Goal: Task Accomplishment & Management: Manage account settings

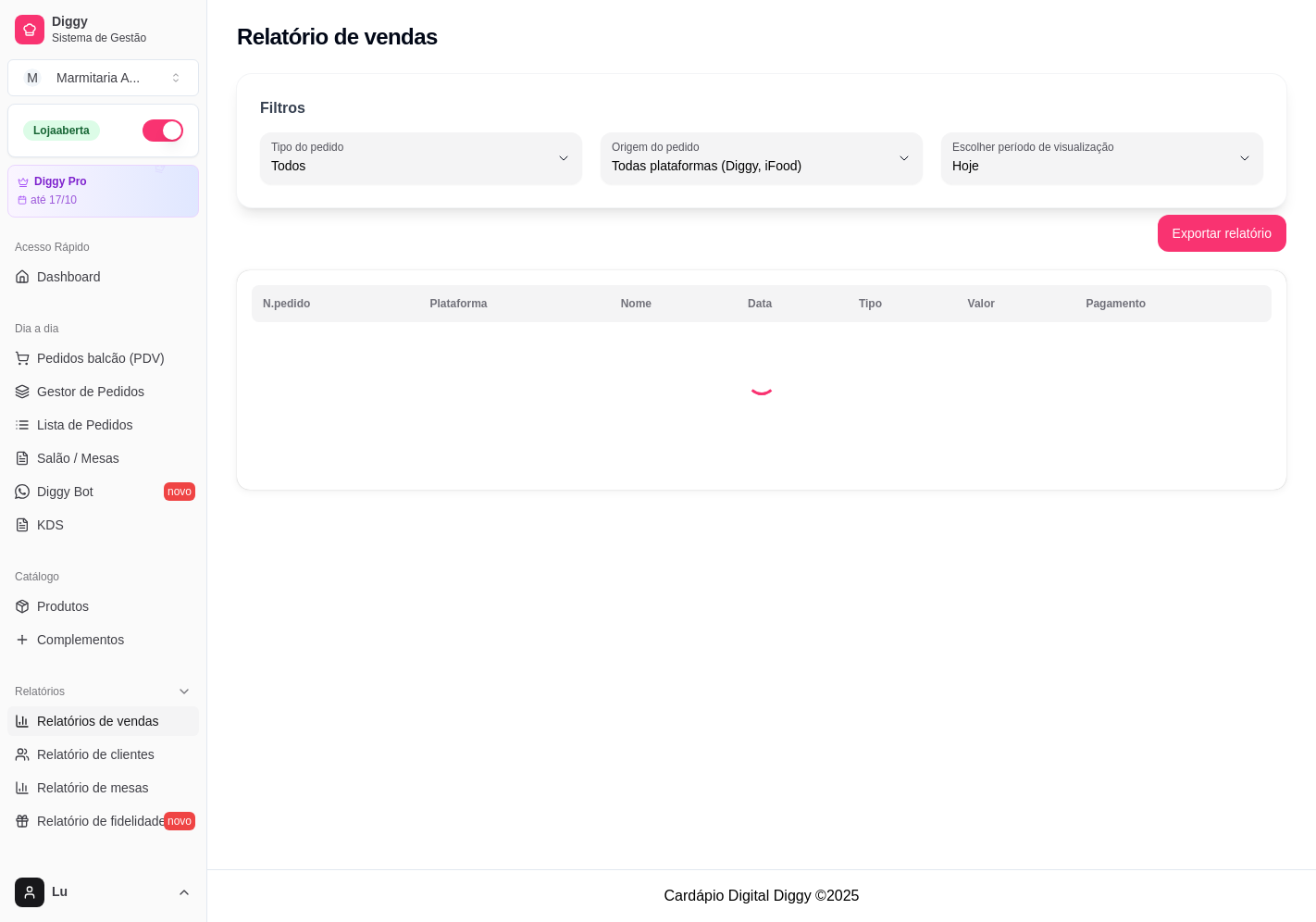
select select "ALL"
select select "0"
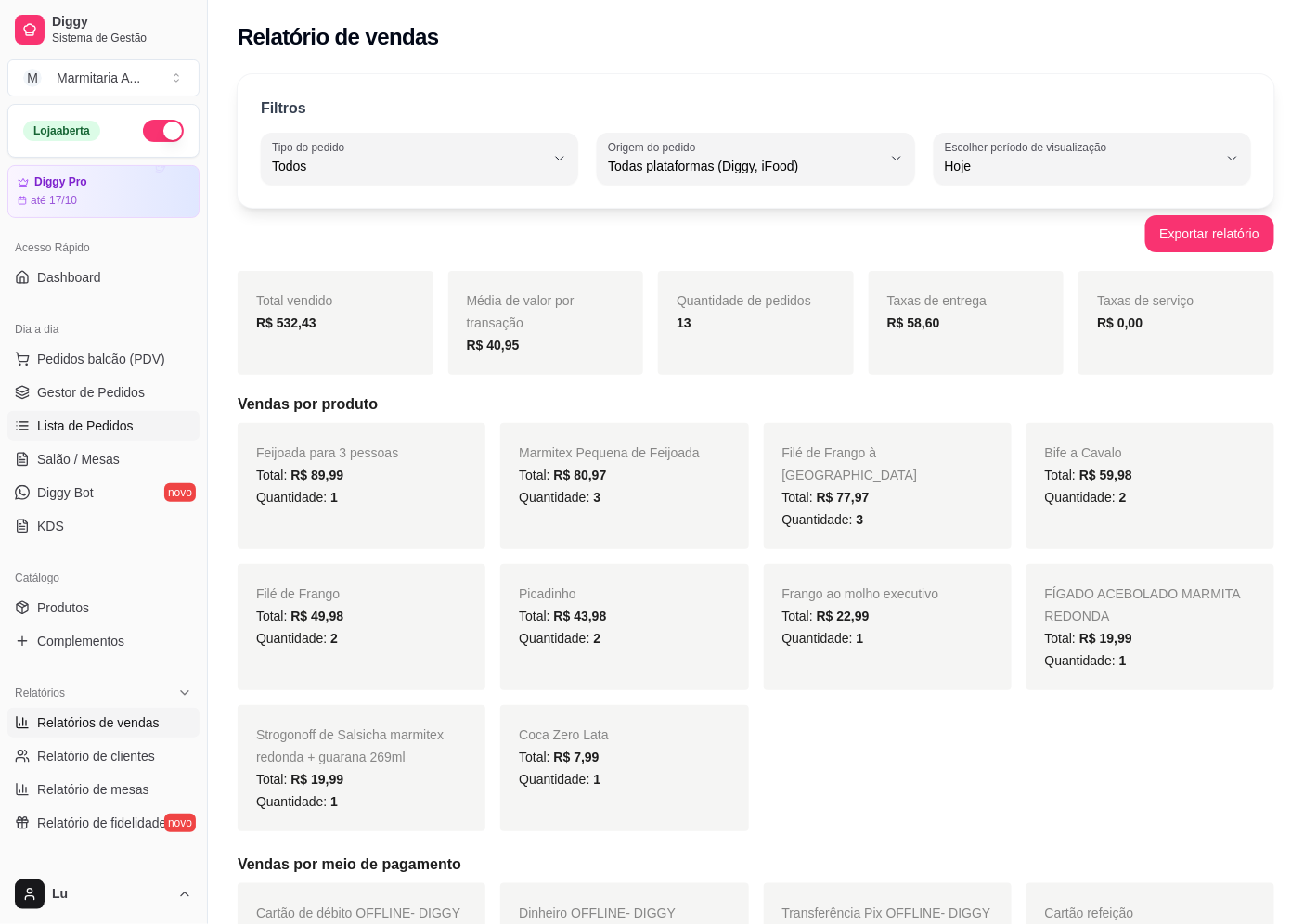
click at [145, 414] on link "Lista de Pedidos" at bounding box center [104, 426] width 192 height 30
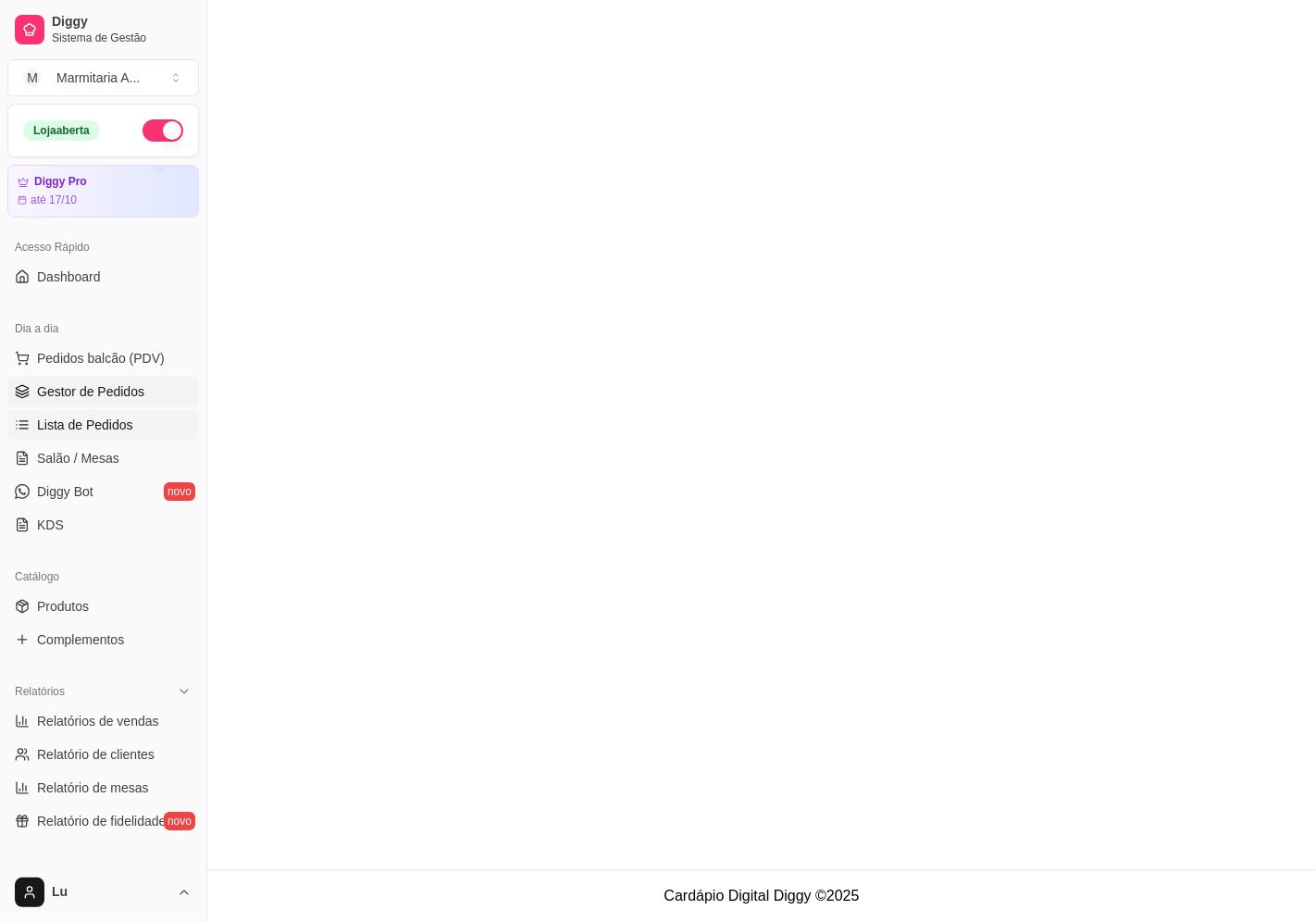
click at [143, 396] on link "Gestor de Pedidos" at bounding box center [104, 392] width 192 height 30
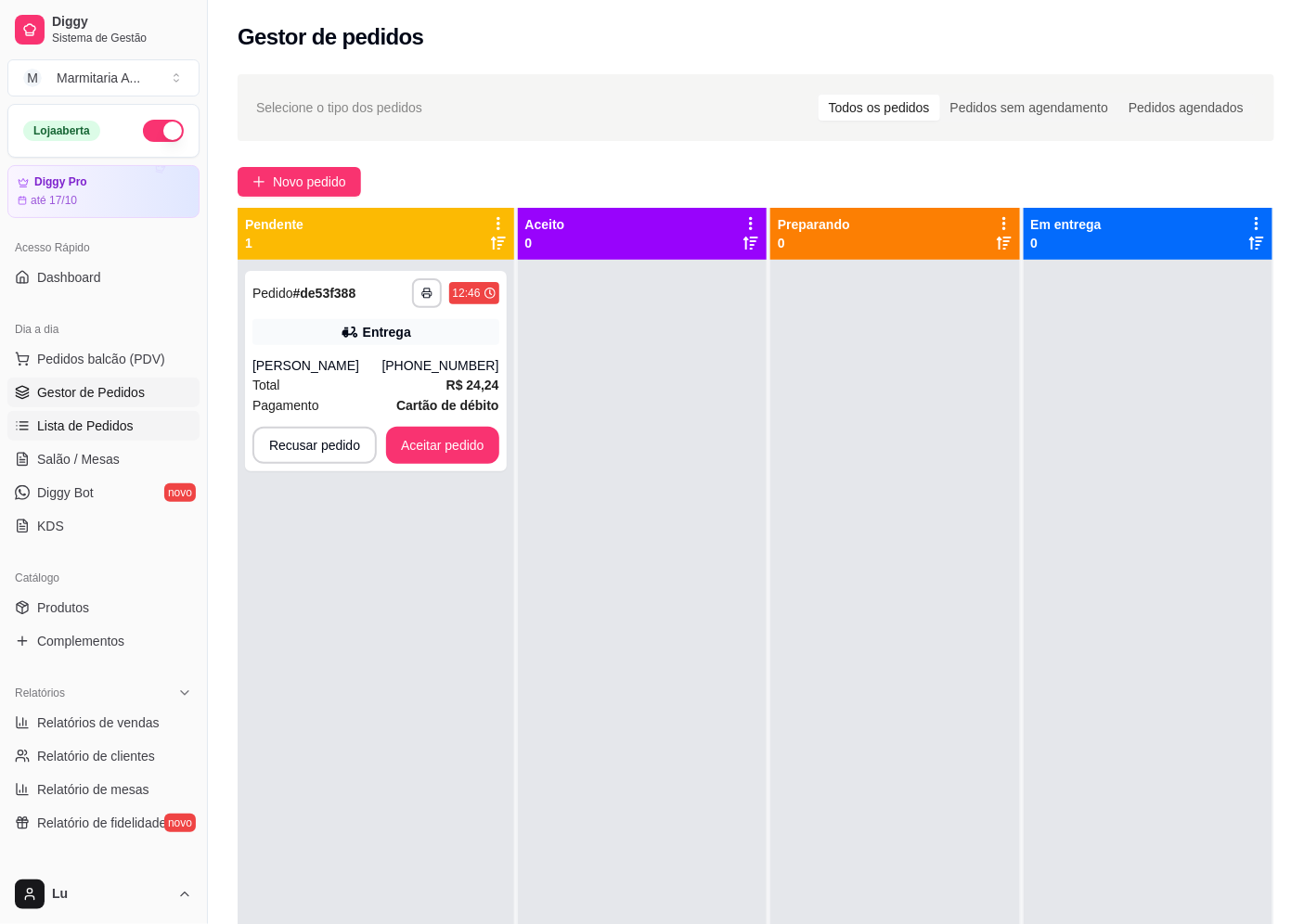
click at [112, 420] on span "Lista de Pedidos" at bounding box center [85, 426] width 96 height 18
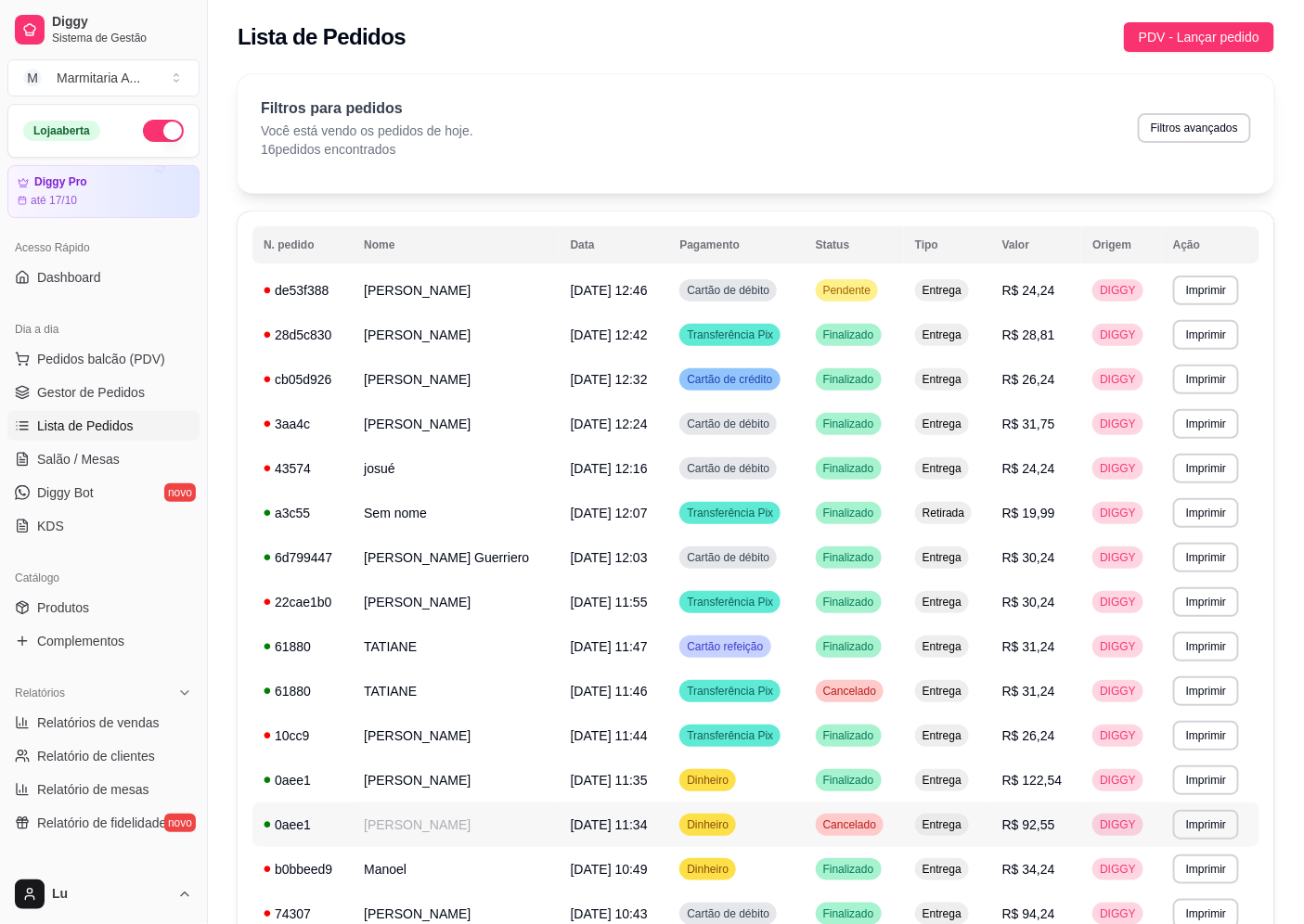
click at [439, 823] on td "[PERSON_NAME]" at bounding box center [456, 825] width 207 height 45
click at [400, 785] on td "[PERSON_NAME]" at bounding box center [456, 780] width 207 height 45
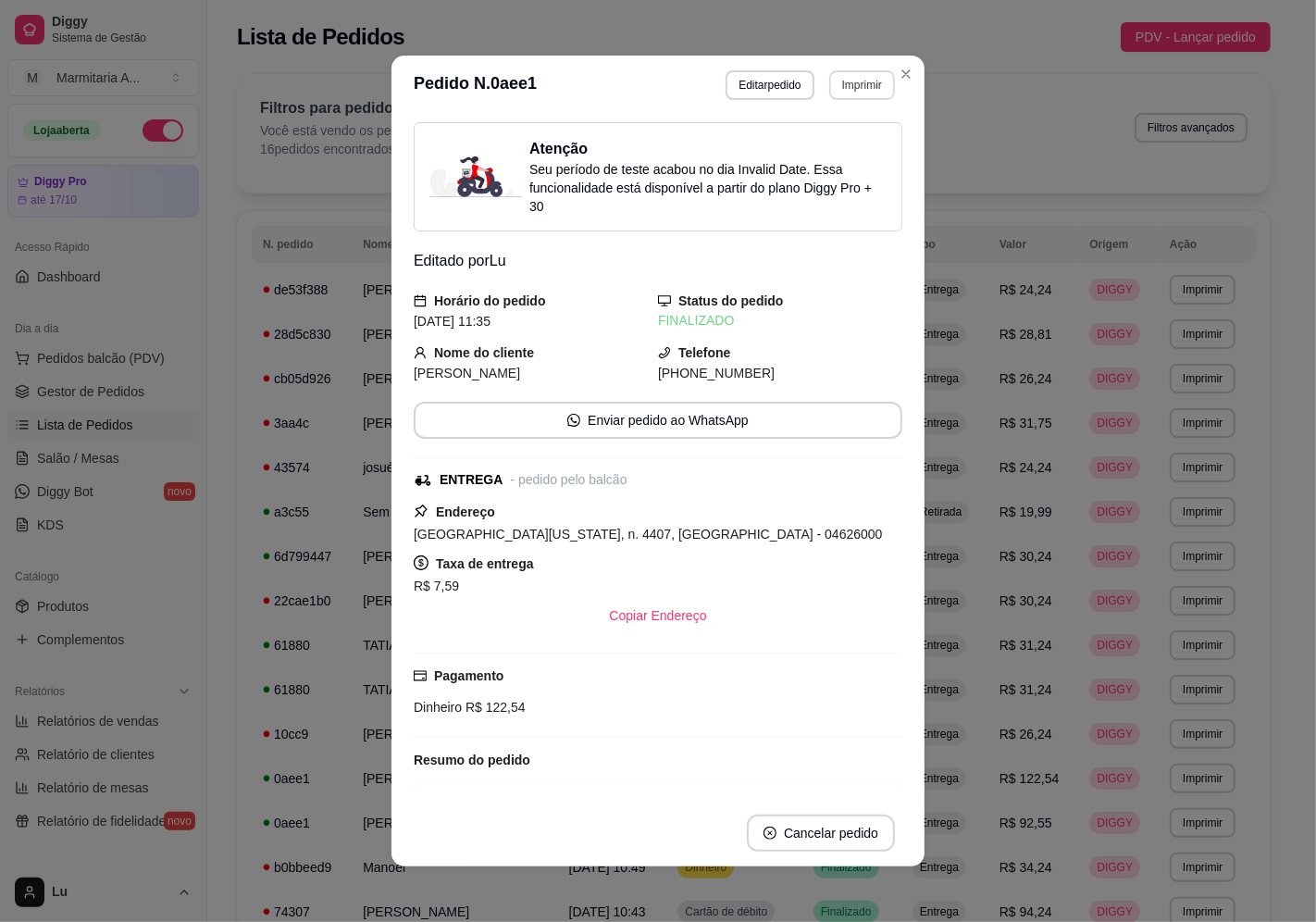
click at [849, 96] on button "Imprimir" at bounding box center [862, 85] width 66 height 30
drag, startPoint x: 834, startPoint y: 140, endPoint x: 828, endPoint y: 149, distance: 10.8
click at [828, 149] on div "Escolha a impressora IMPRESSORA" at bounding box center [823, 138] width 153 height 63
click at [828, 149] on button "IMPRESSORA" at bounding box center [822, 150] width 130 height 29
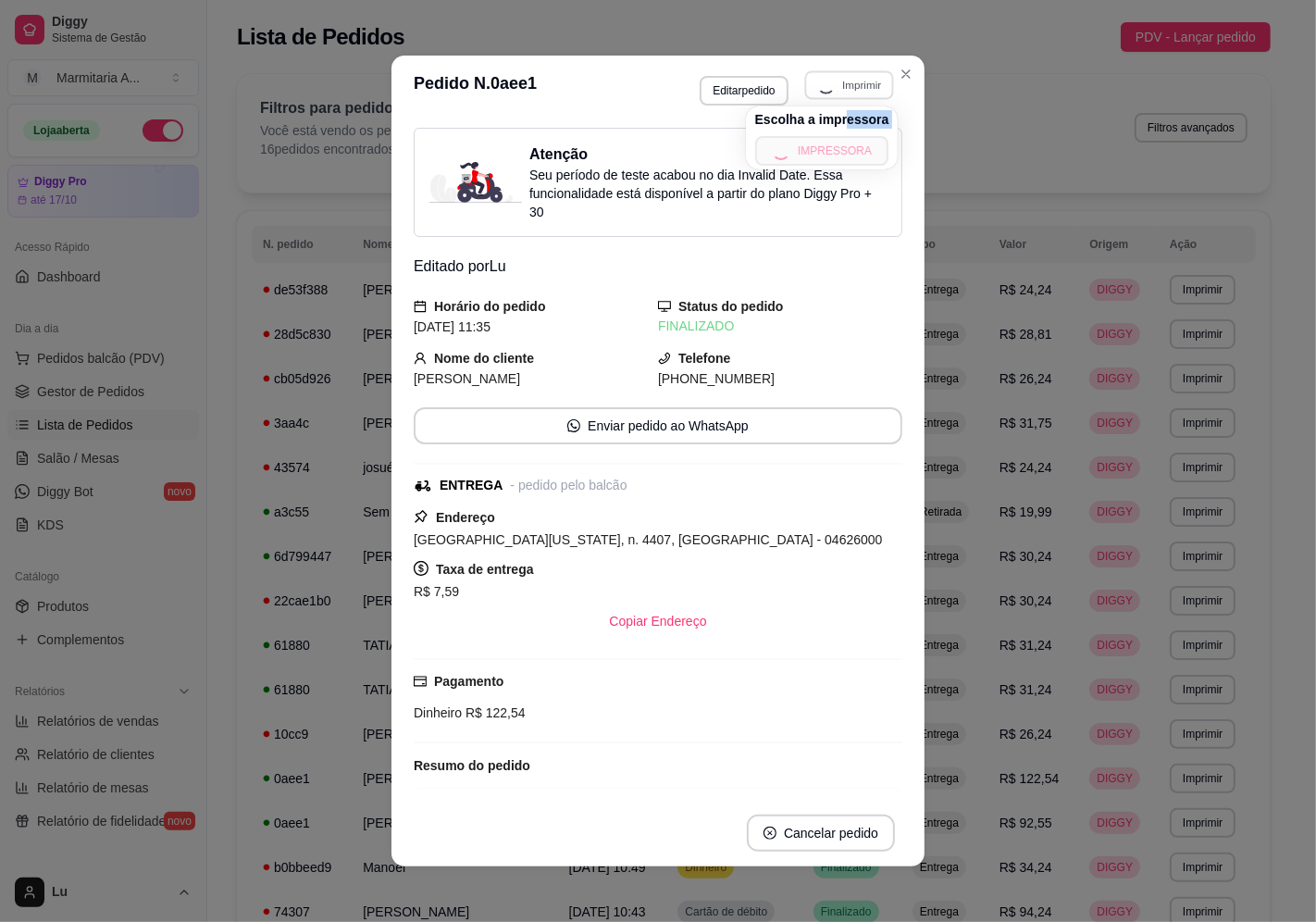
click at [828, 149] on div "Escolha a impressora IMPRESSORA" at bounding box center [823, 138] width 153 height 63
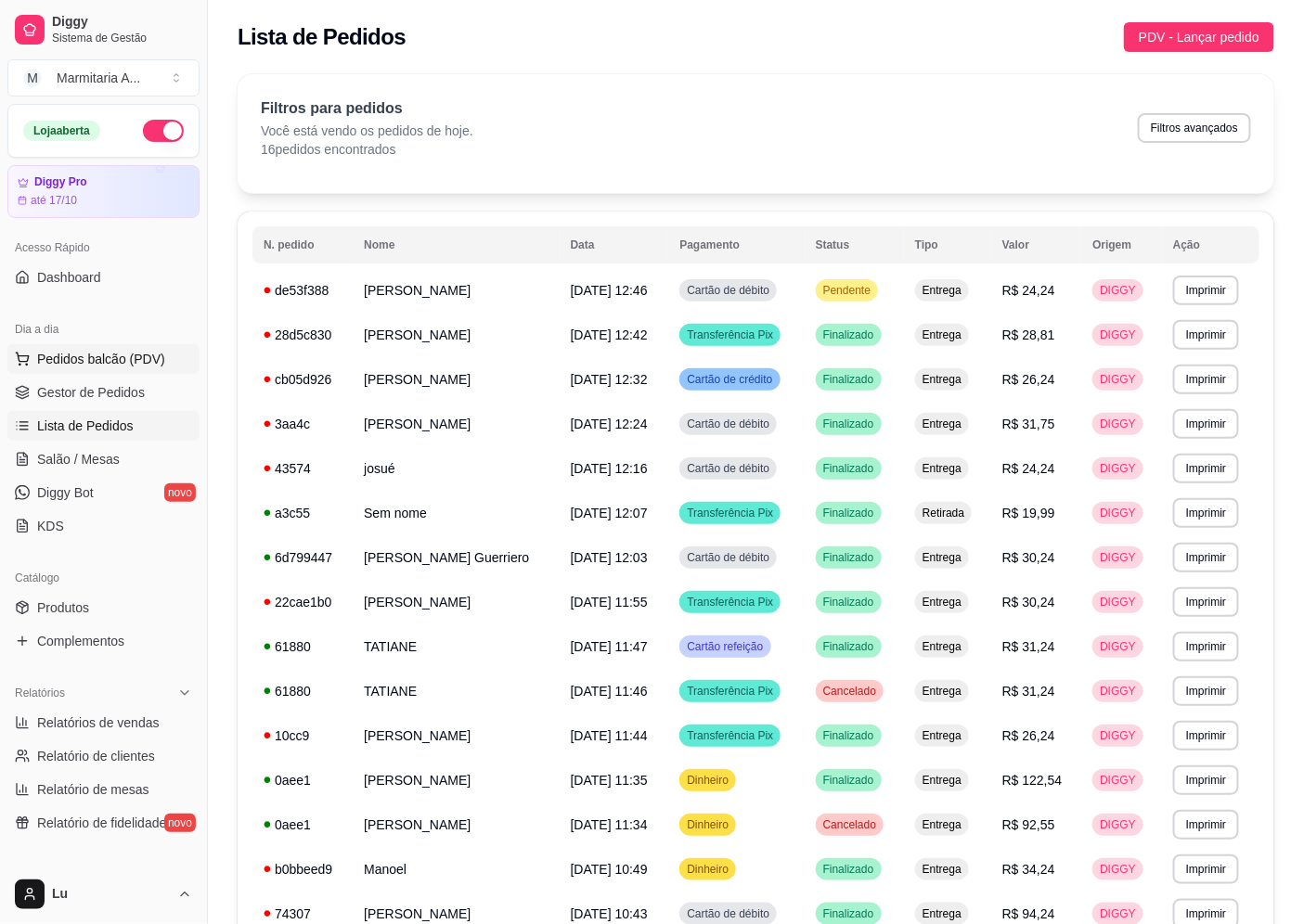
click at [134, 367] on span "Pedidos balcão (PDV)" at bounding box center [101, 359] width 128 height 18
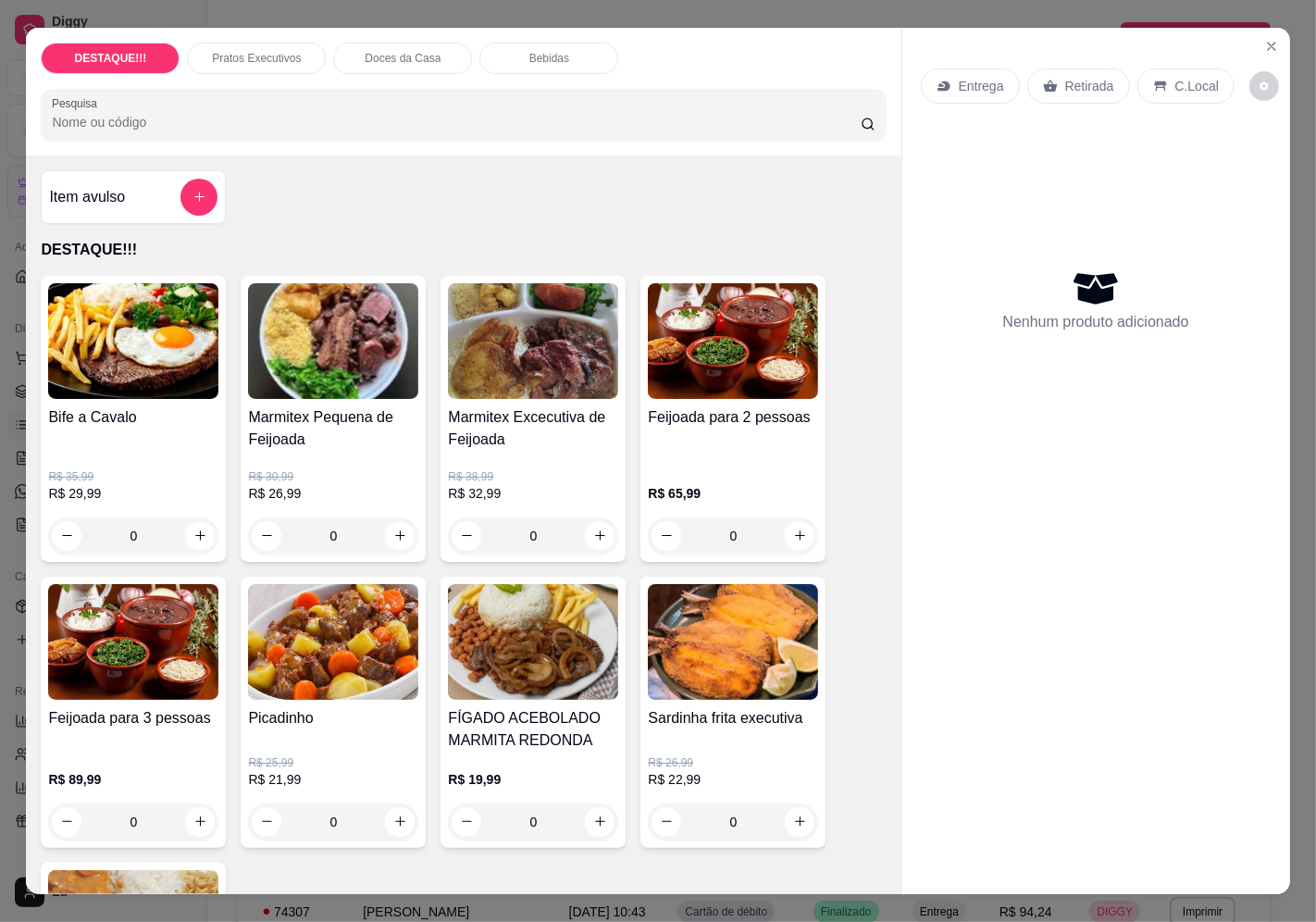
click at [987, 86] on p "Entrega" at bounding box center [981, 85] width 46 height 18
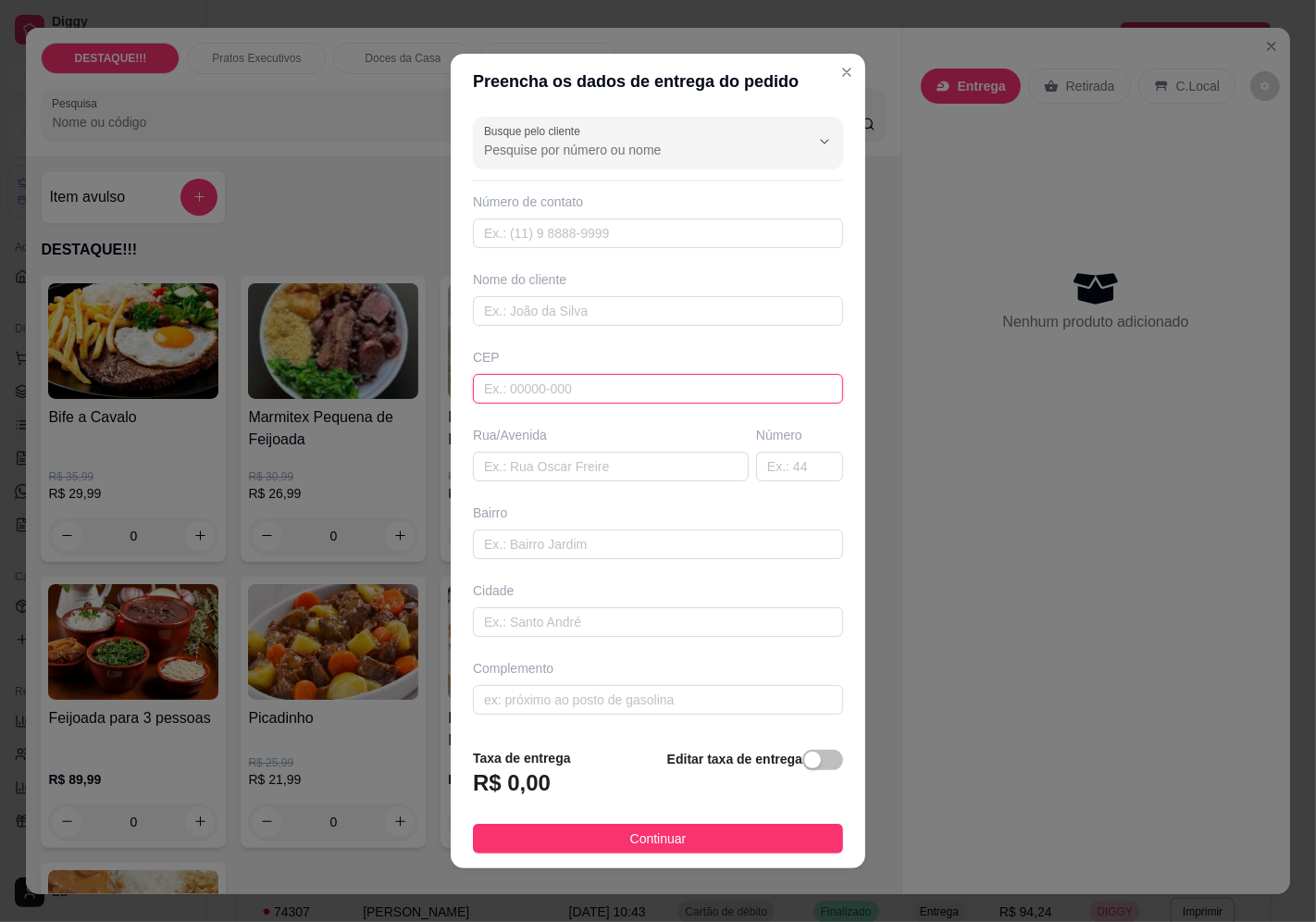
click at [625, 387] on input "text" at bounding box center [658, 389] width 370 height 30
paste input "04661100"
type input "04661100"
type input "[GEOGRAPHIC_DATA]"
type input "Jardim Umuarama"
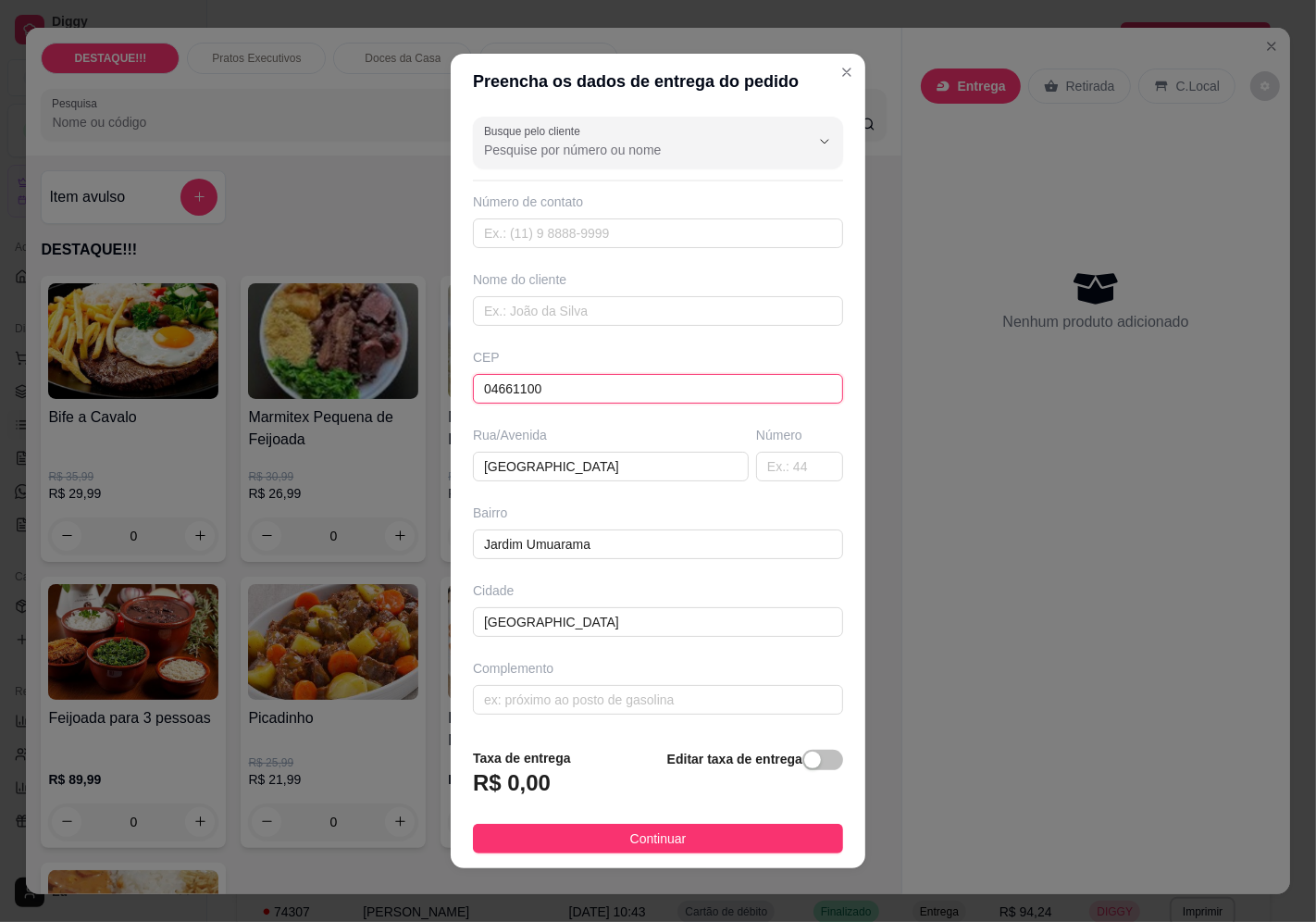
type input "[GEOGRAPHIC_DATA]"
type input "04661100"
click at [784, 473] on input "text" at bounding box center [799, 466] width 87 height 30
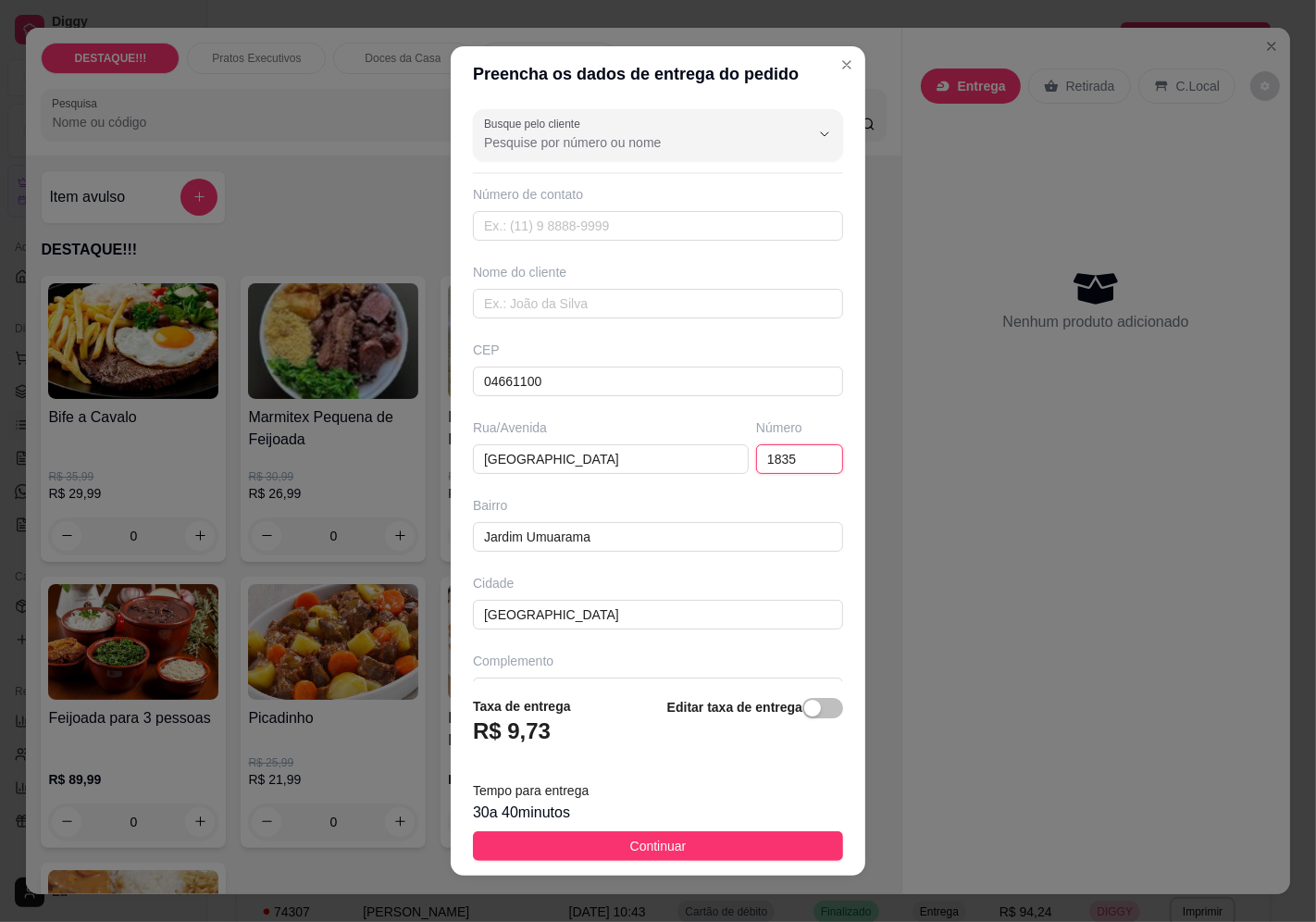
type input "1835"
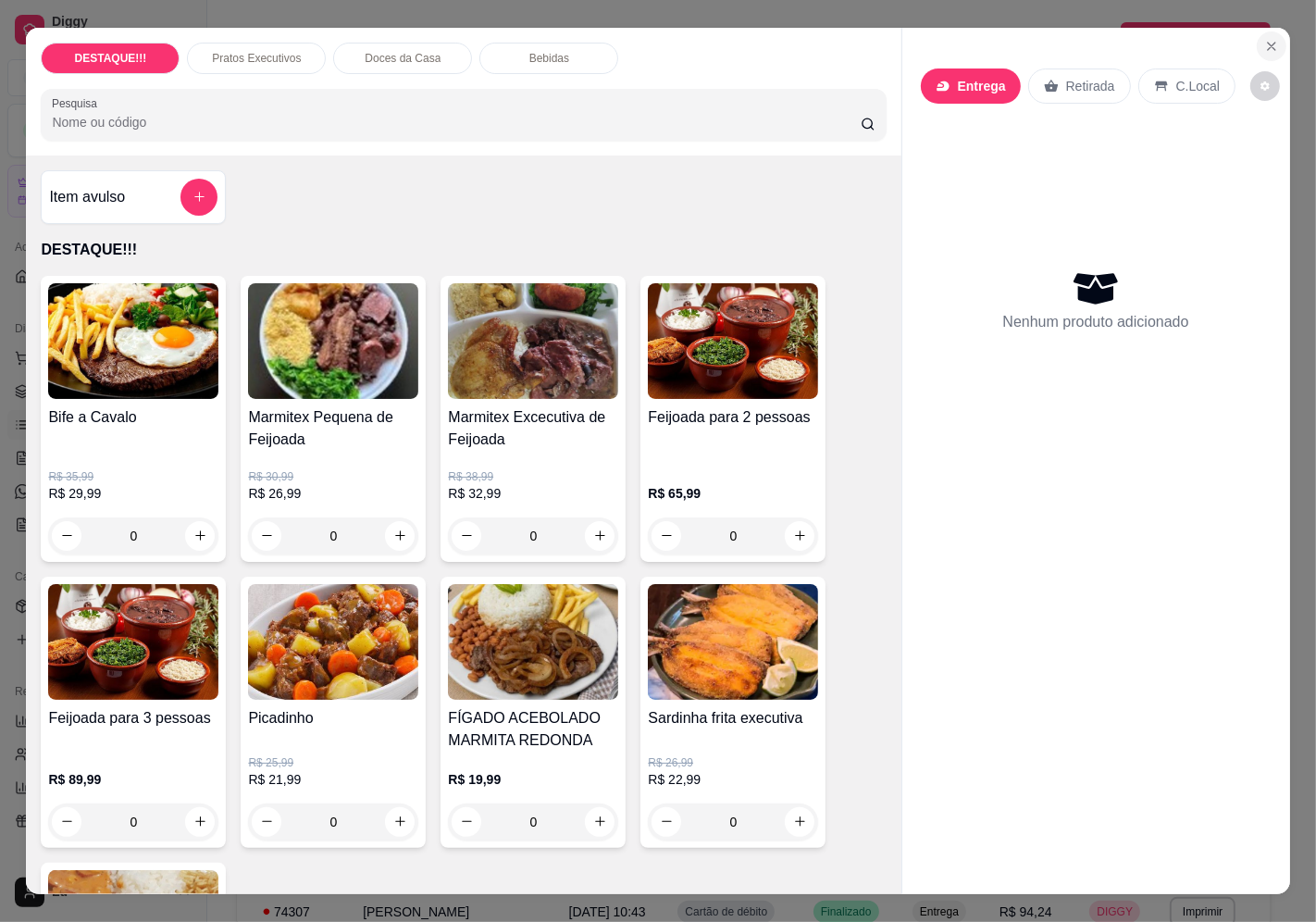
click at [1264, 43] on icon "Close" at bounding box center [1270, 46] width 15 height 15
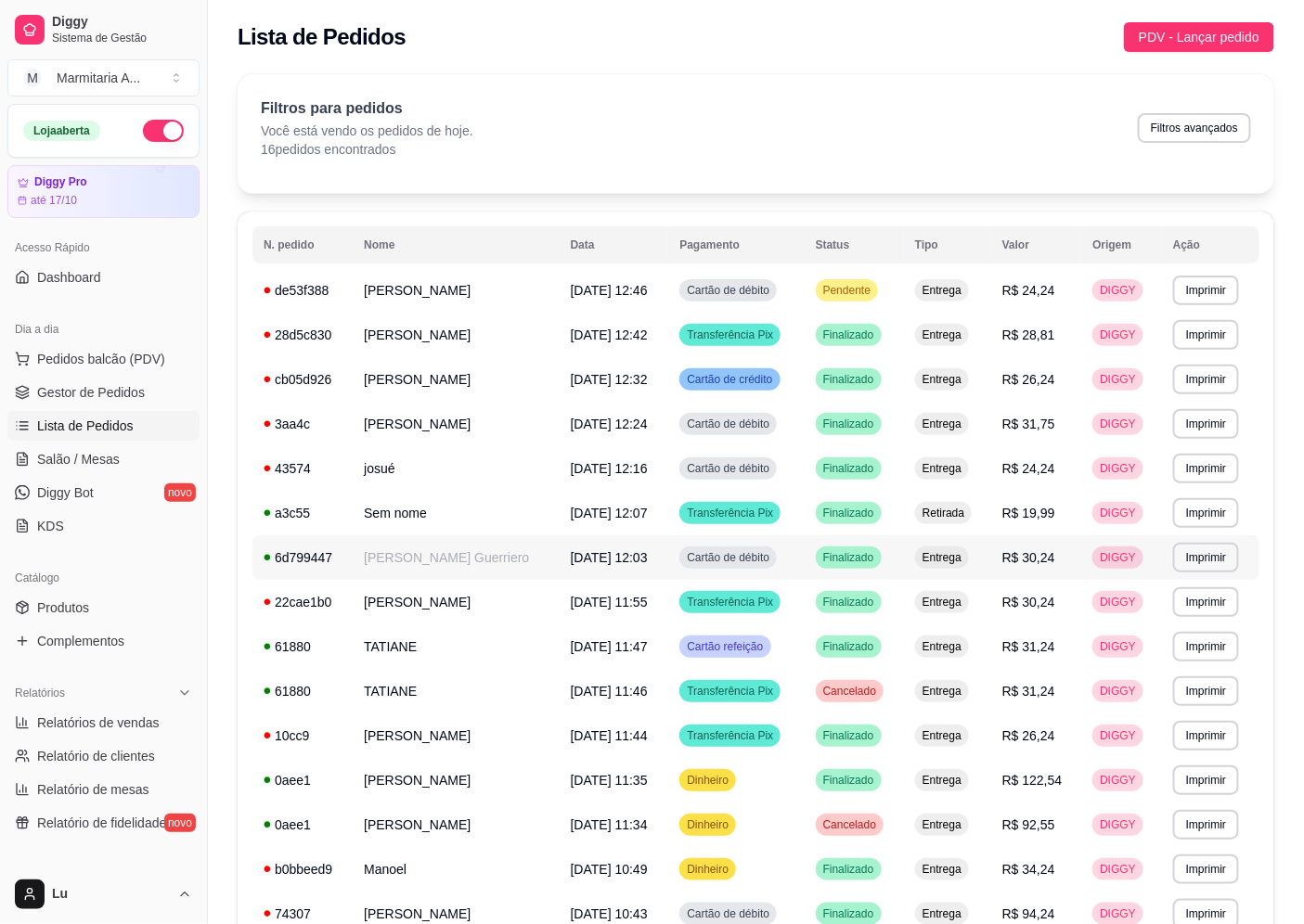
click at [455, 564] on td "[PERSON_NAME] Guerriero" at bounding box center [456, 558] width 207 height 45
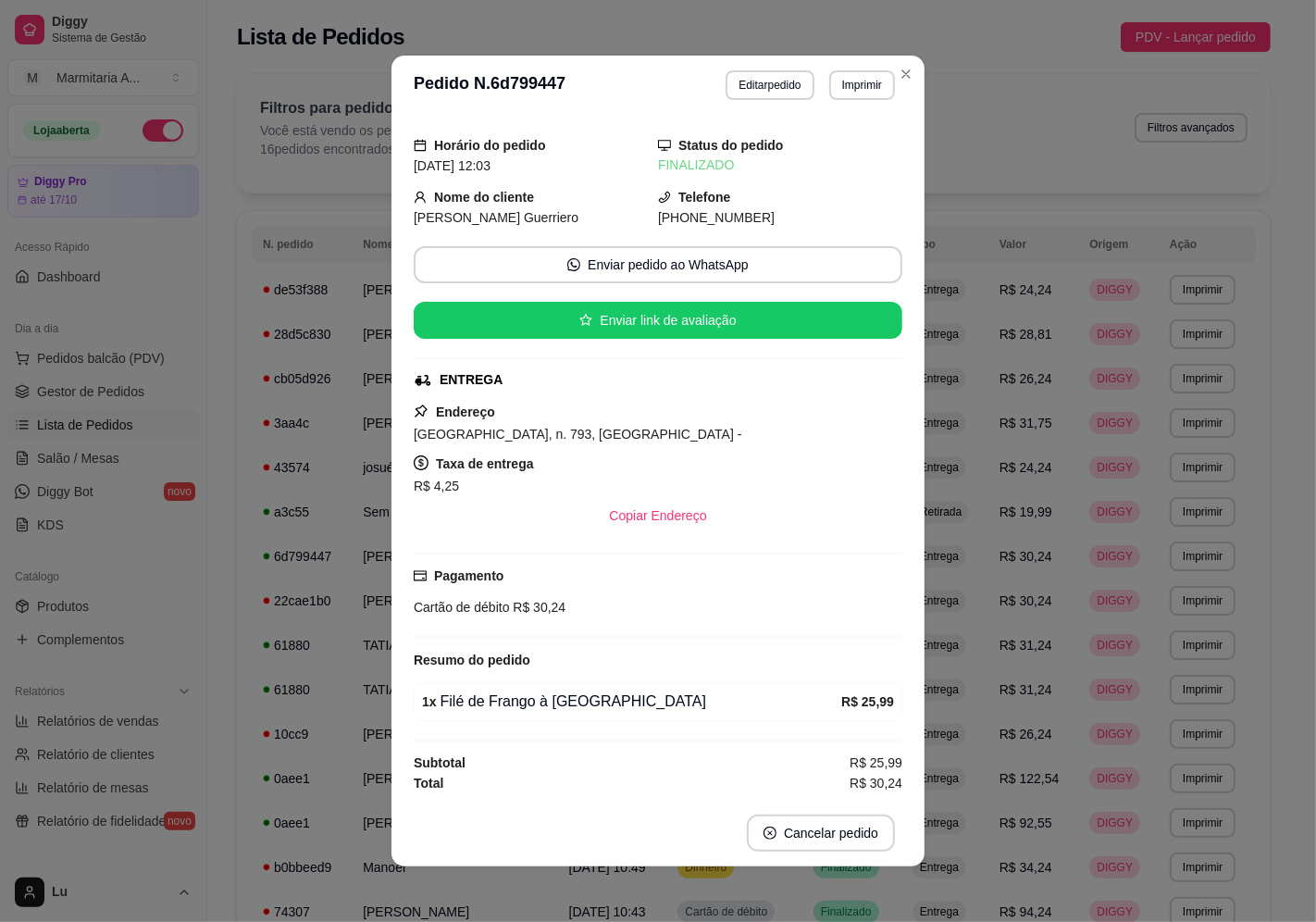
scroll to position [116, 0]
click at [850, 79] on button "Imprimir" at bounding box center [862, 85] width 64 height 29
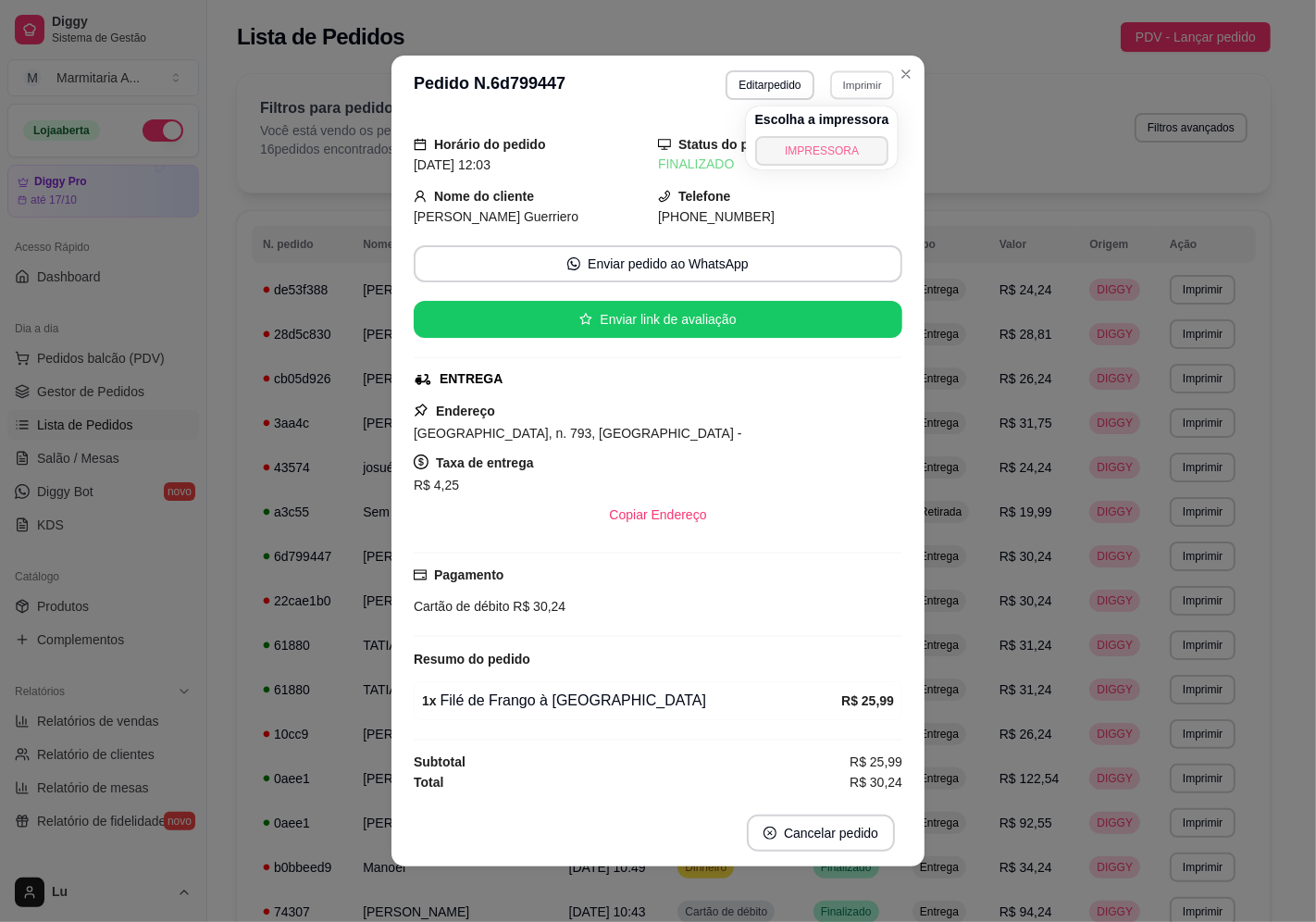
click at [828, 154] on button "IMPRESSORA" at bounding box center [822, 150] width 134 height 30
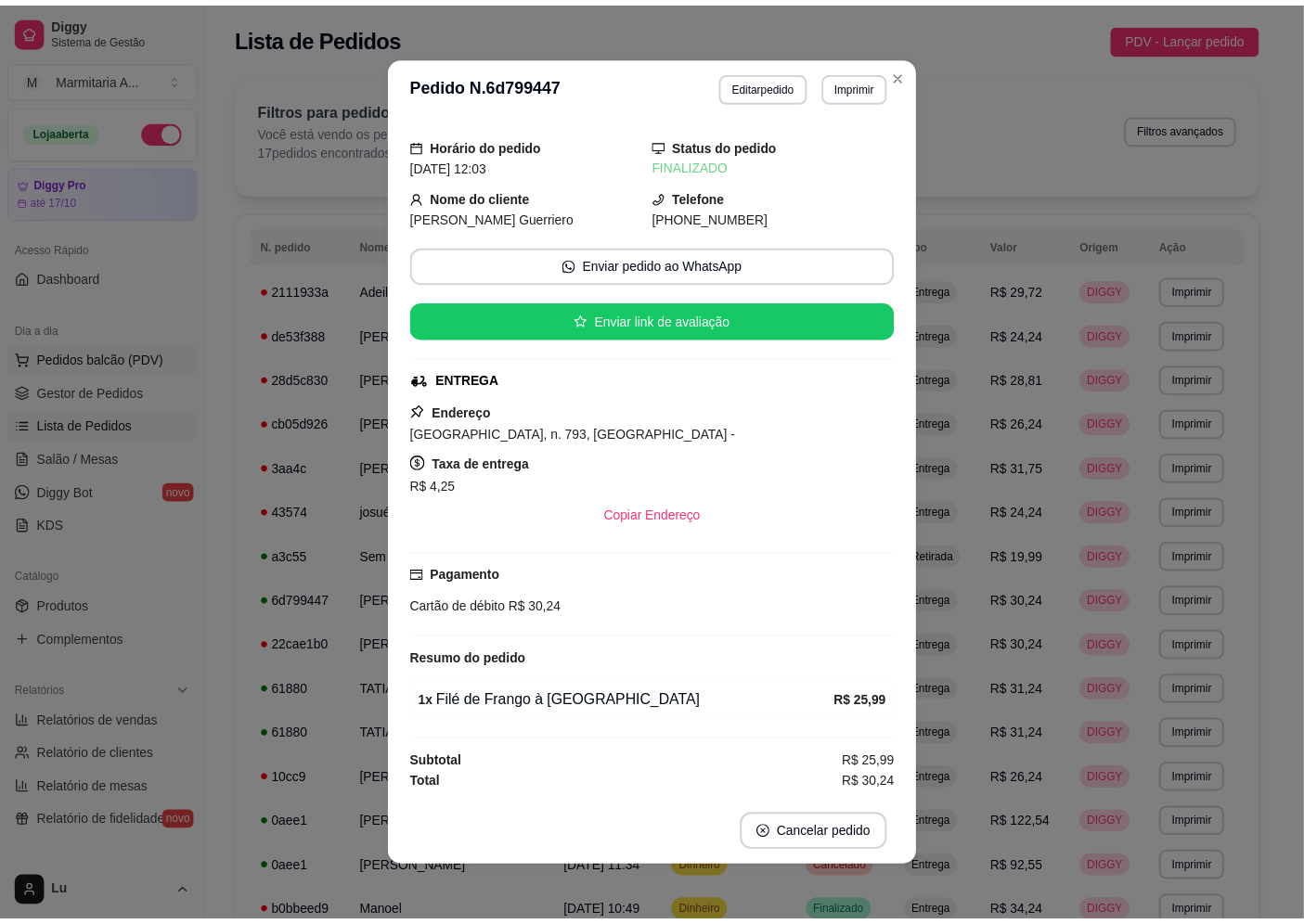
scroll to position [8, 0]
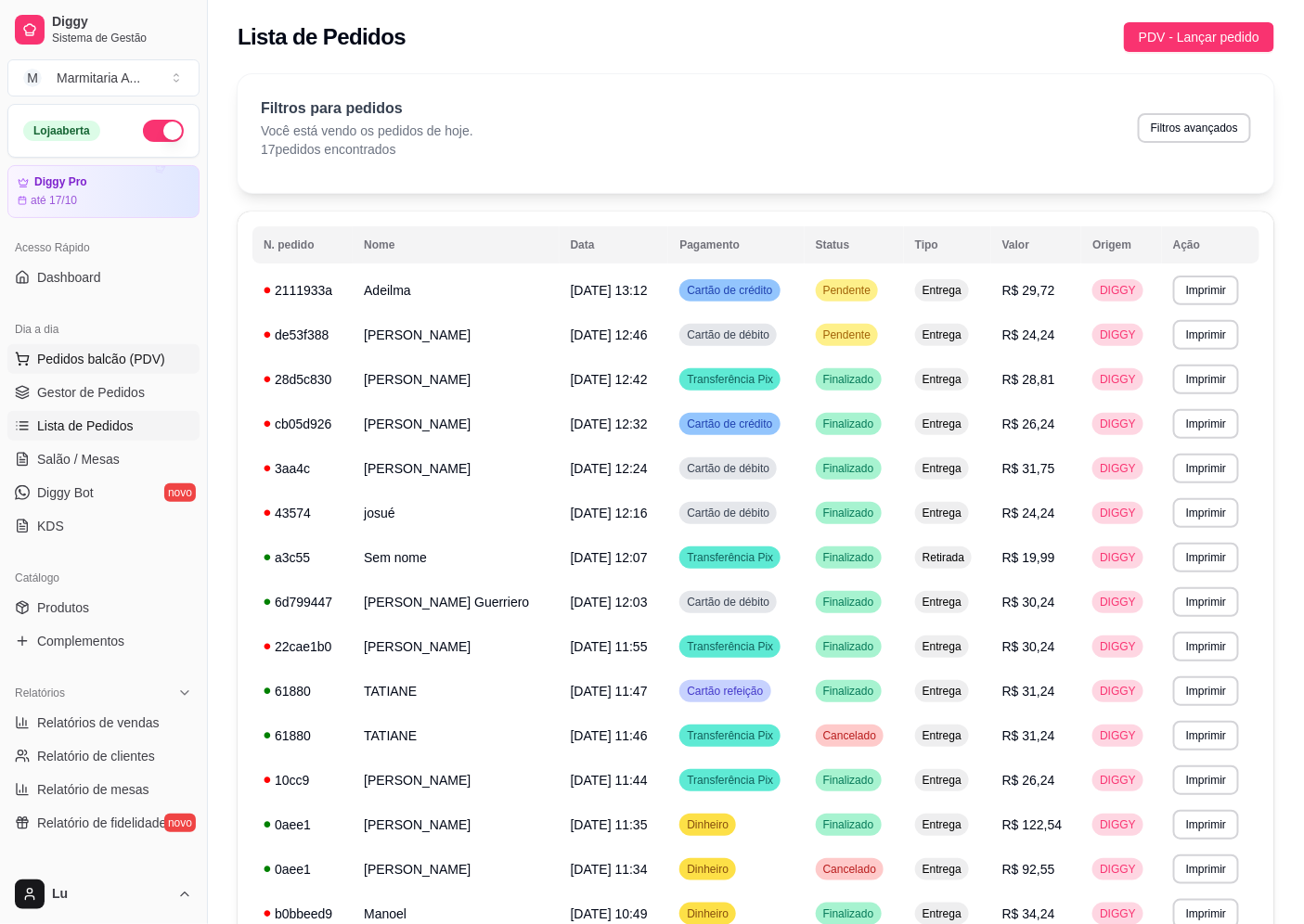
click at [152, 356] on span "Pedidos balcão (PDV)" at bounding box center [101, 359] width 128 height 18
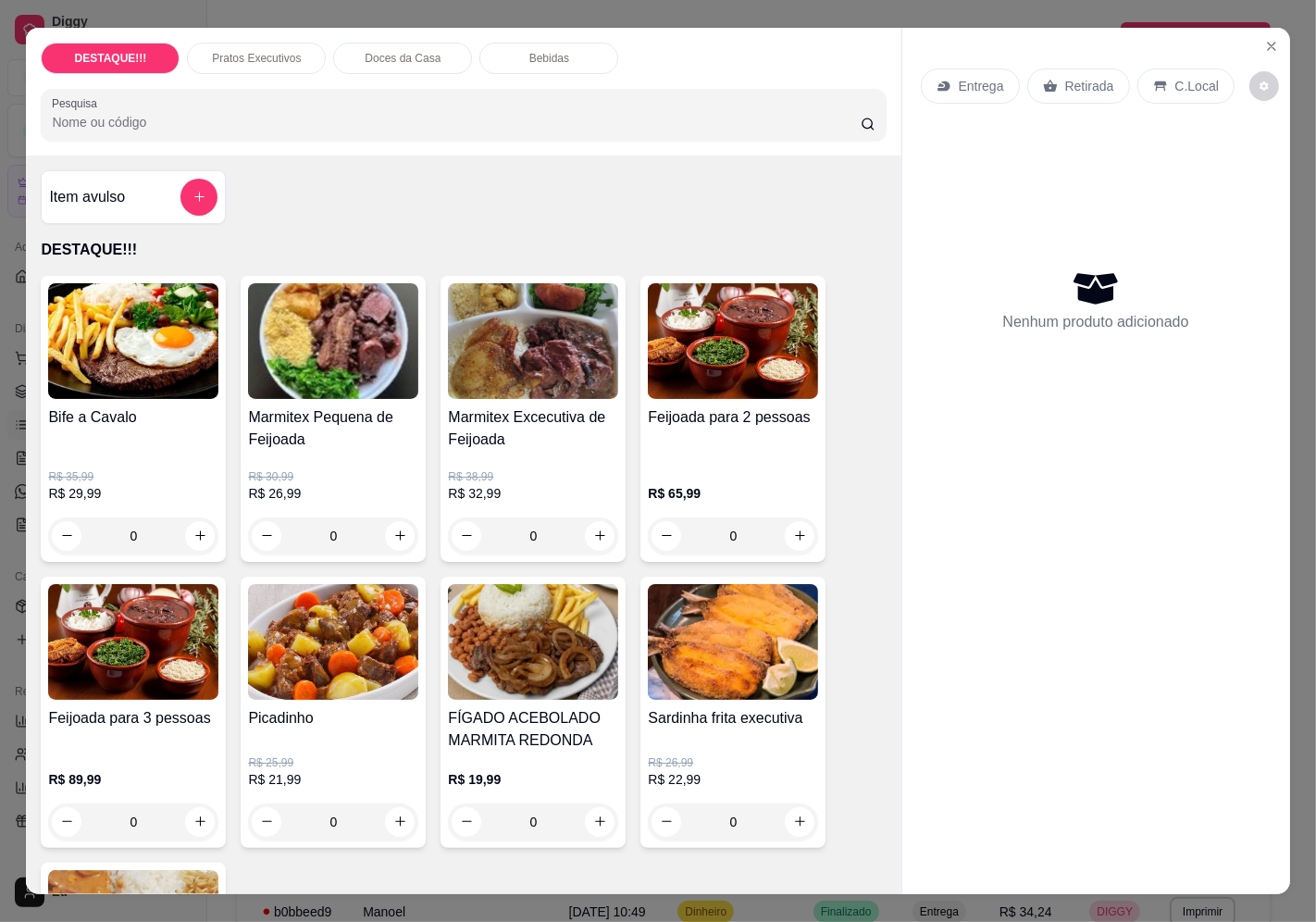
click at [956, 88] on div "Entrega" at bounding box center [970, 86] width 99 height 35
click at [713, 137] on div at bounding box center [657, 143] width 348 height 37
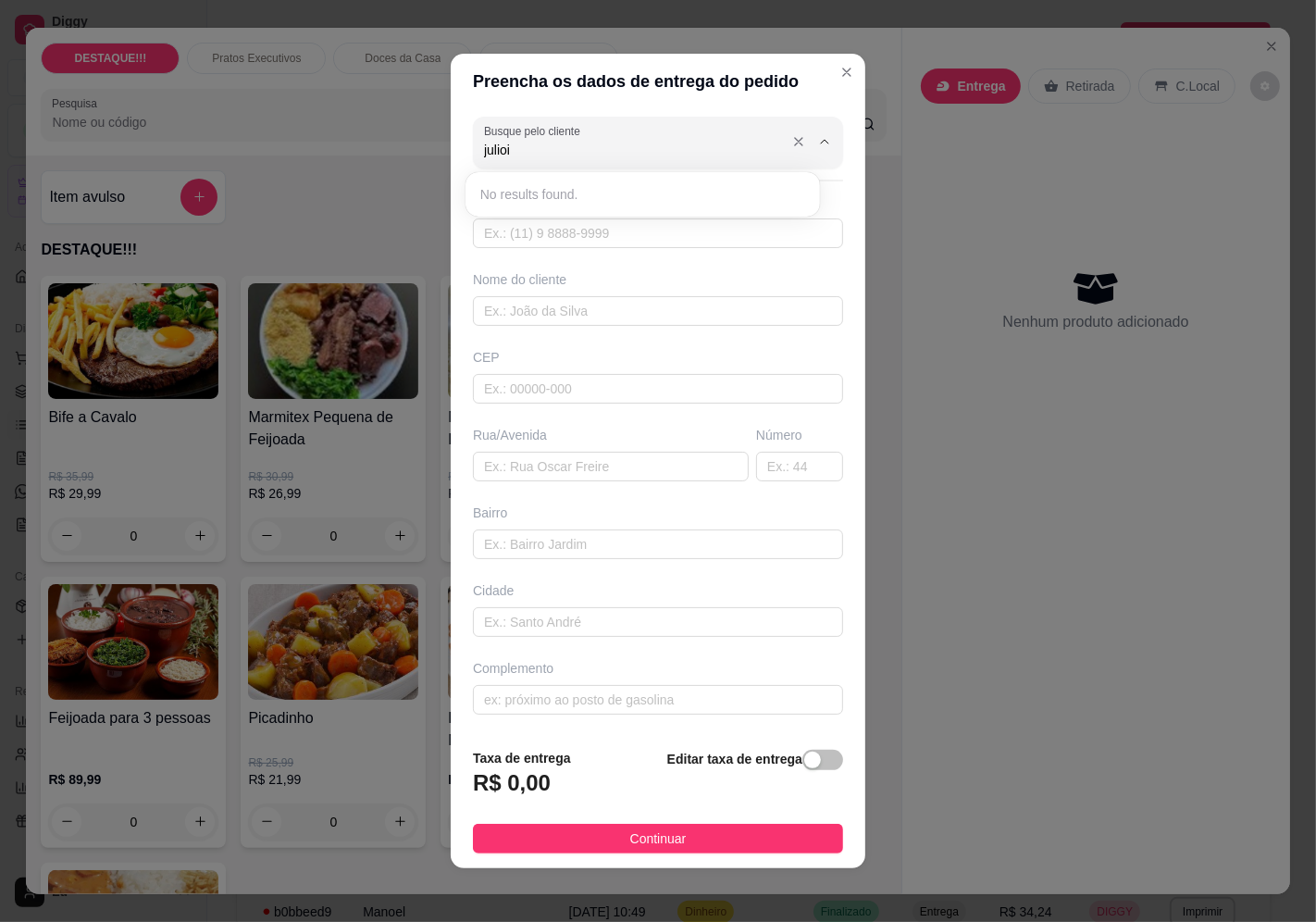
type input "julio"
click at [502, 199] on span "julio" at bounding box center [634, 194] width 306 height 18
type input "11988238110"
type input "julio"
type input "04362060"
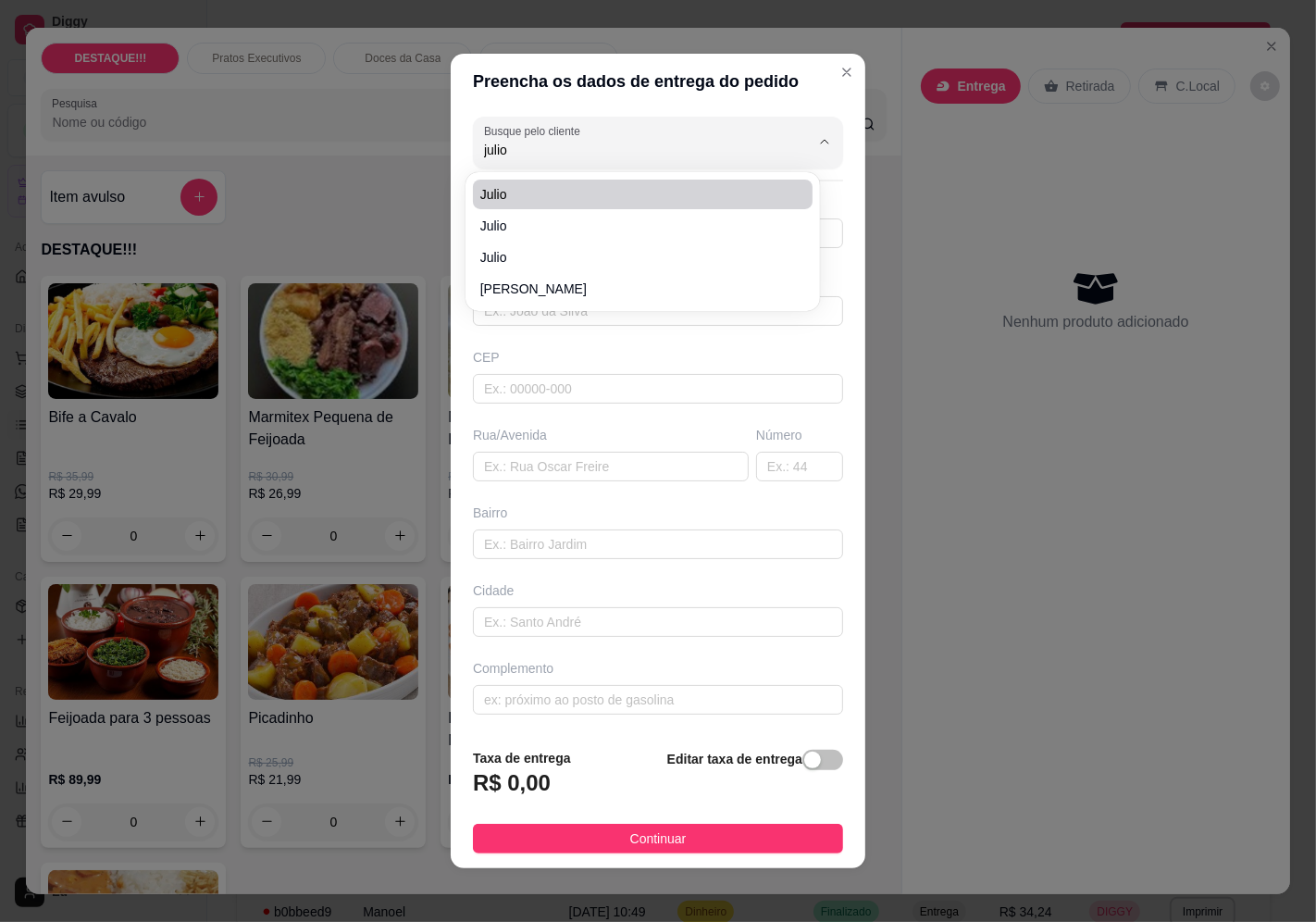
type input "Rua Engenheiro [PERSON_NAME]"
type input "333"
type input "Vila Mascote"
type input "[GEOGRAPHIC_DATA]"
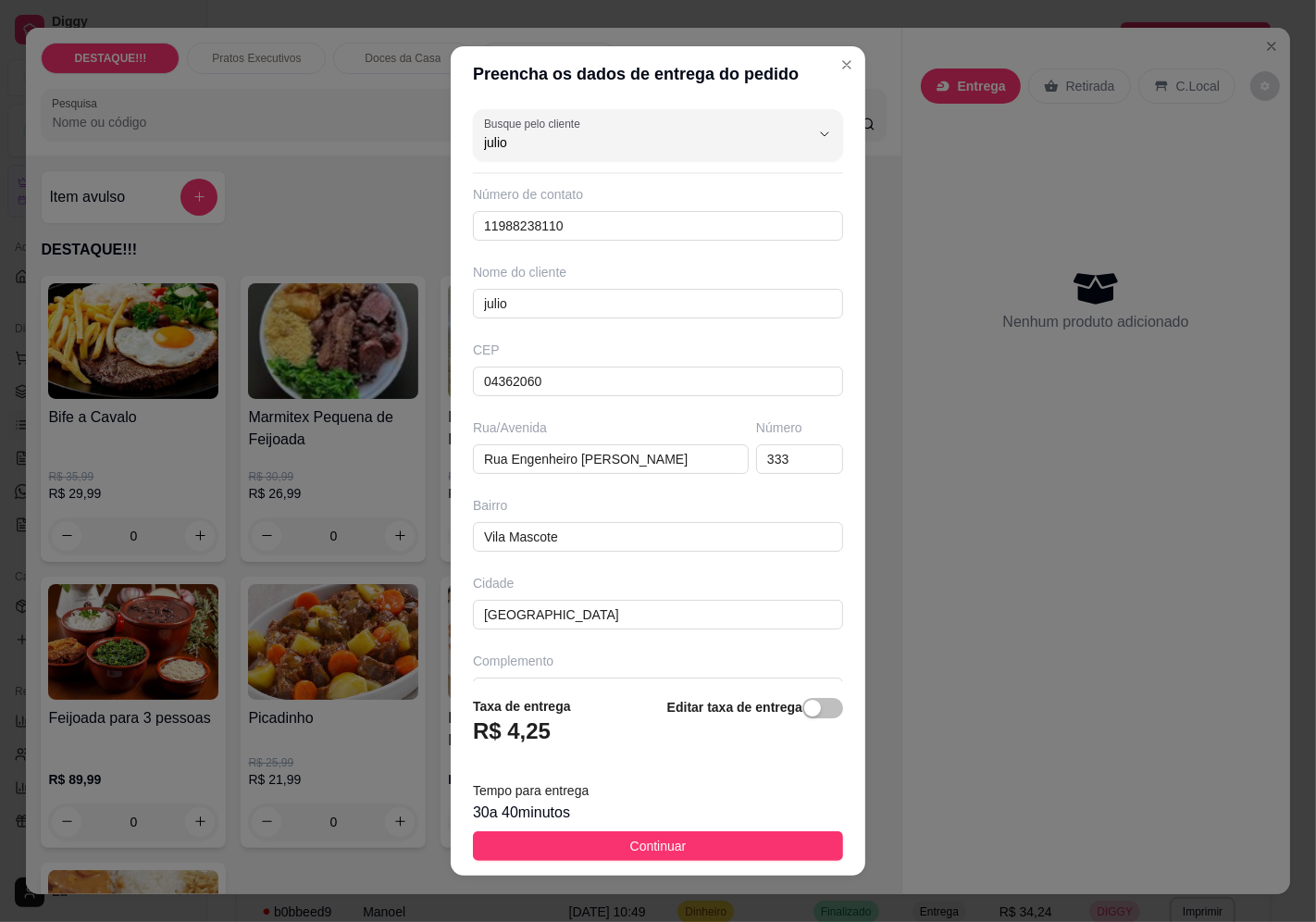
type input "julio"
click at [511, 223] on span "julio" at bounding box center [626, 218] width 292 height 18
type input "11976230907"
type input "04363060"
type input "[GEOGRAPHIC_DATA]"
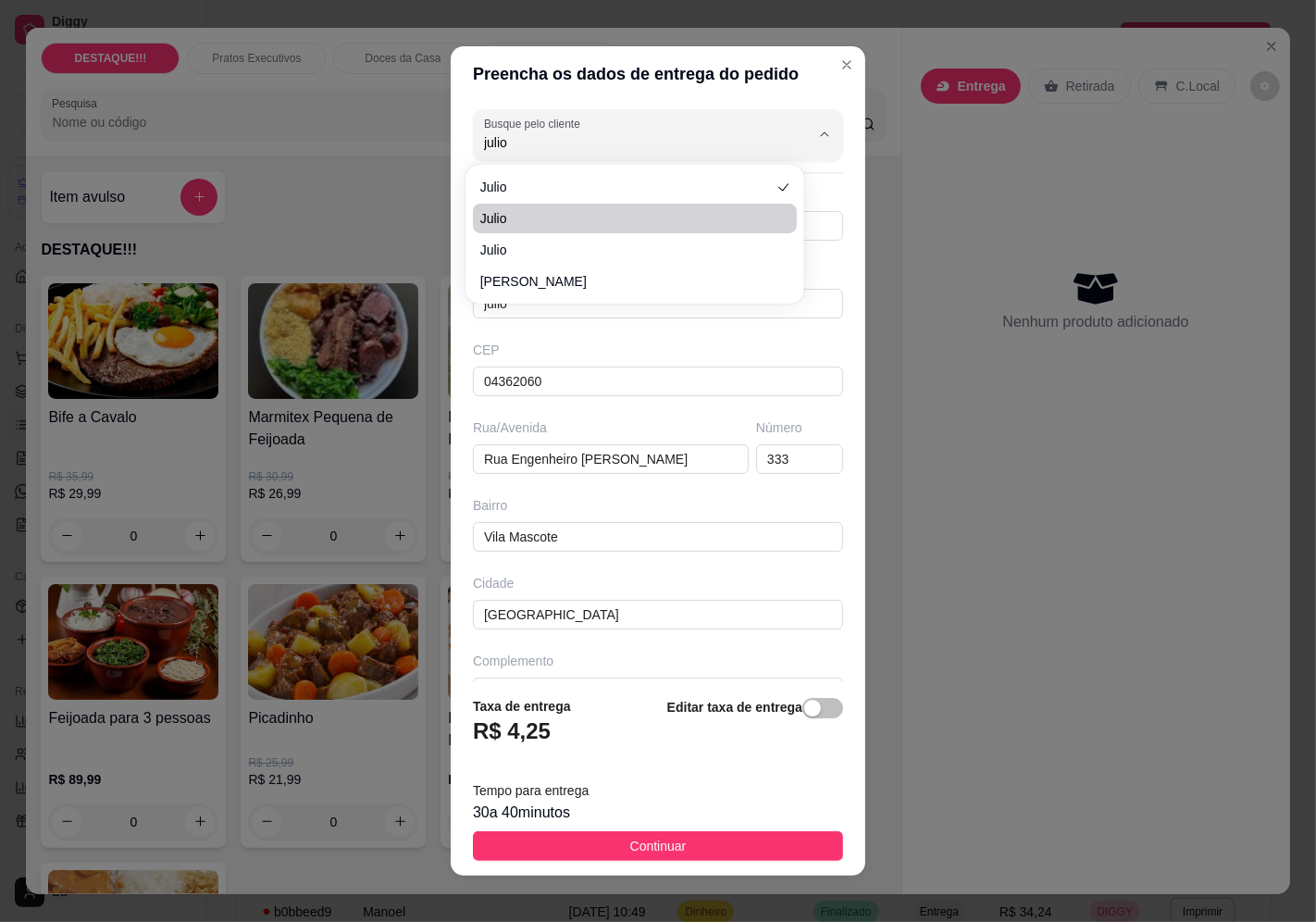
type input "31"
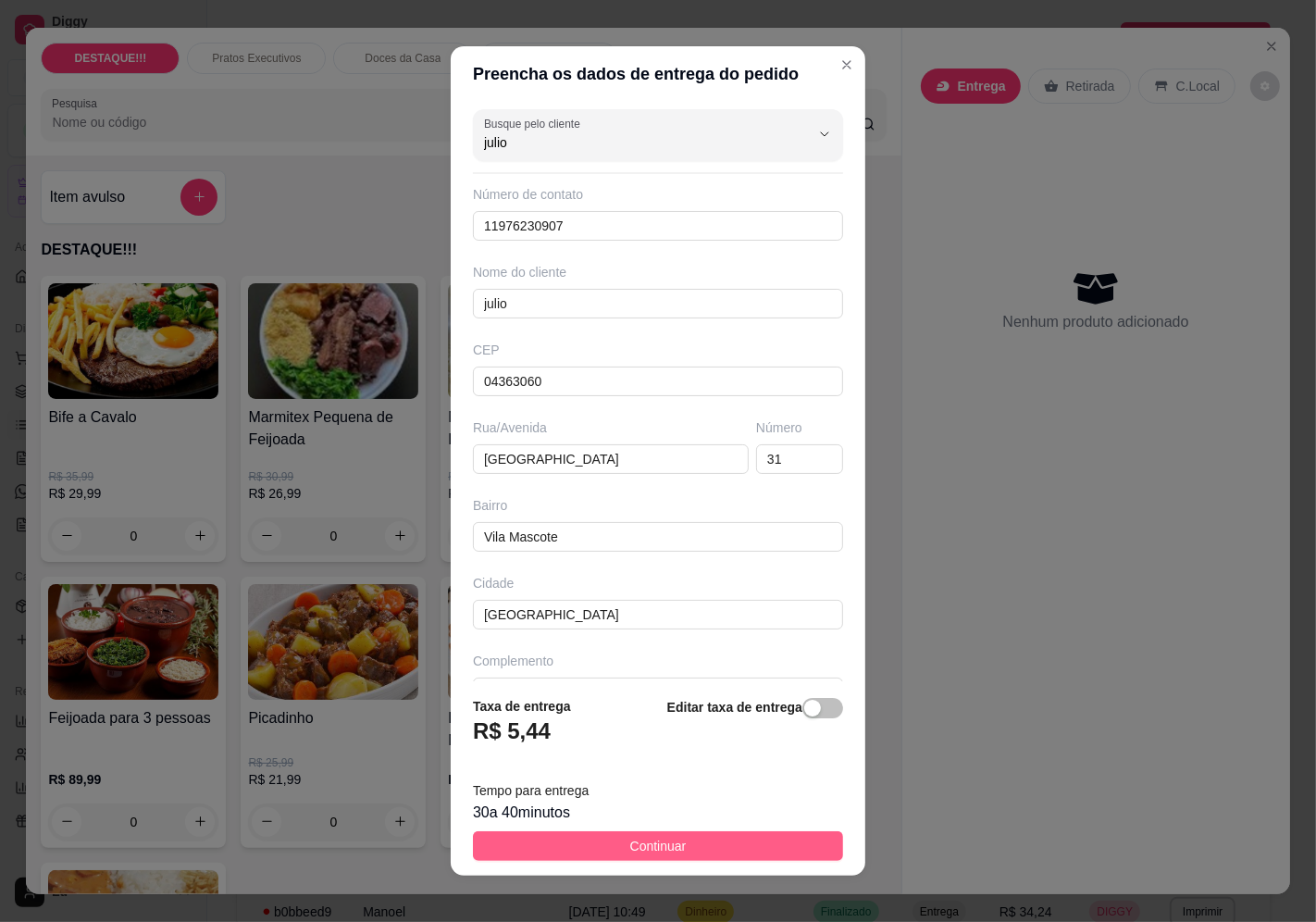
click at [630, 843] on span "Continuar" at bounding box center [658, 845] width 56 height 20
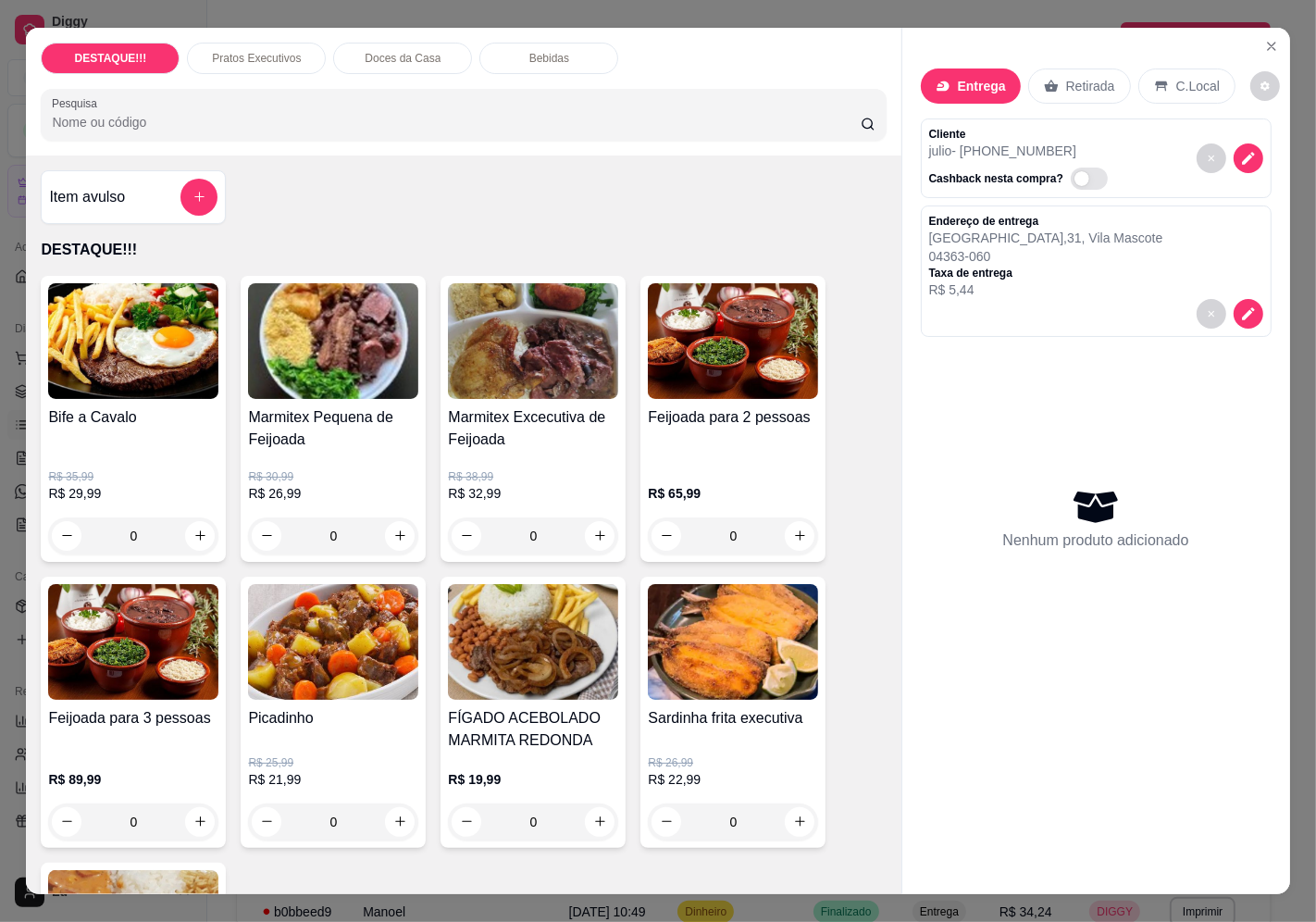
click at [102, 385] on img at bounding box center [134, 340] width 171 height 115
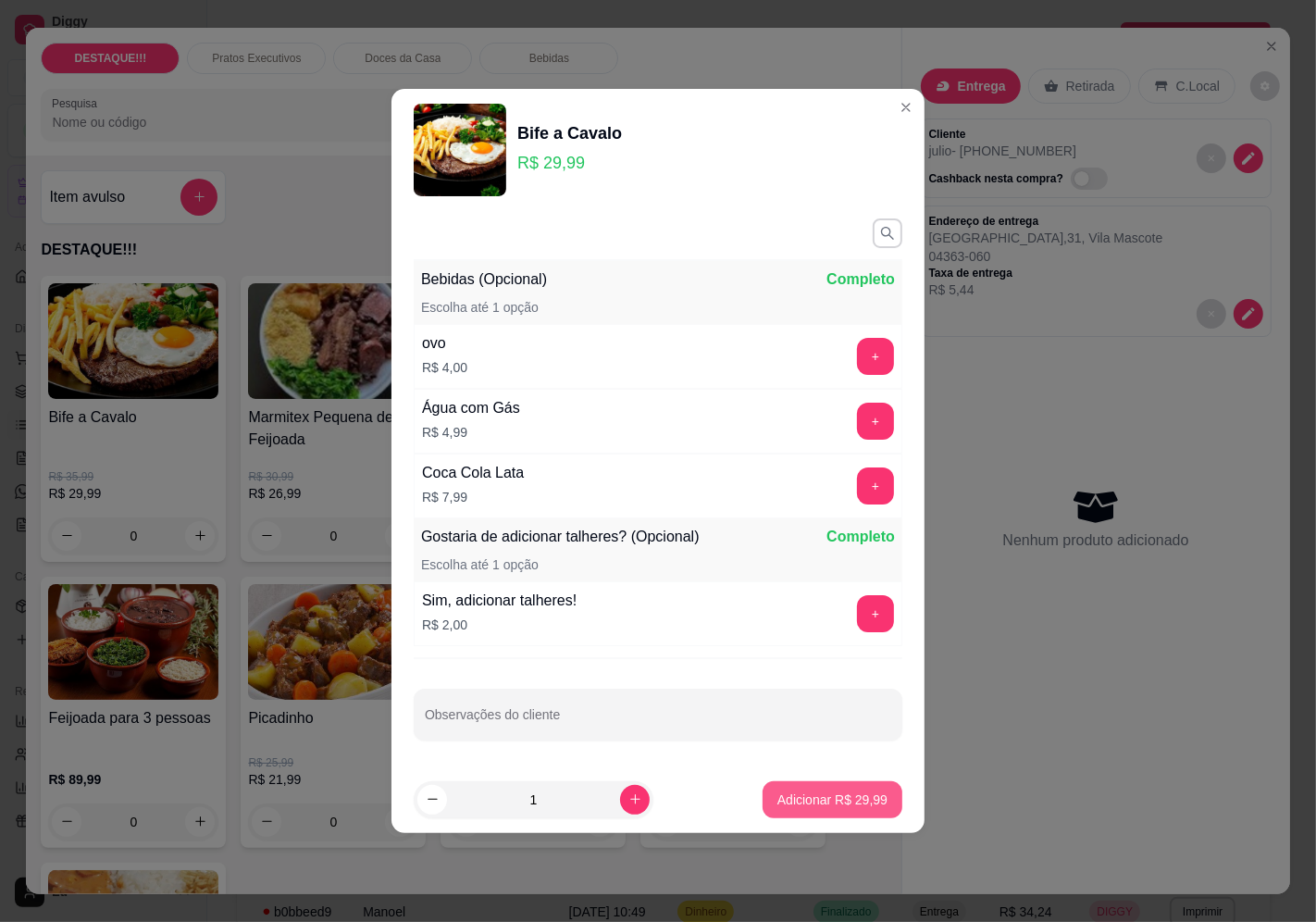
click at [845, 800] on p "Adicionar R$ 29,99" at bounding box center [832, 800] width 110 height 18
type input "1"
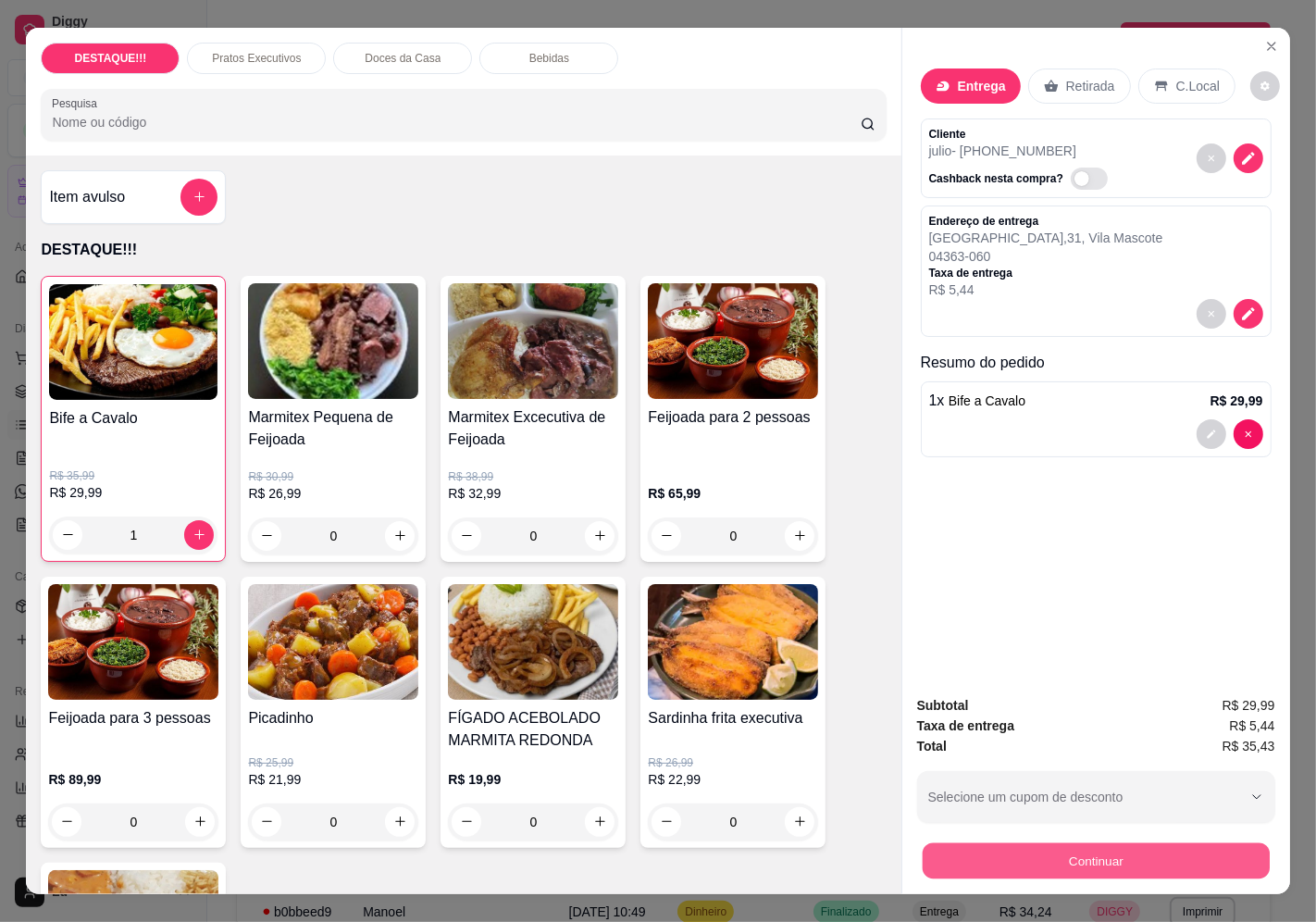
click at [1181, 852] on button "Continuar" at bounding box center [1095, 861] width 347 height 36
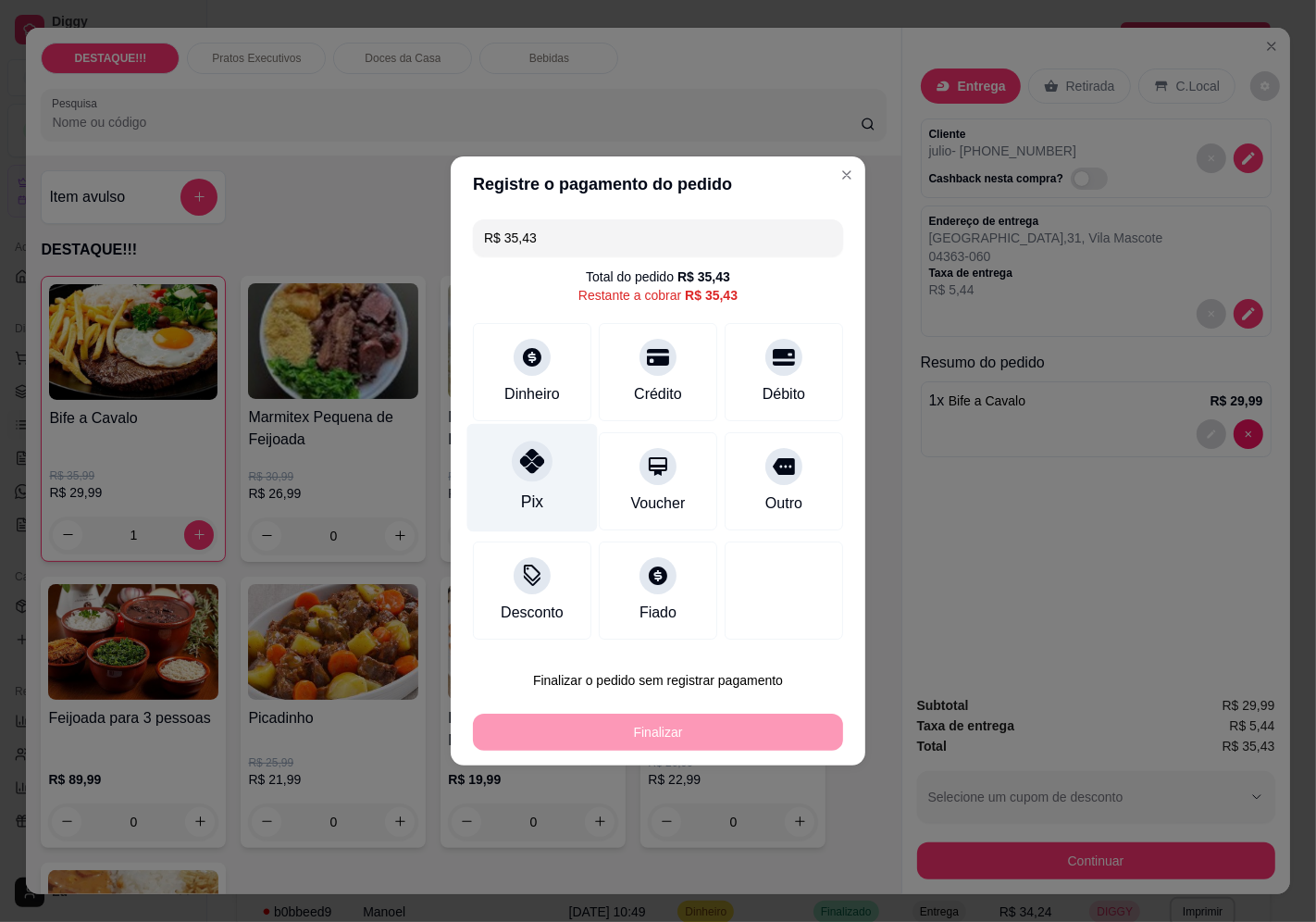
click at [503, 485] on div "Pix" at bounding box center [532, 478] width 131 height 109
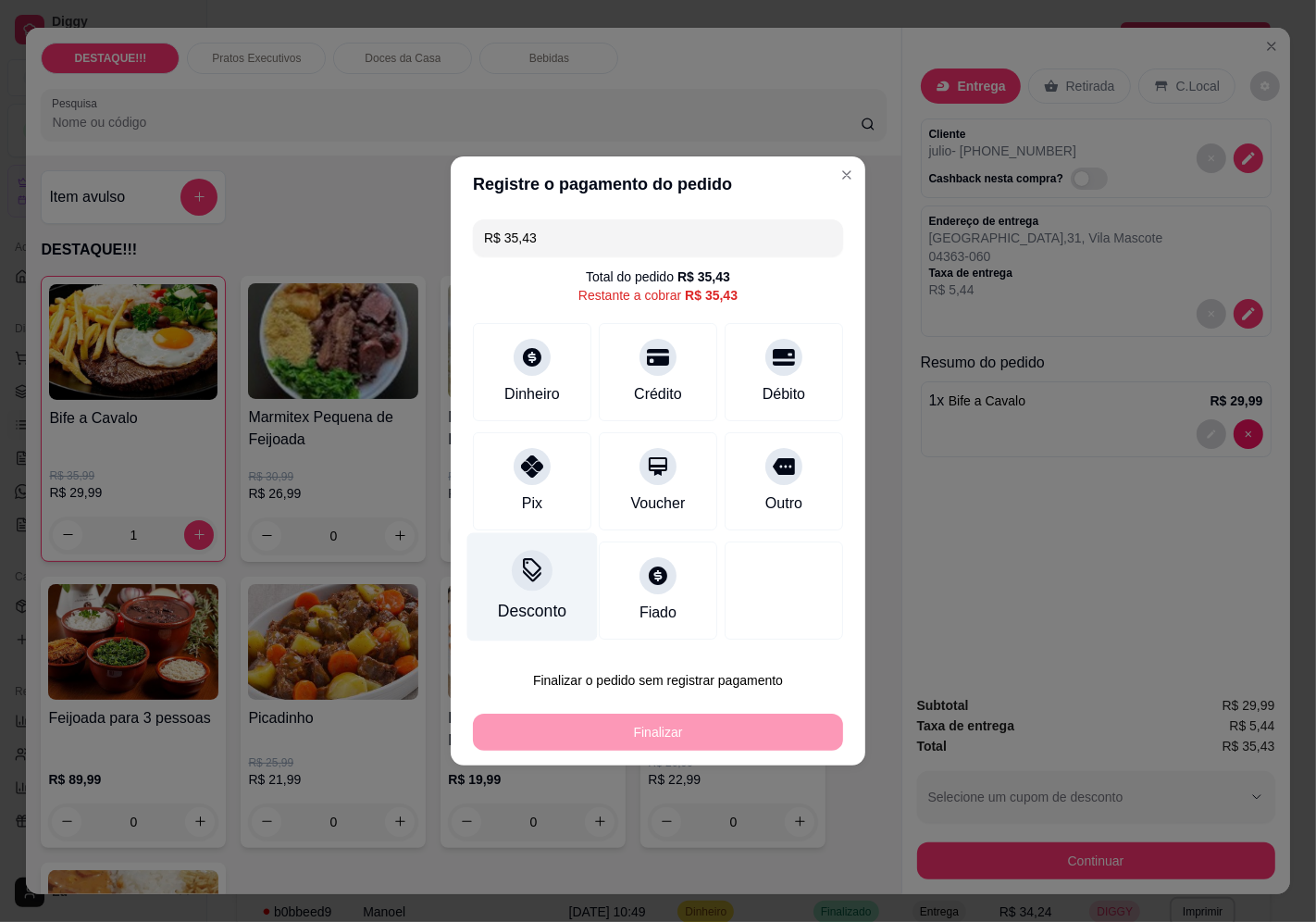
type input "R$ 0,00"
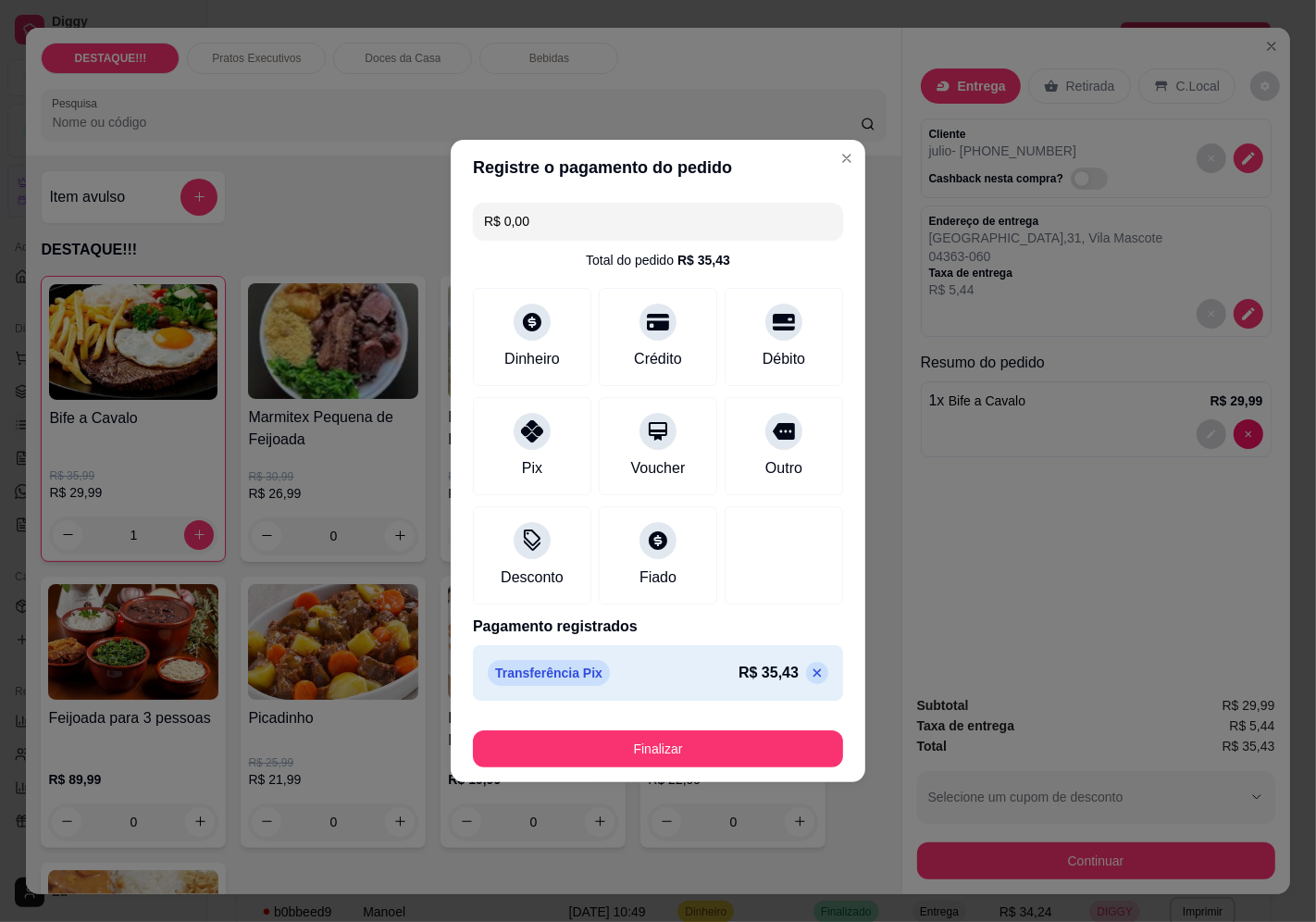
click at [614, 729] on div "Finalizar" at bounding box center [658, 746] width 370 height 45
click at [617, 742] on button "Finalizar" at bounding box center [658, 748] width 370 height 37
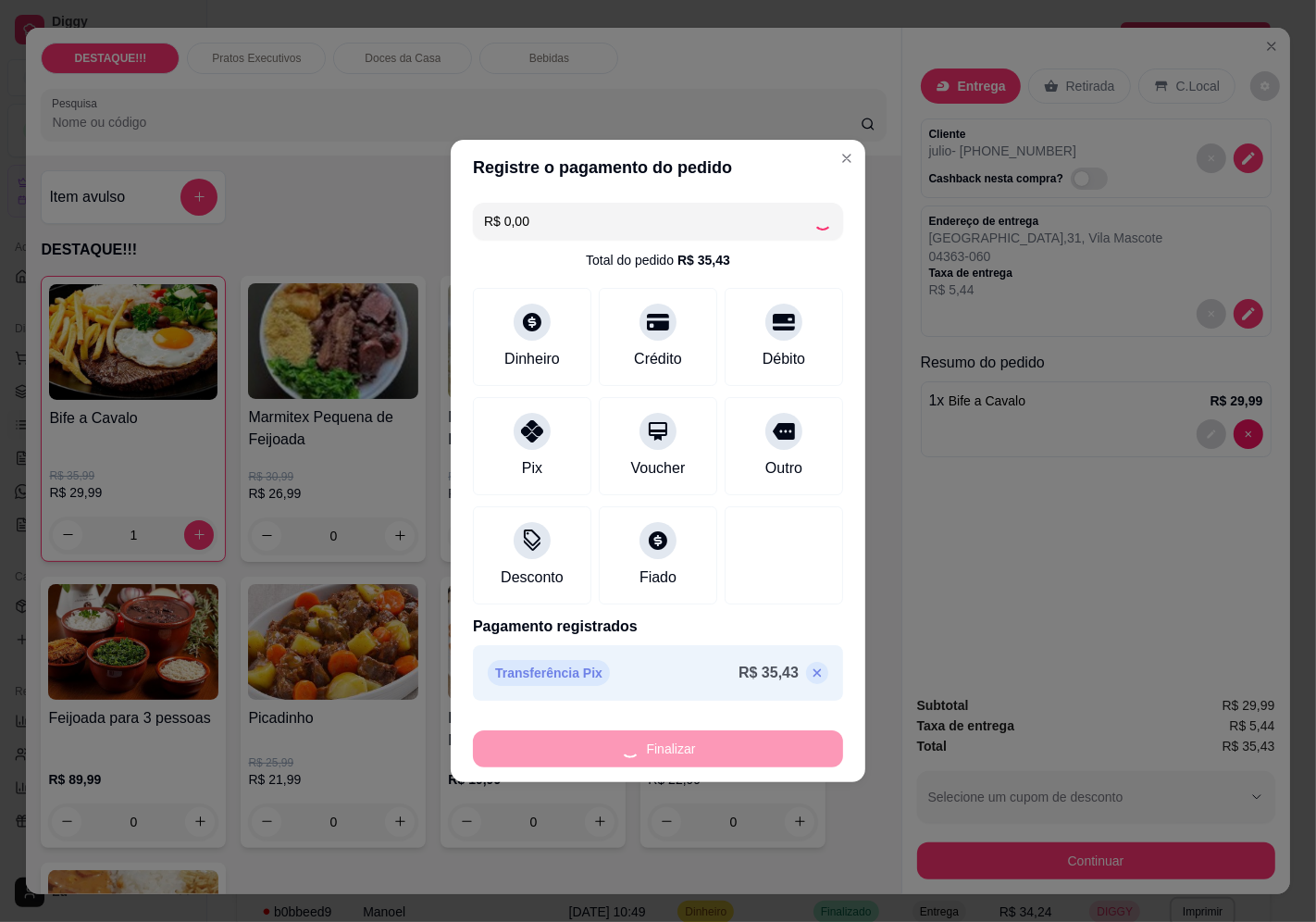
type input "0"
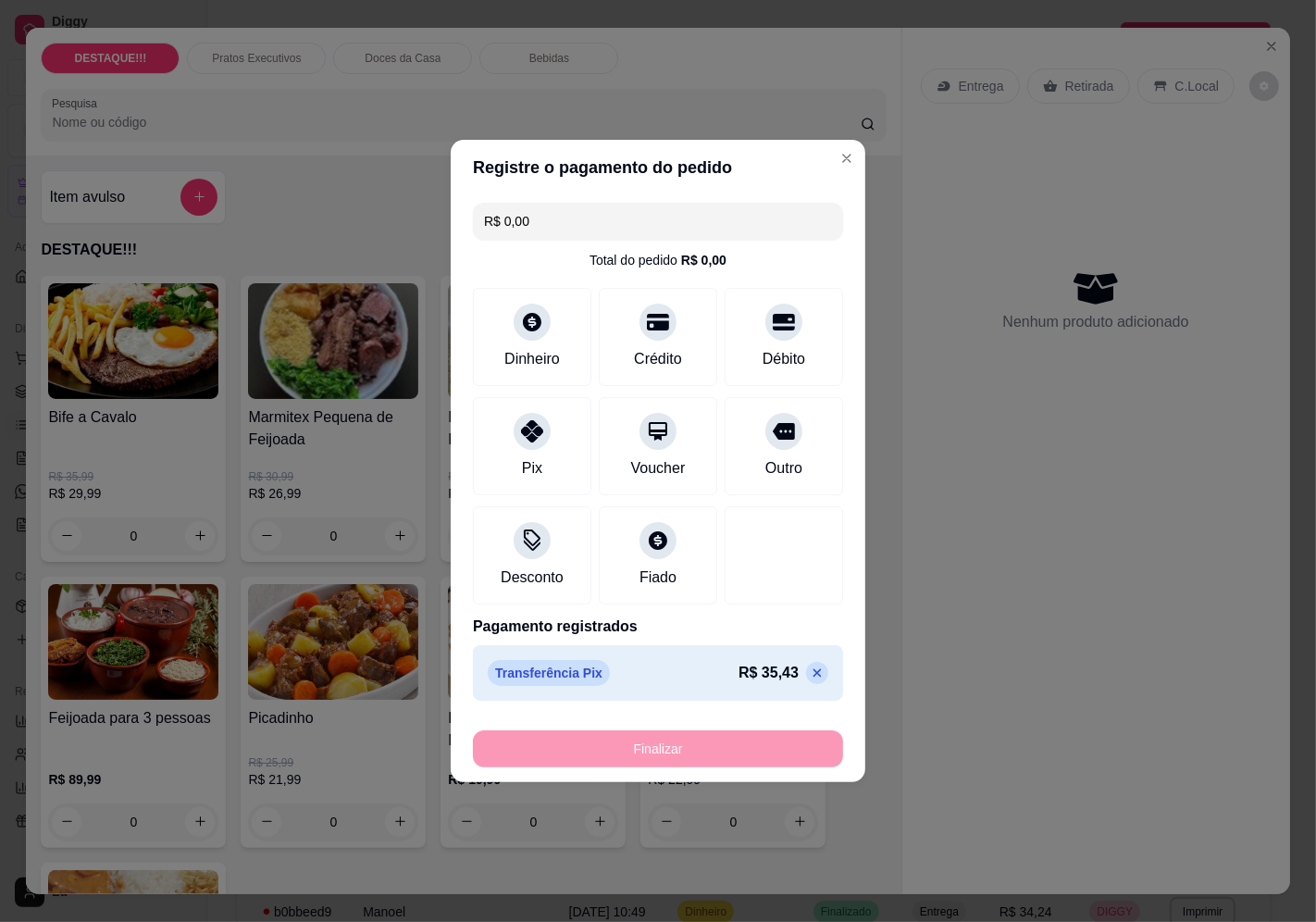
type input "-R$ 35,43"
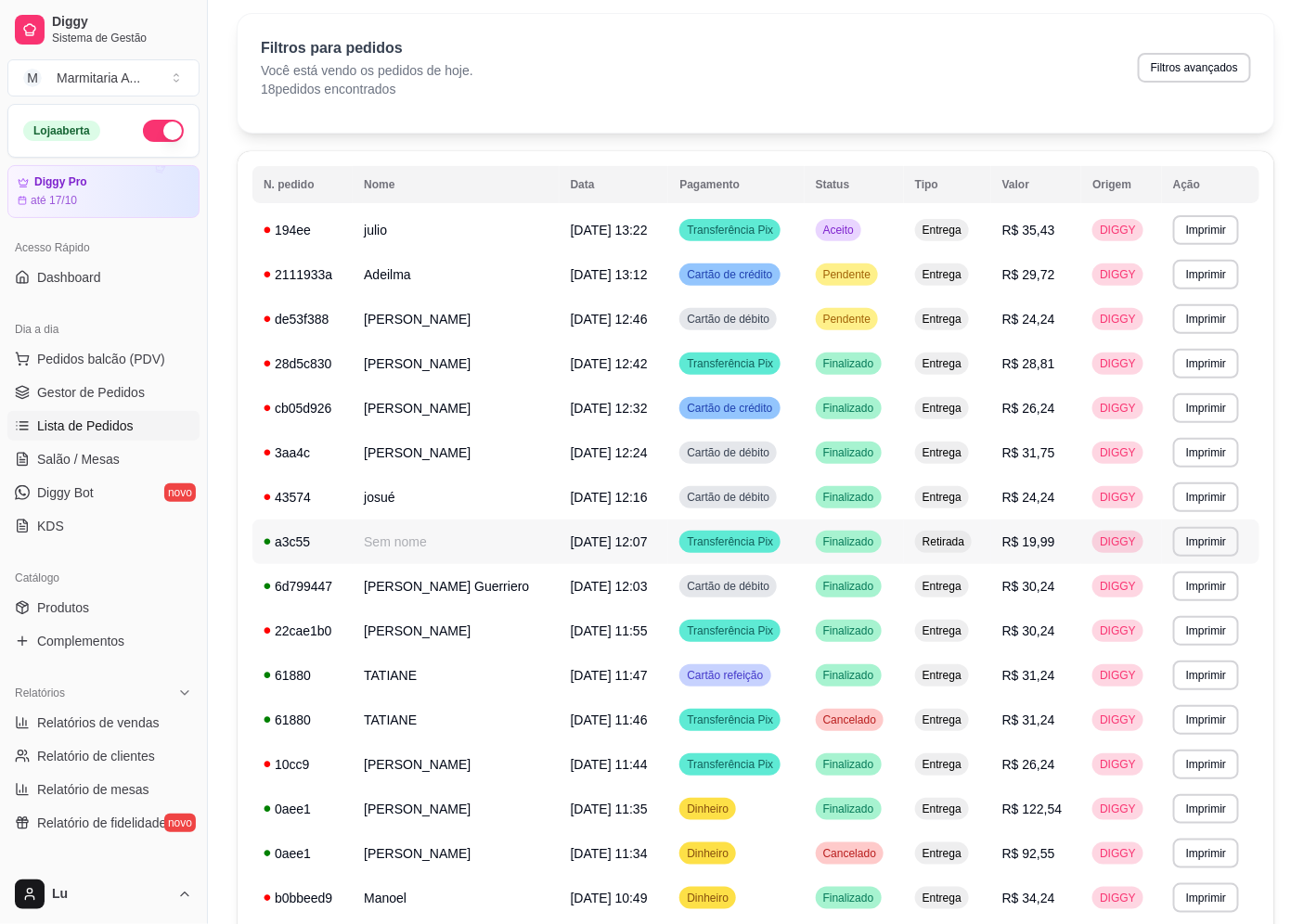
scroll to position [103, 0]
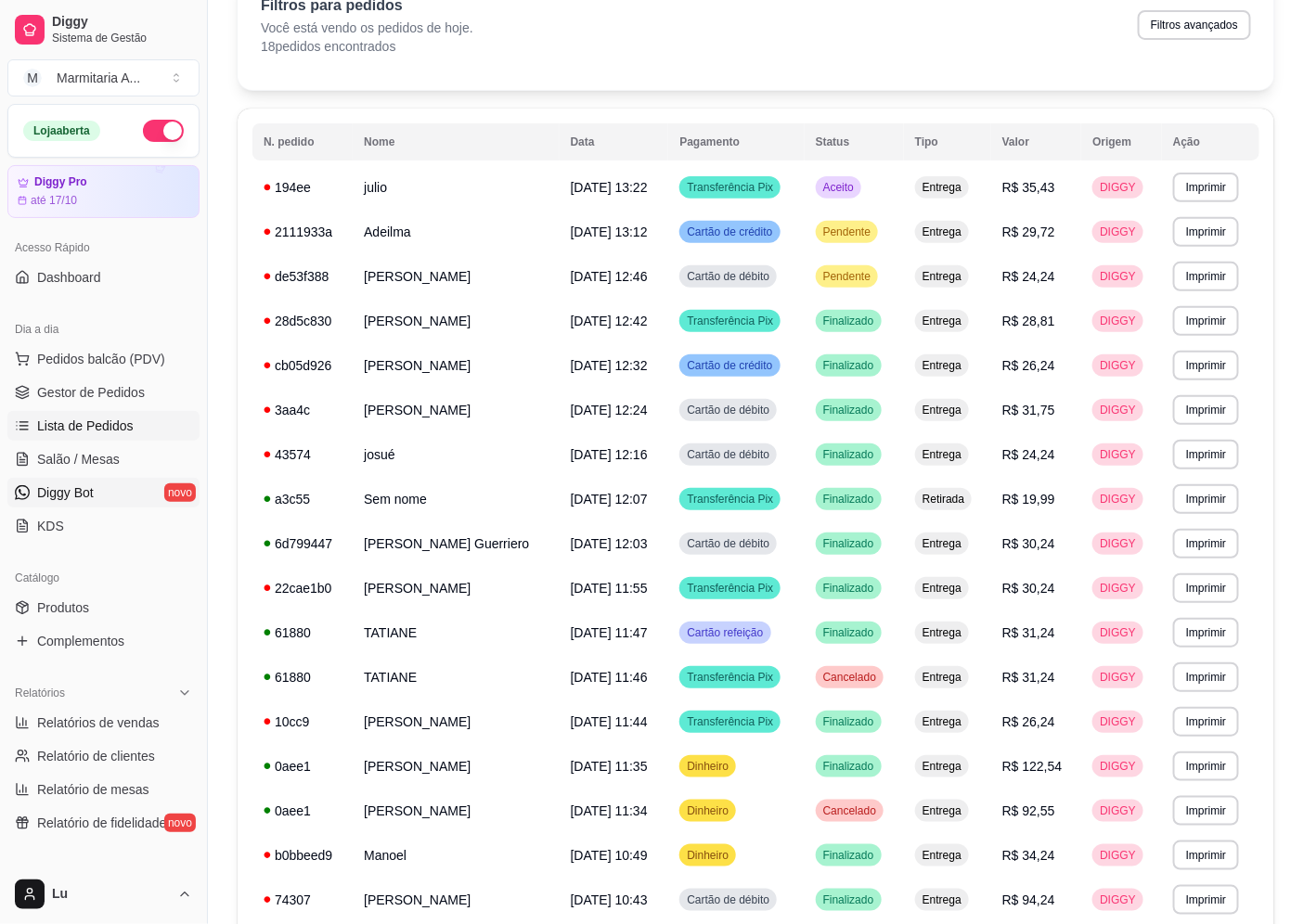
drag, startPoint x: 98, startPoint y: 623, endPoint x: 158, endPoint y: 489, distance: 146.8
click at [98, 624] on ul "Produtos Complementos" at bounding box center [104, 624] width 192 height 63
click at [139, 589] on div "Catálogo" at bounding box center [104, 578] width 192 height 30
click at [141, 596] on link "Produtos" at bounding box center [104, 607] width 192 height 30
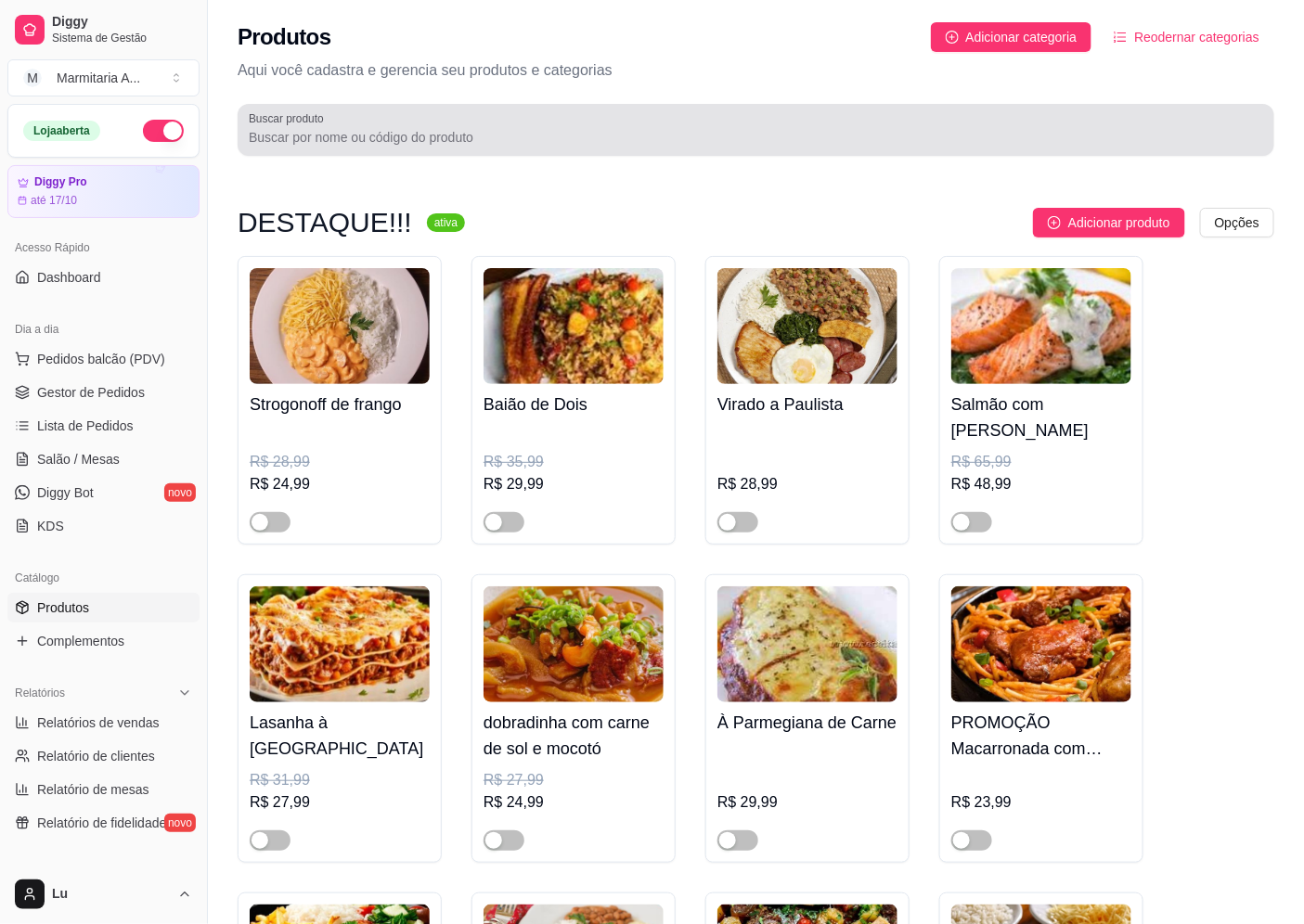
click at [669, 135] on input "Buscar produto" at bounding box center [756, 137] width 1014 height 18
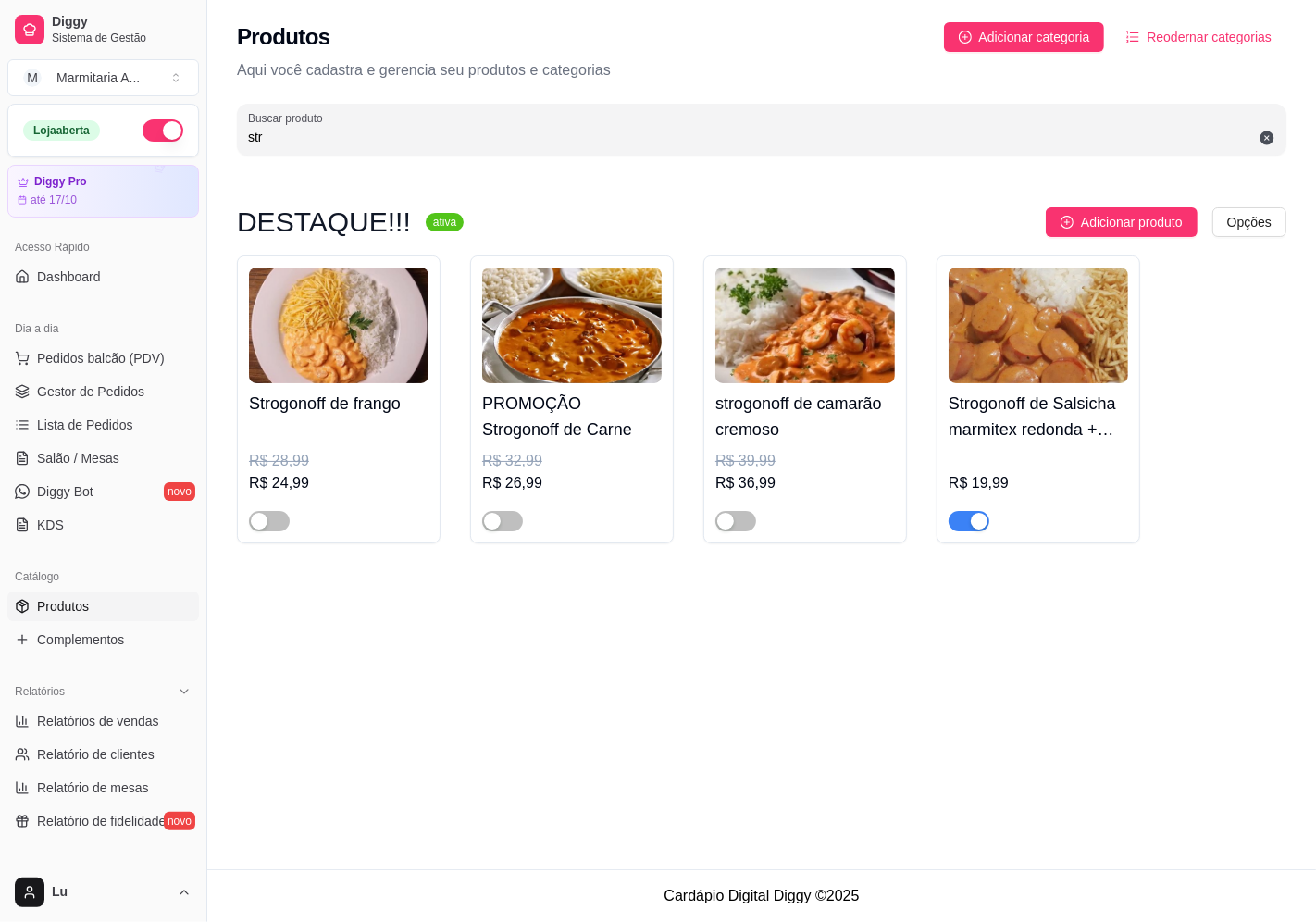
type input "str"
click at [964, 394] on h4 "Strogonoff de Salsicha marmitex redonda + guarana 269ml" at bounding box center [1038, 416] width 179 height 51
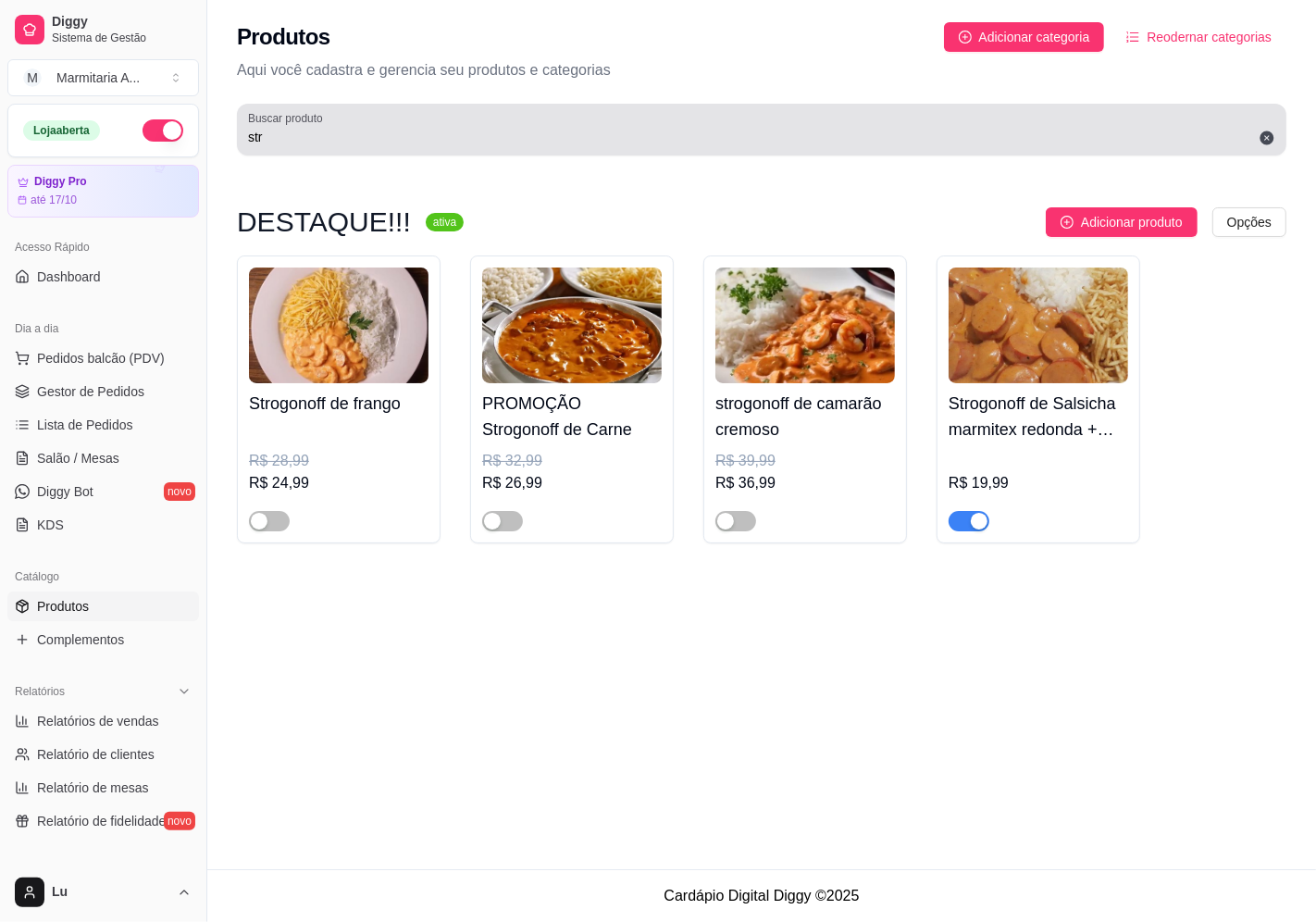
click at [1264, 143] on icon at bounding box center [1268, 139] width 14 height 14
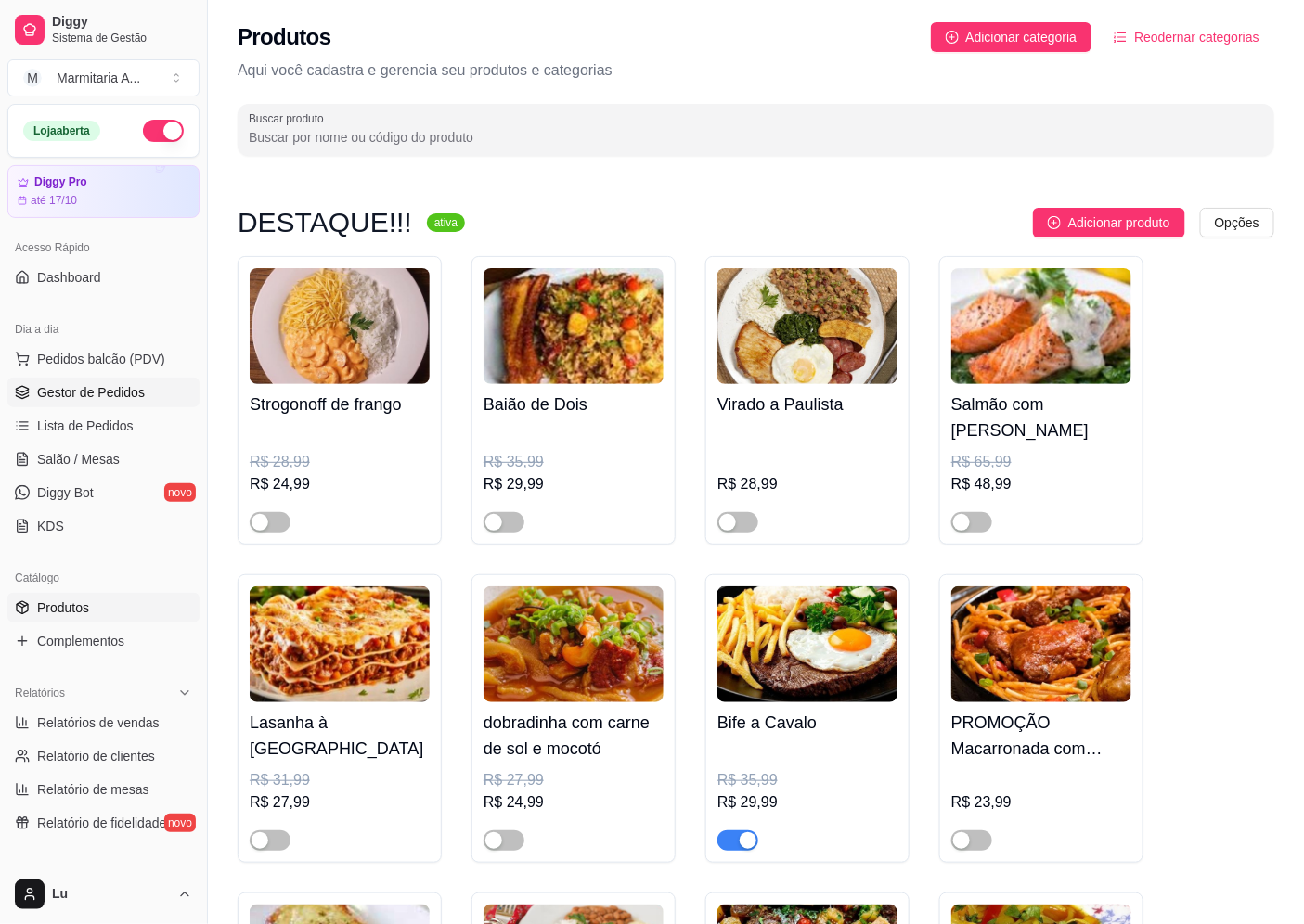
click at [136, 396] on span "Gestor de Pedidos" at bounding box center [90, 392] width 108 height 18
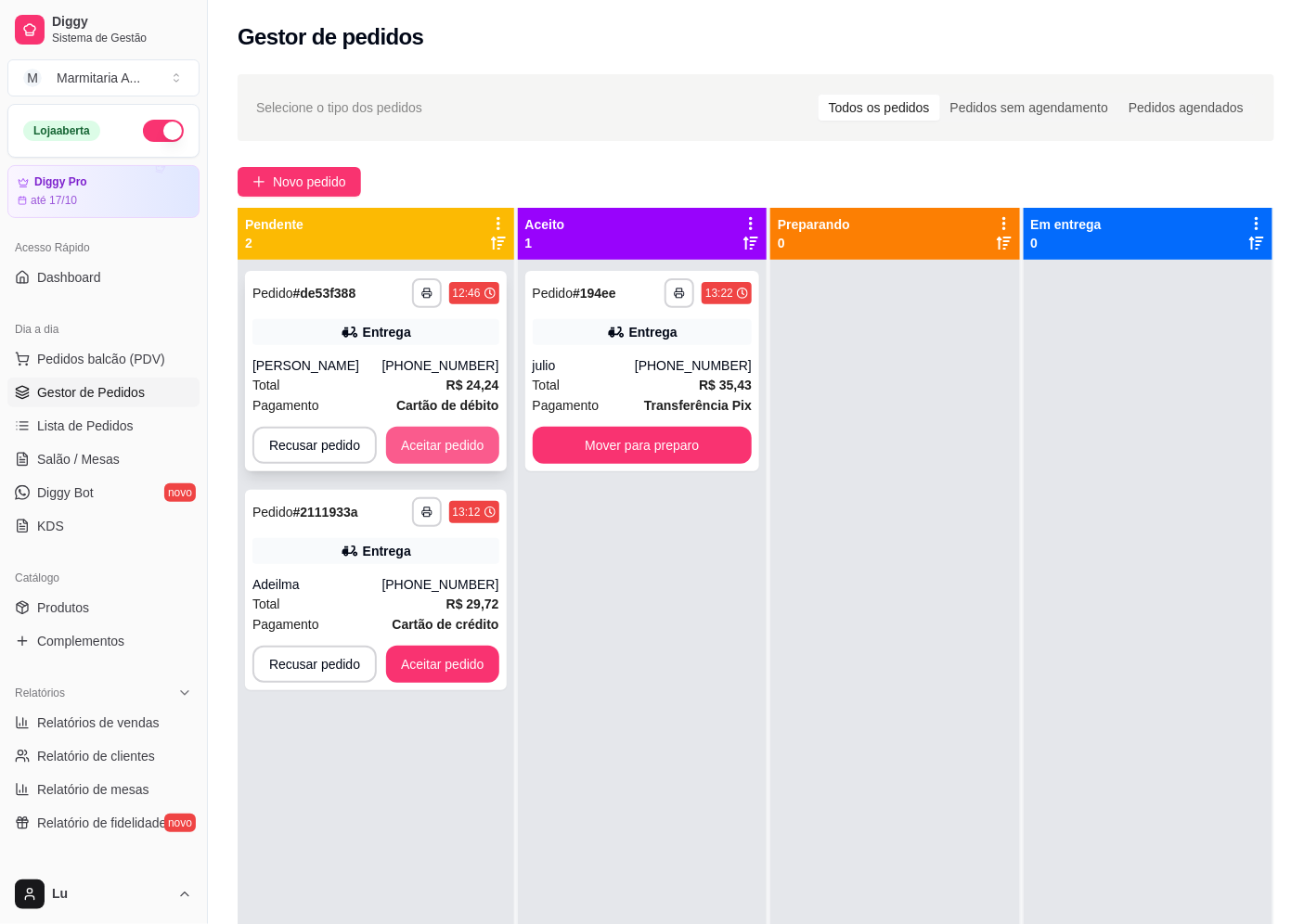
click at [424, 446] on button "Aceitar pedido" at bounding box center [442, 445] width 114 height 37
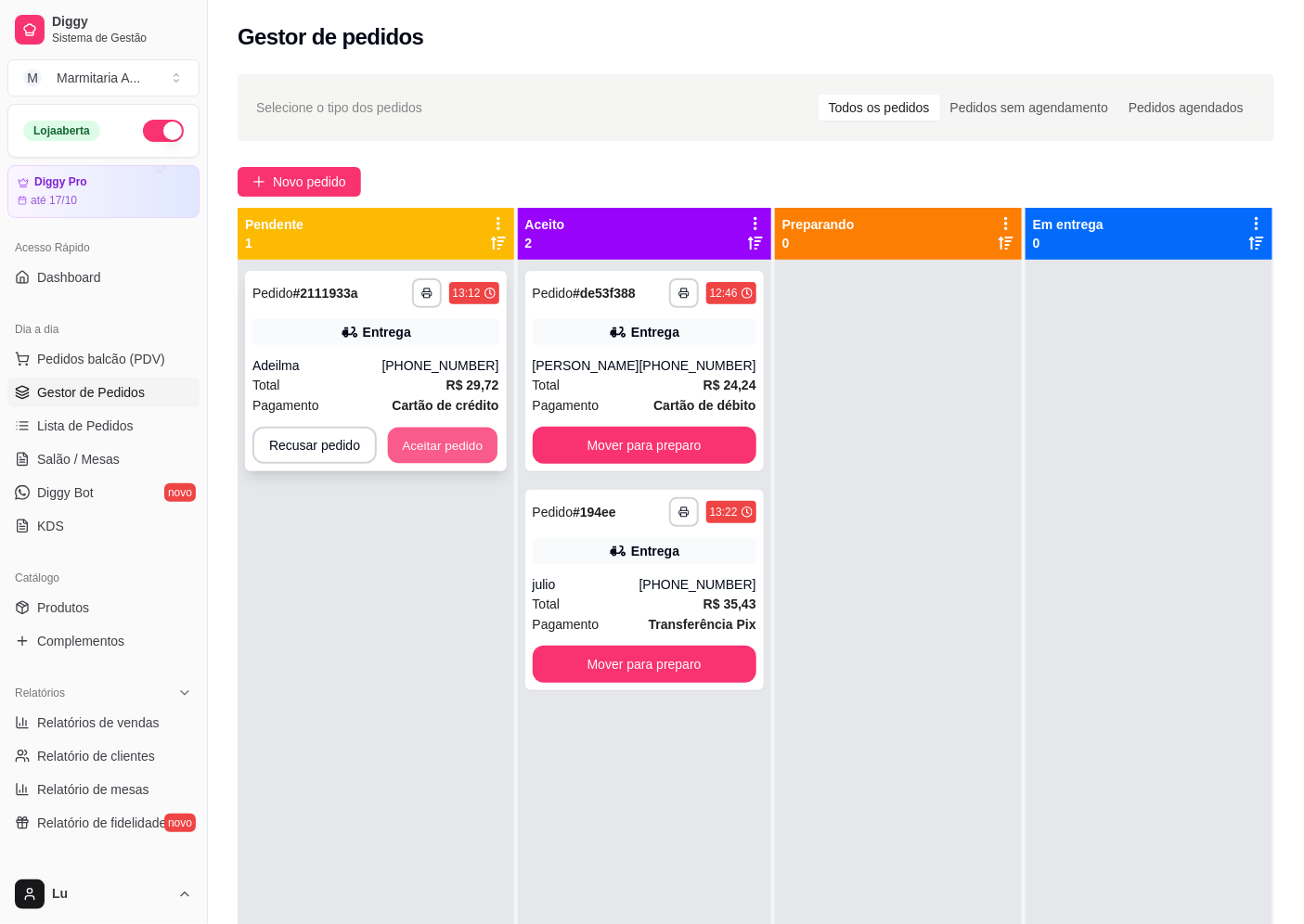
click at [430, 445] on button "Aceitar pedido" at bounding box center [442, 445] width 110 height 36
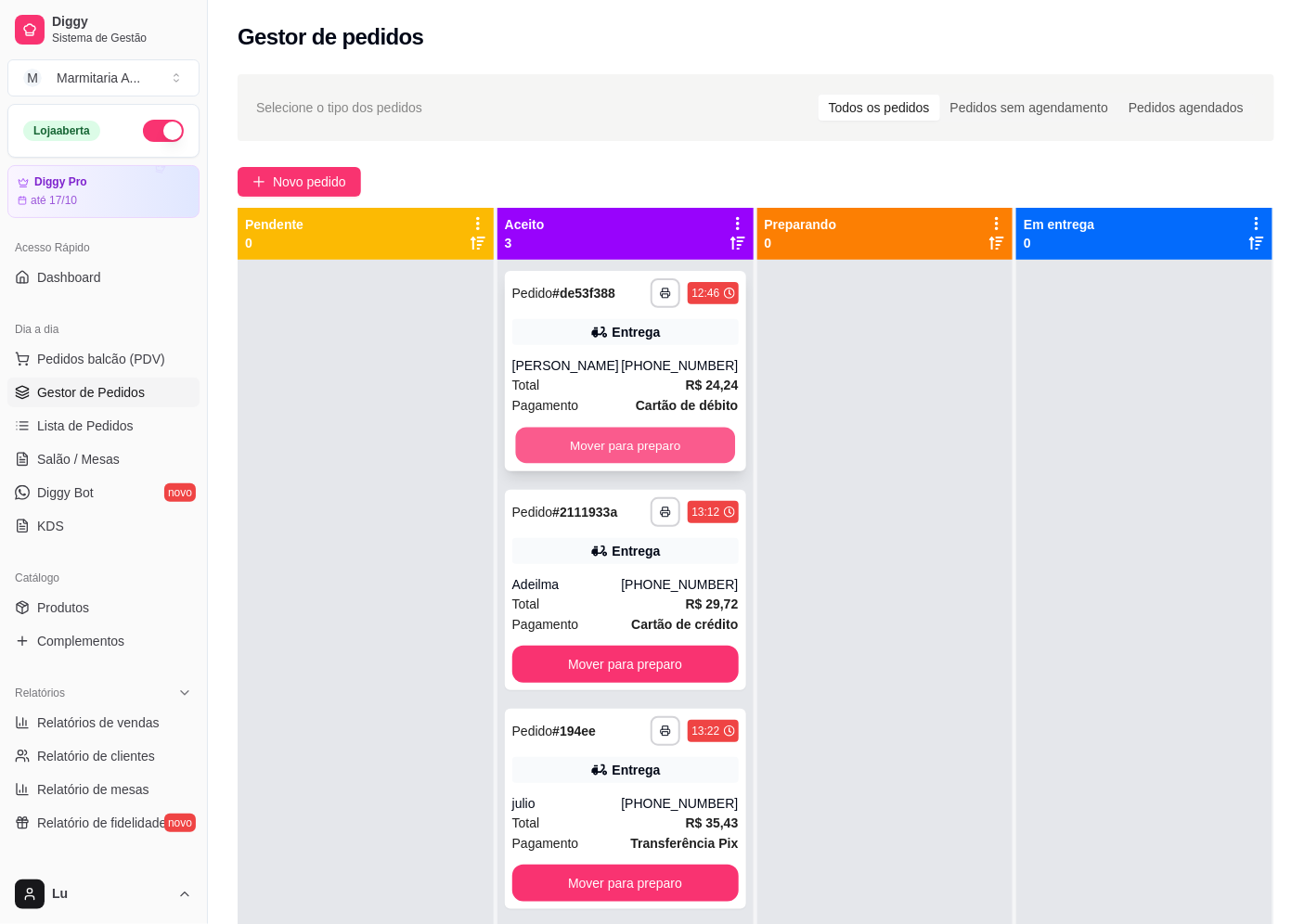
click at [716, 439] on button "Mover para preparo" at bounding box center [624, 445] width 219 height 36
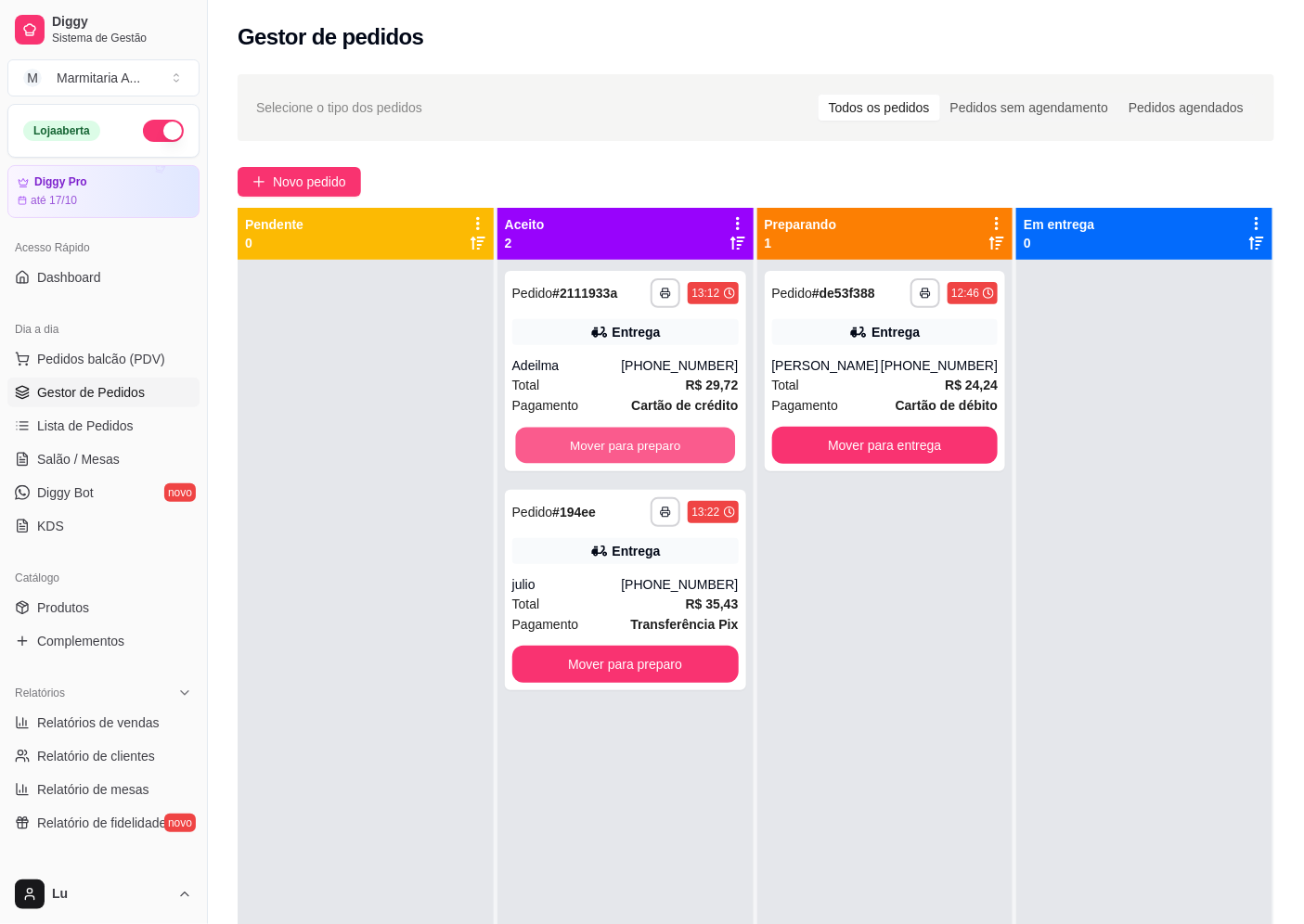
click at [716, 439] on button "Mover para preparo" at bounding box center [624, 445] width 219 height 36
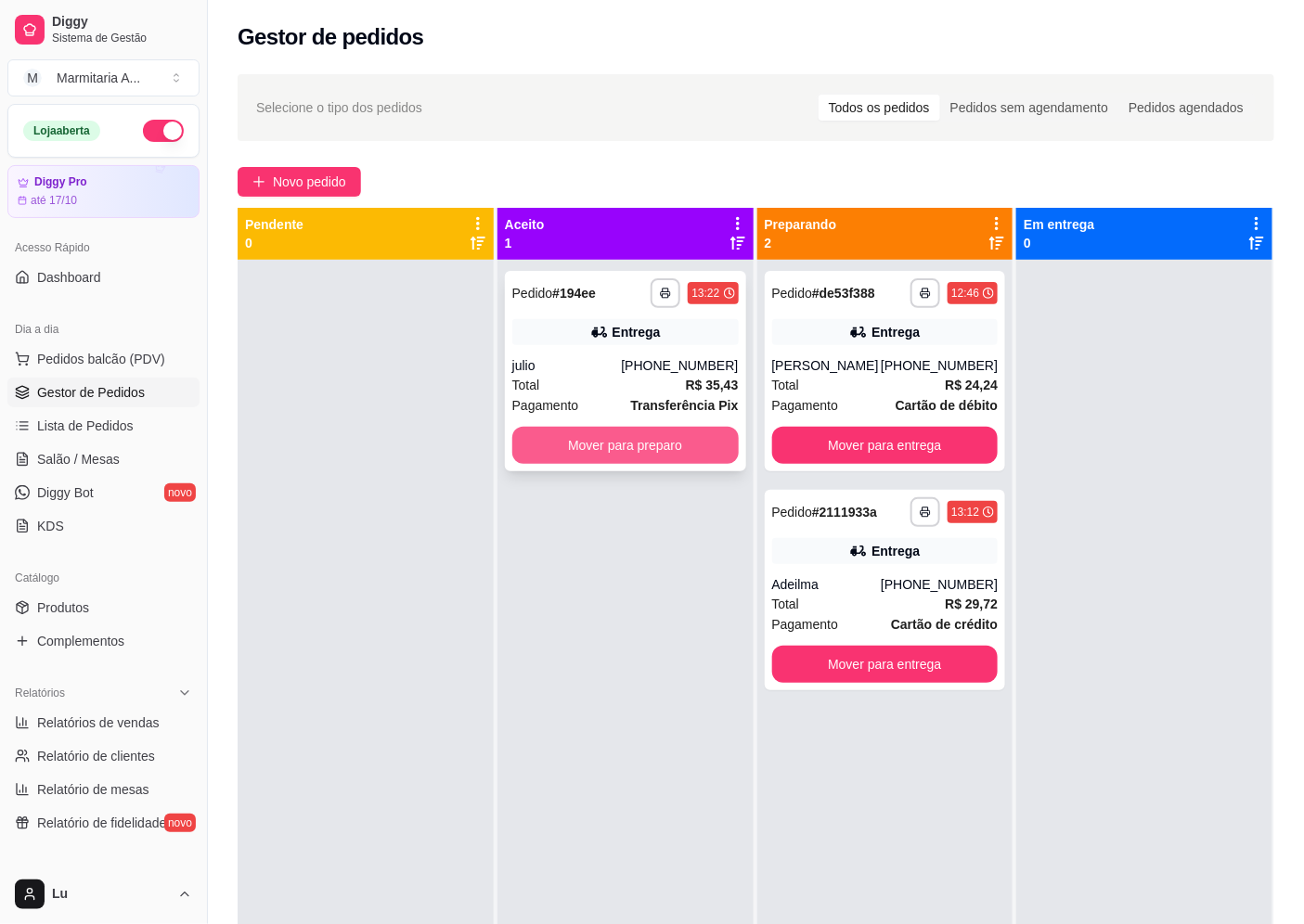
click at [720, 438] on button "Mover para preparo" at bounding box center [625, 445] width 226 height 37
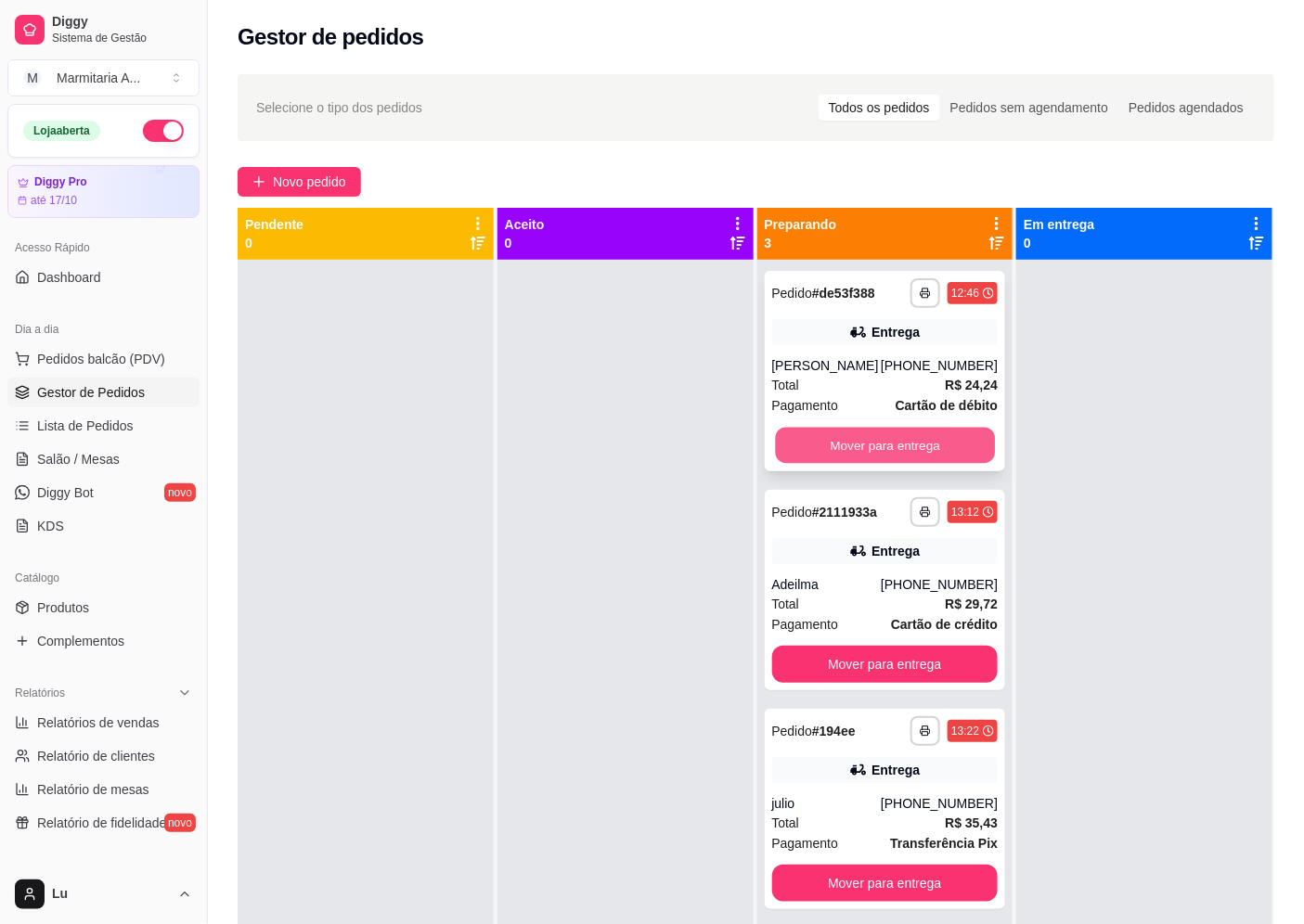
click at [950, 447] on button "Mover para entrega" at bounding box center [883, 445] width 219 height 36
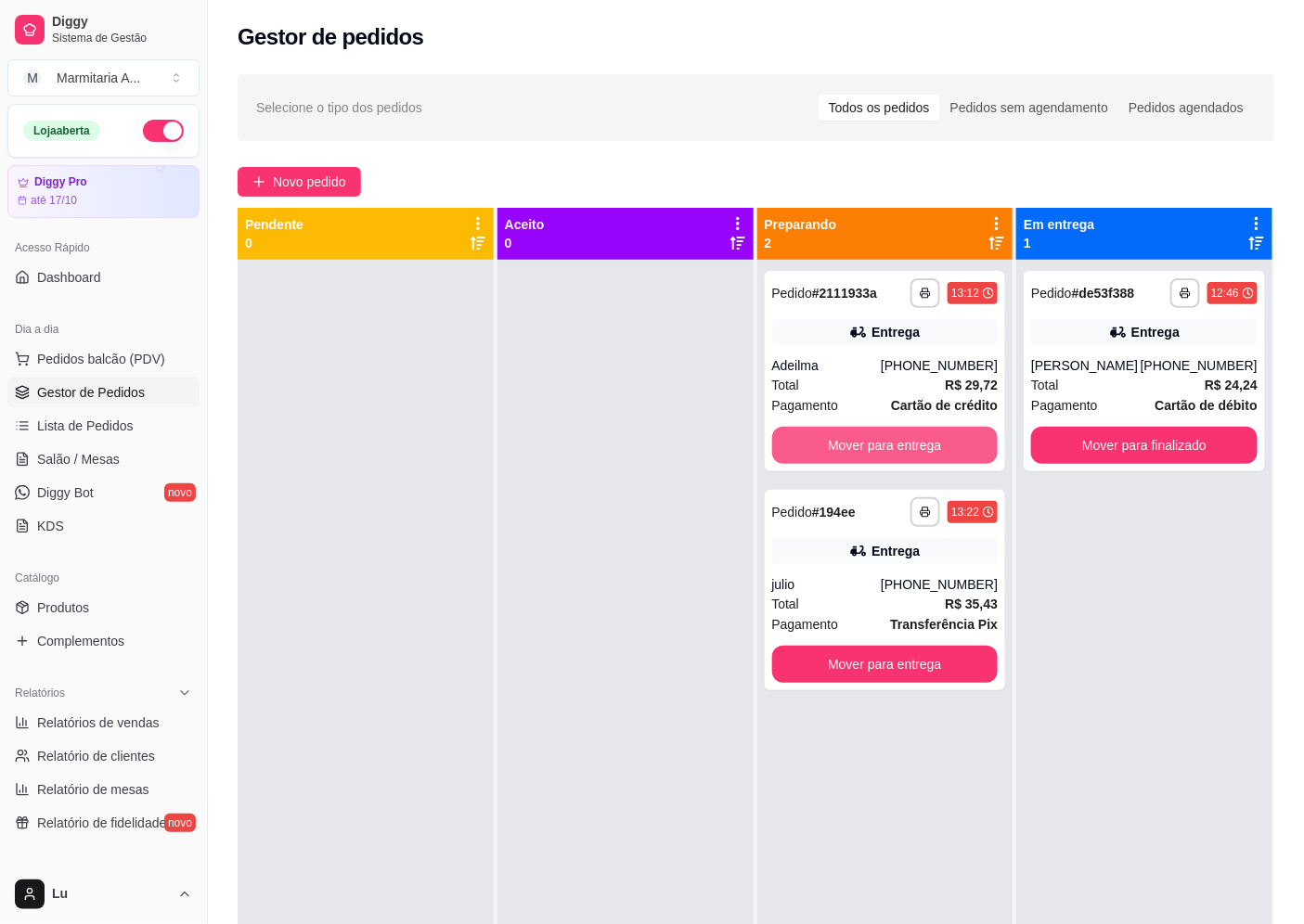
click at [950, 447] on button "Mover para entrega" at bounding box center [885, 445] width 226 height 37
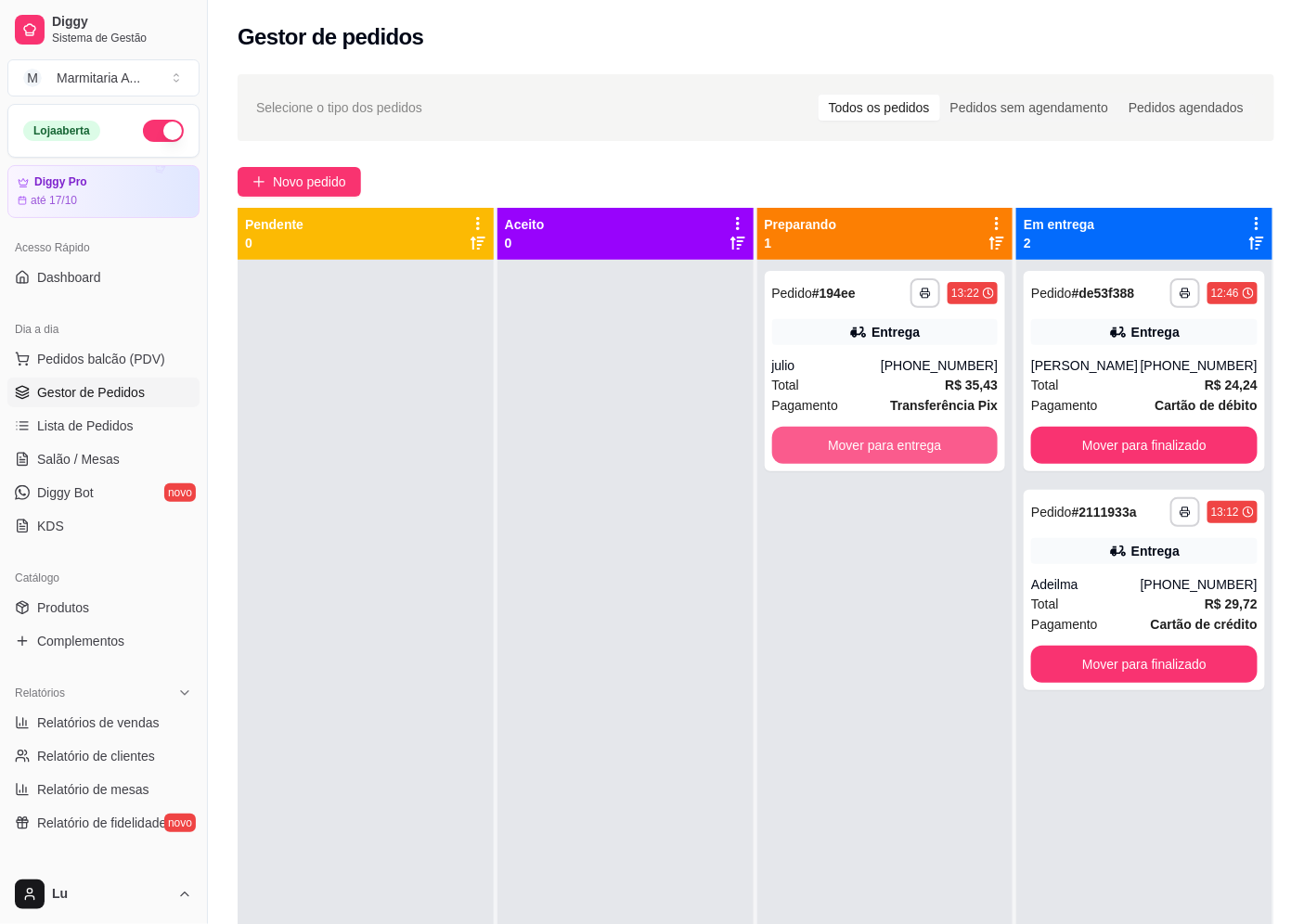
click at [950, 447] on button "Mover para entrega" at bounding box center [885, 445] width 226 height 37
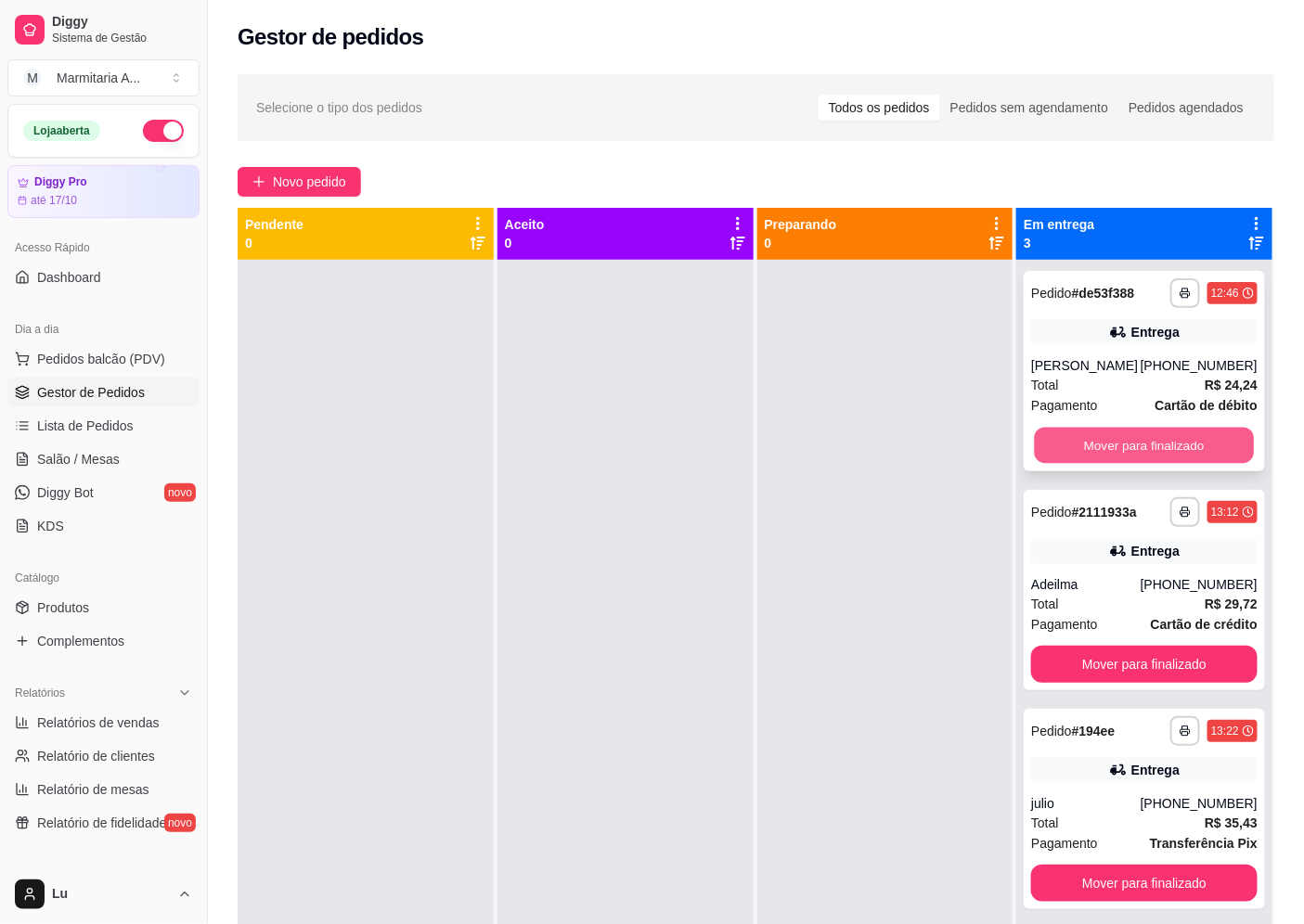
click at [1128, 436] on button "Mover para finalizado" at bounding box center [1144, 445] width 219 height 36
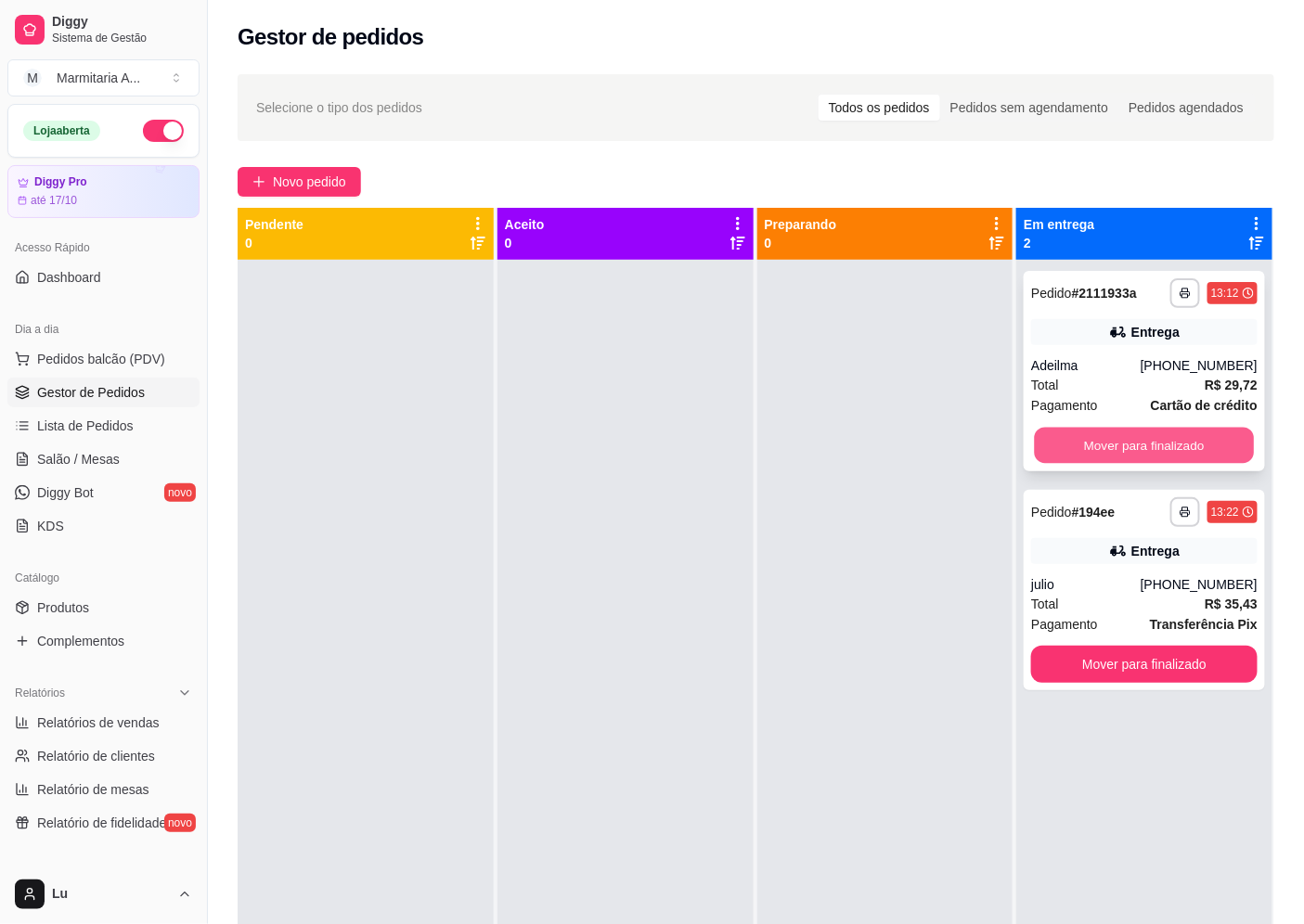
click at [1125, 442] on button "Mover para finalizado" at bounding box center [1144, 445] width 219 height 36
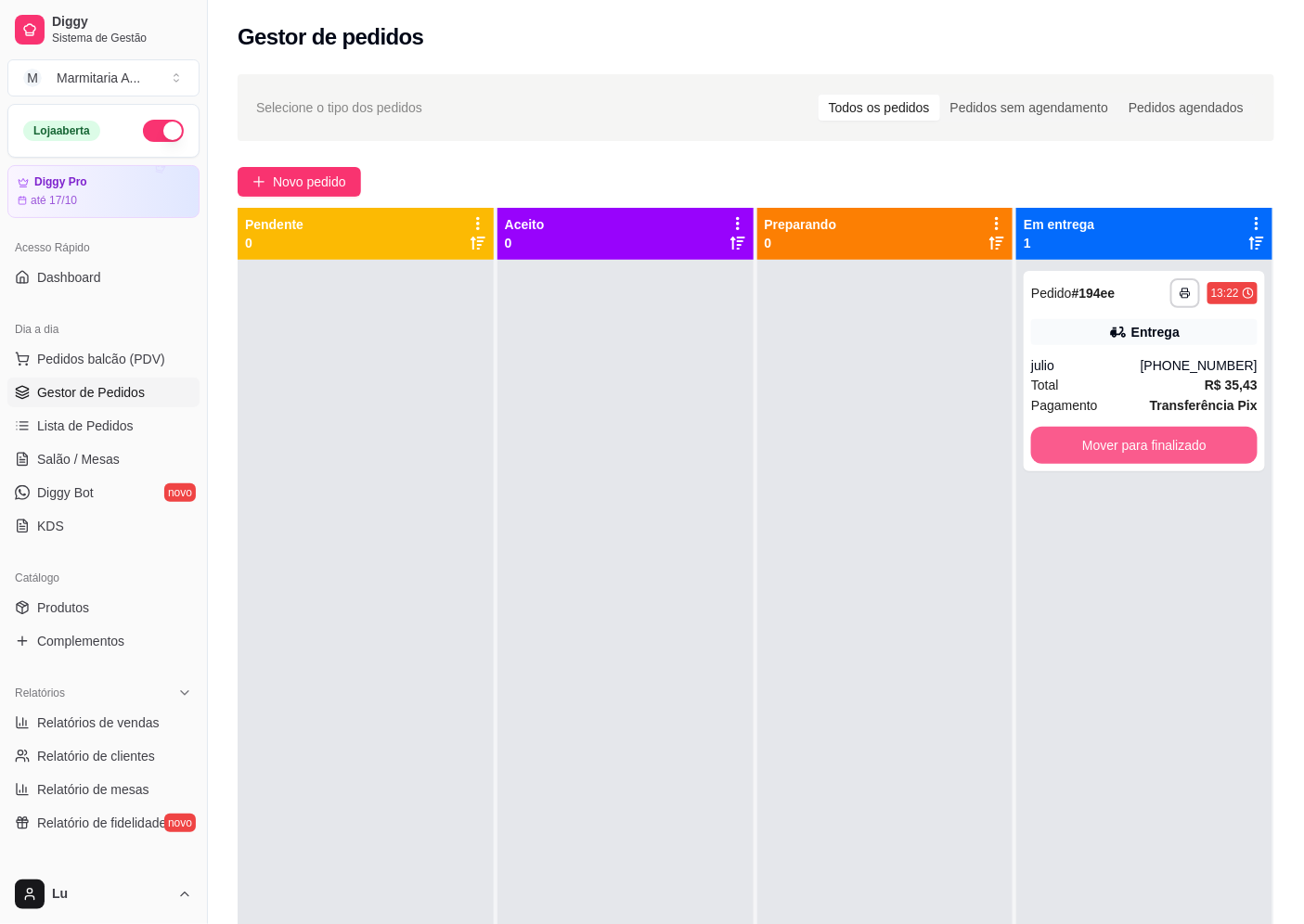
click at [1122, 446] on button "Mover para finalizado" at bounding box center [1144, 445] width 226 height 37
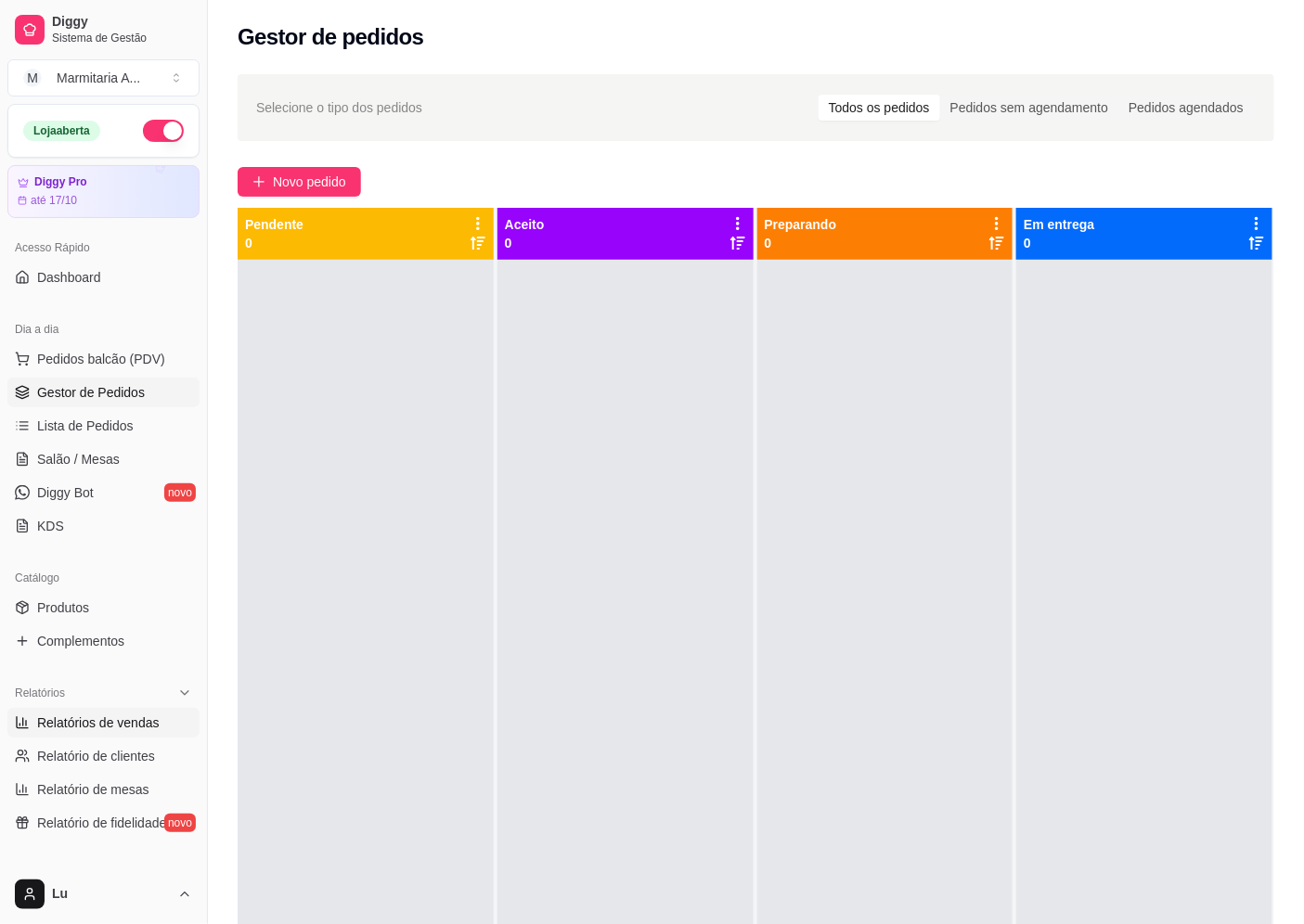
click at [50, 724] on span "Relatórios de vendas" at bounding box center [98, 722] width 122 height 18
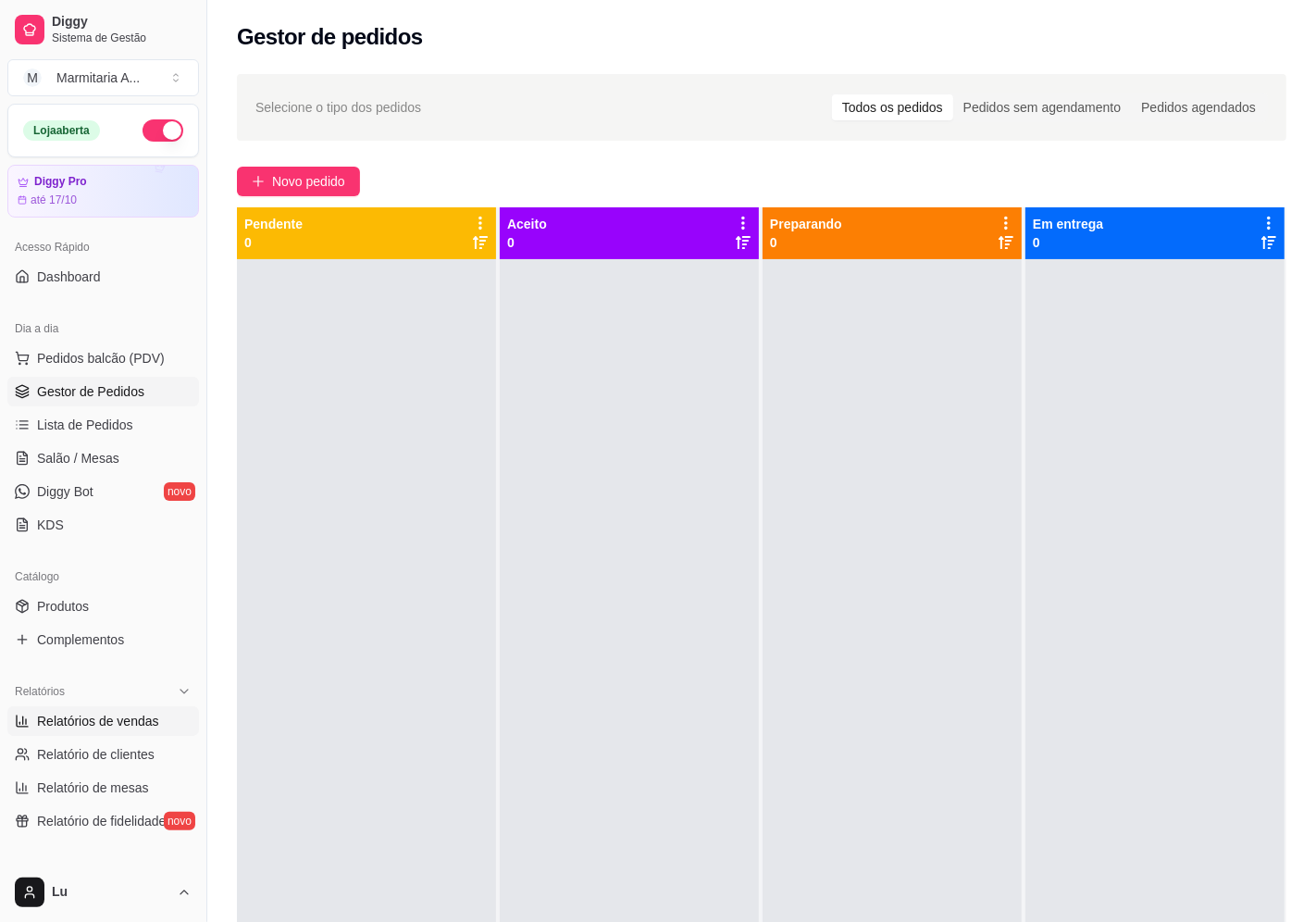
select select "ALL"
select select "0"
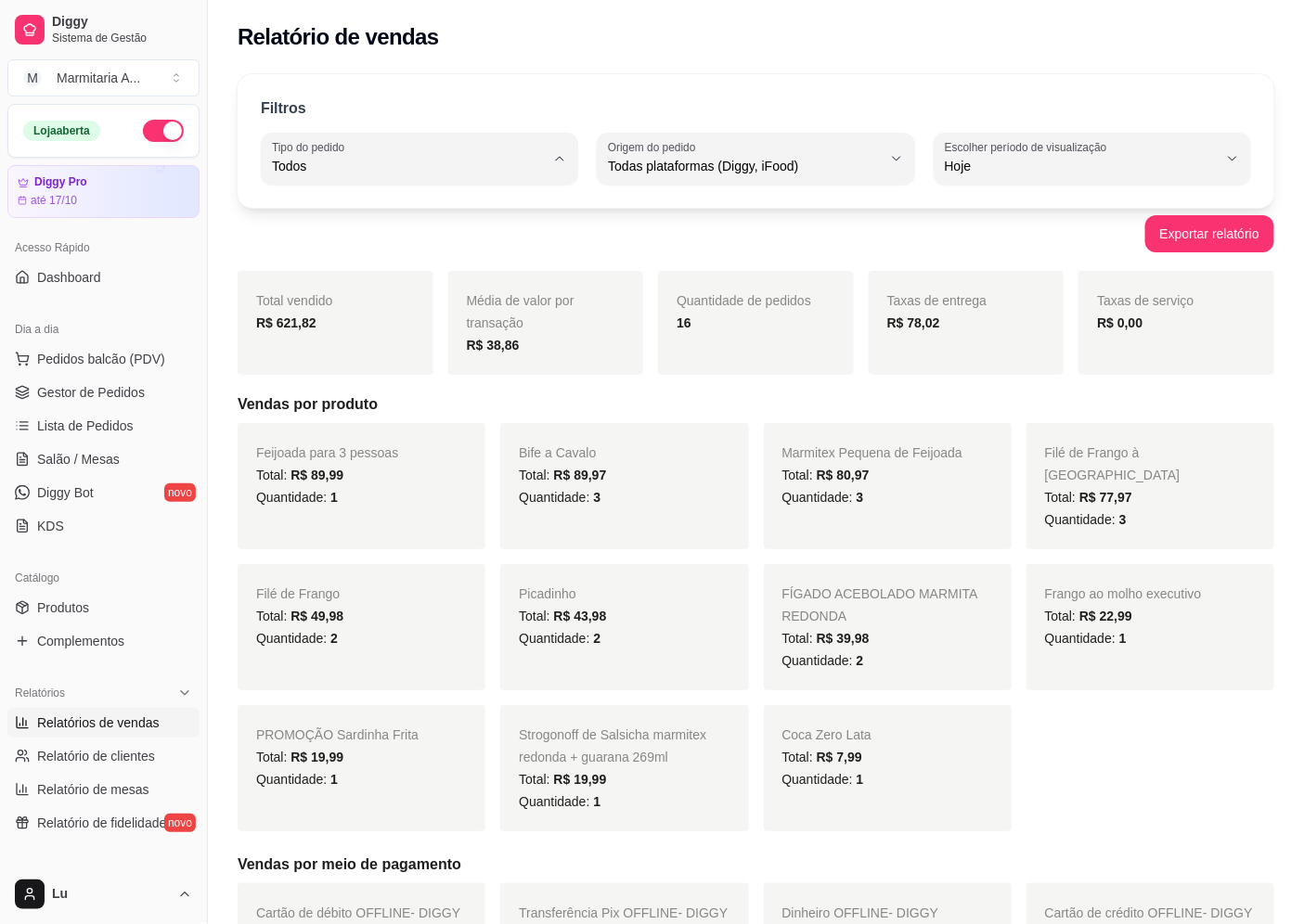
click at [446, 269] on body "Diggy Sistema de Gestão M Marmitaria A ... Loja aberta Diggy Pro até 17/10 Aces…" at bounding box center [652, 462] width 1304 height 924
type input "PICKUP"
select select "PICKUP"
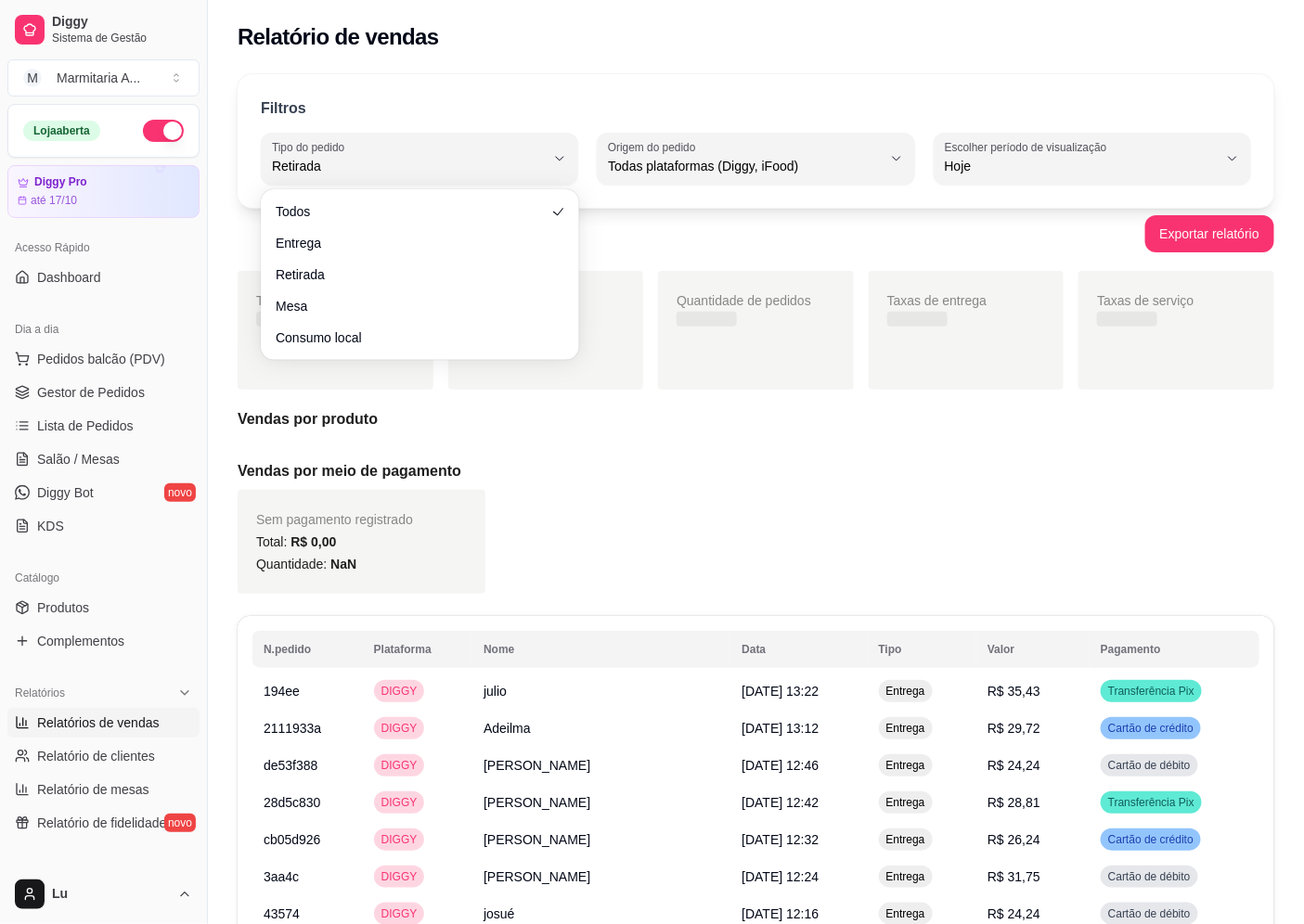
click at [443, 93] on div "Filtros PICKUP Tipo do pedido Todos Entrega Retirada Mesa Consumo local Tipo do…" at bounding box center [755, 141] width 1037 height 134
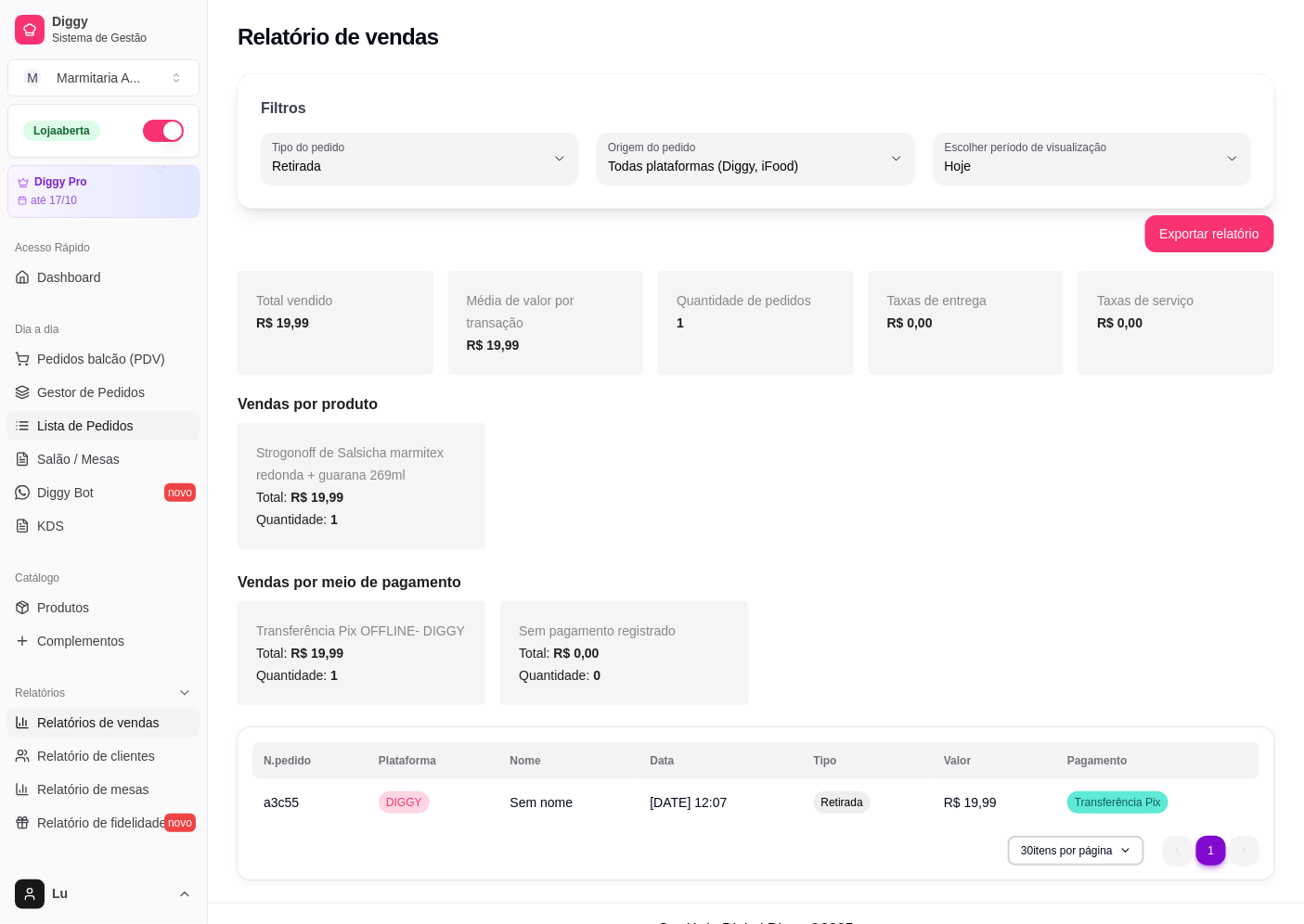
click at [118, 428] on span "Lista de Pedidos" at bounding box center [85, 426] width 96 height 18
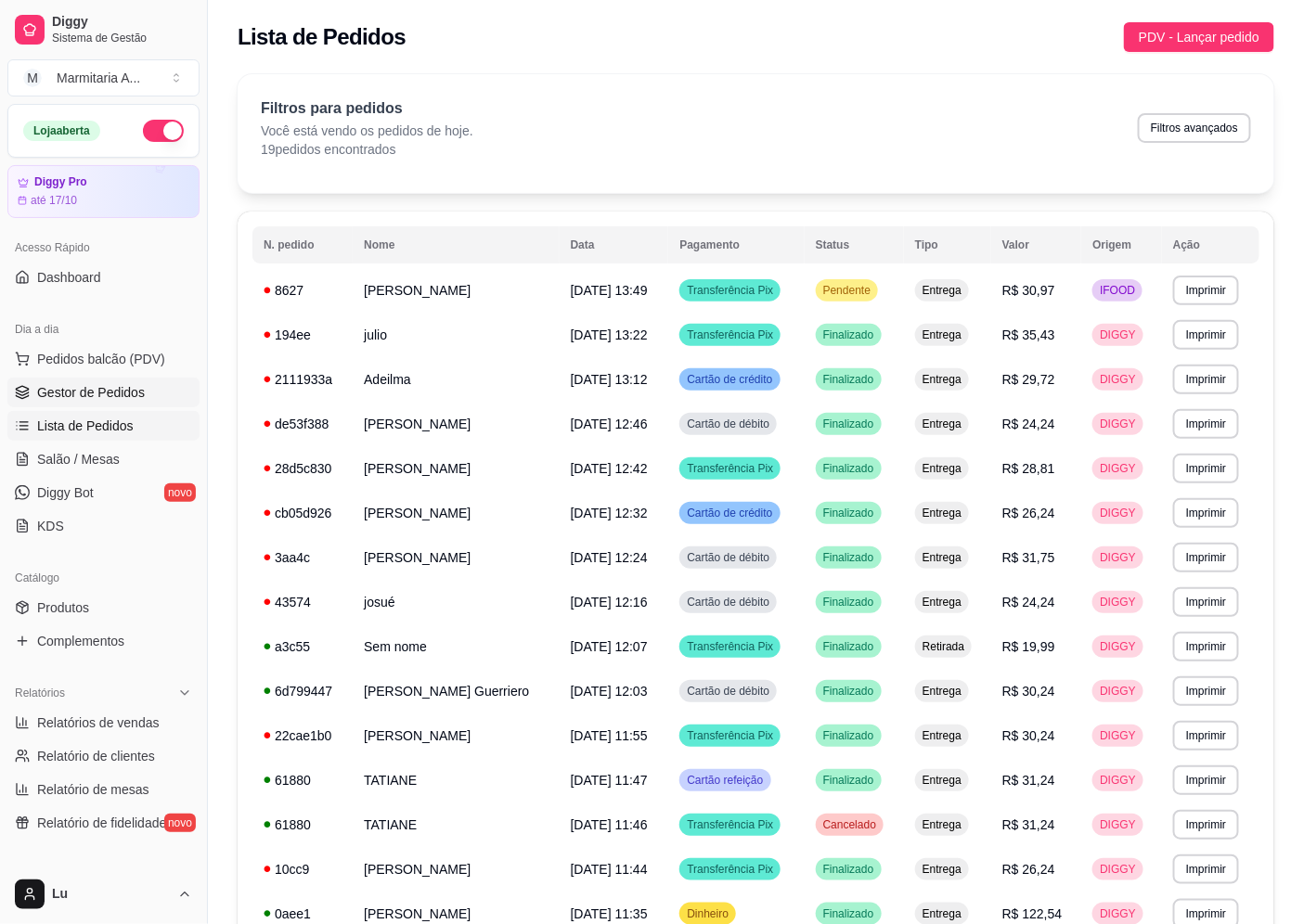
click at [165, 404] on link "Gestor de Pedidos" at bounding box center [104, 393] width 192 height 30
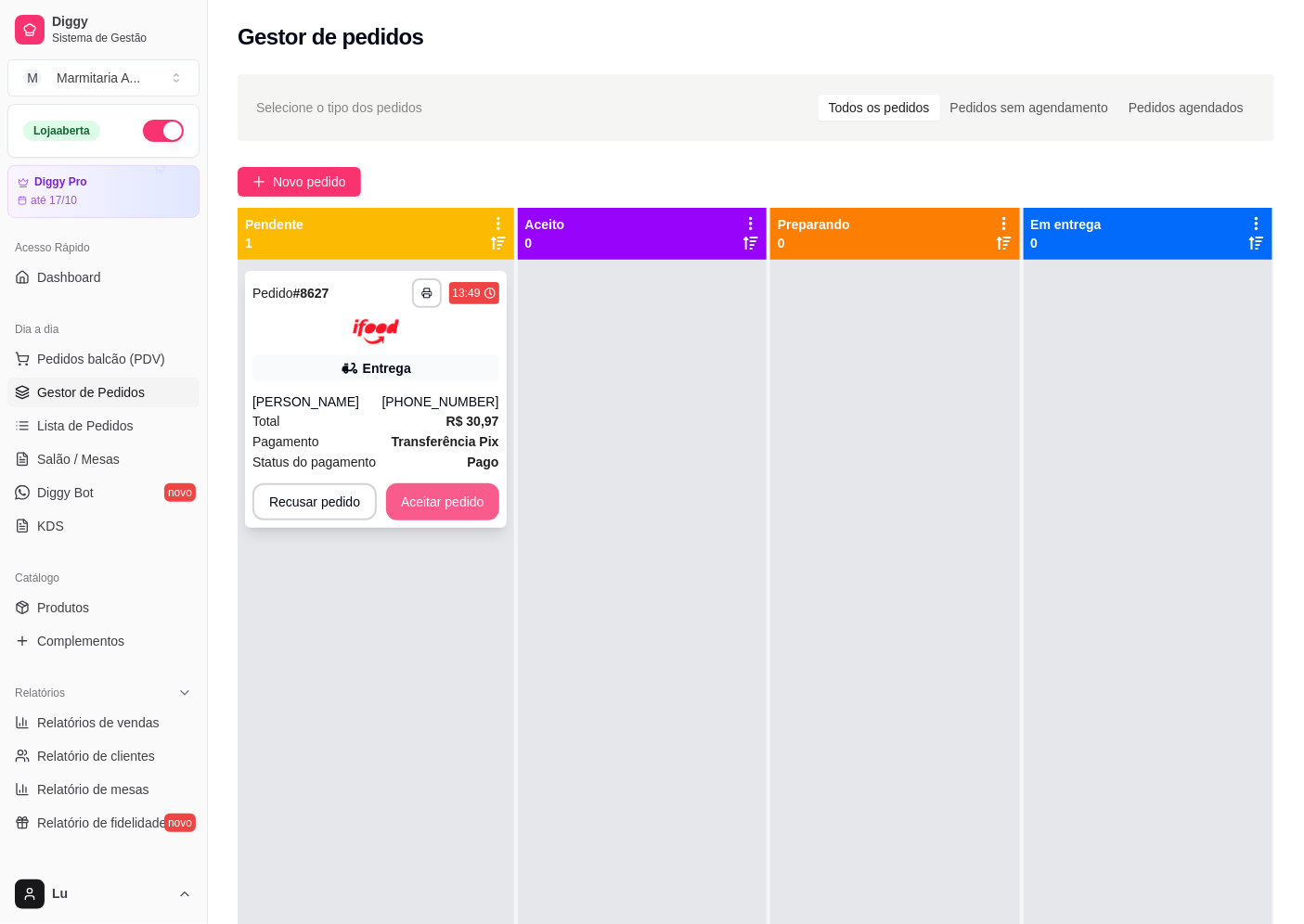
click at [438, 495] on button "Aceitar pedido" at bounding box center [442, 502] width 114 height 37
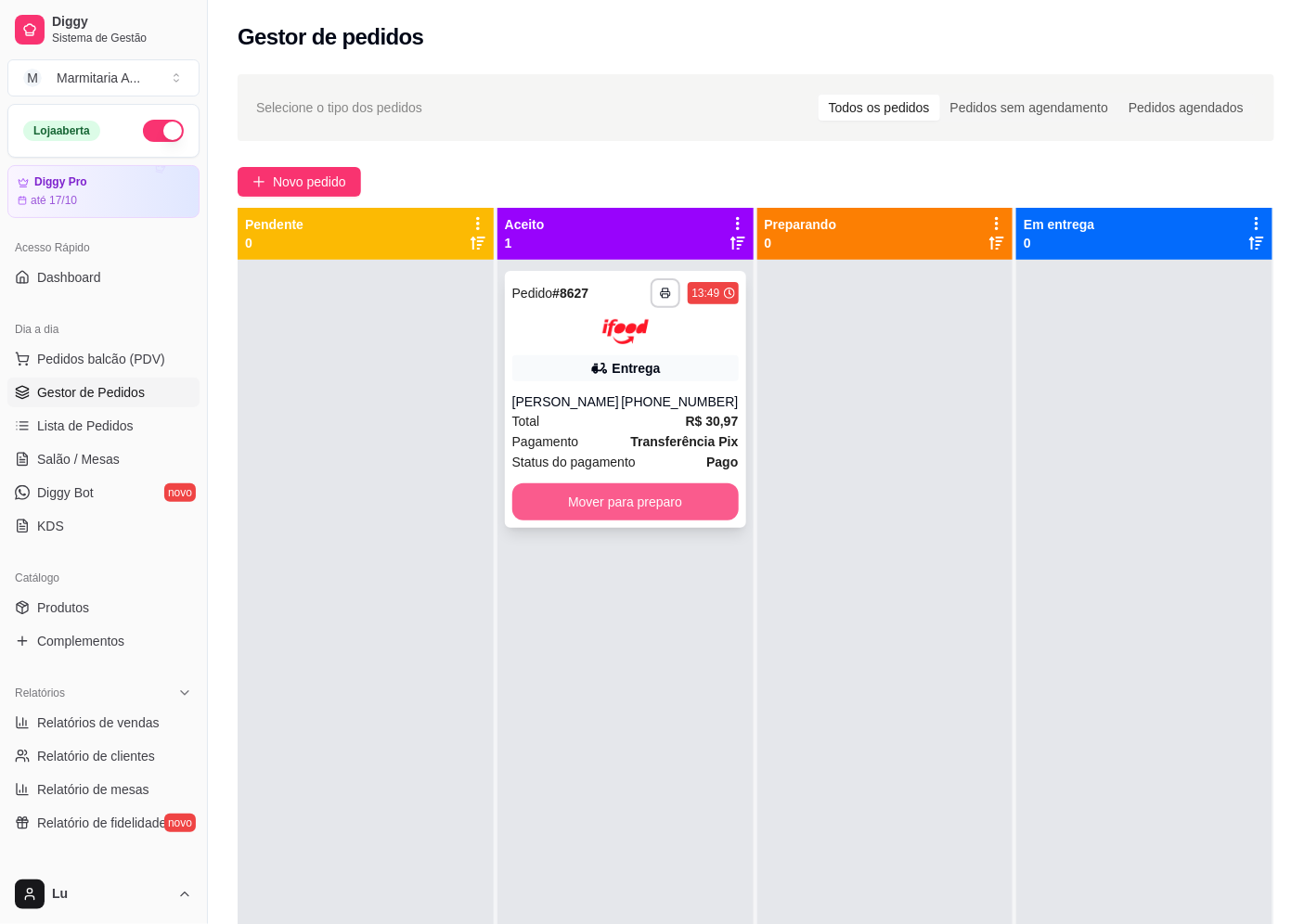
click at [656, 512] on button "Mover para preparo" at bounding box center [625, 502] width 226 height 37
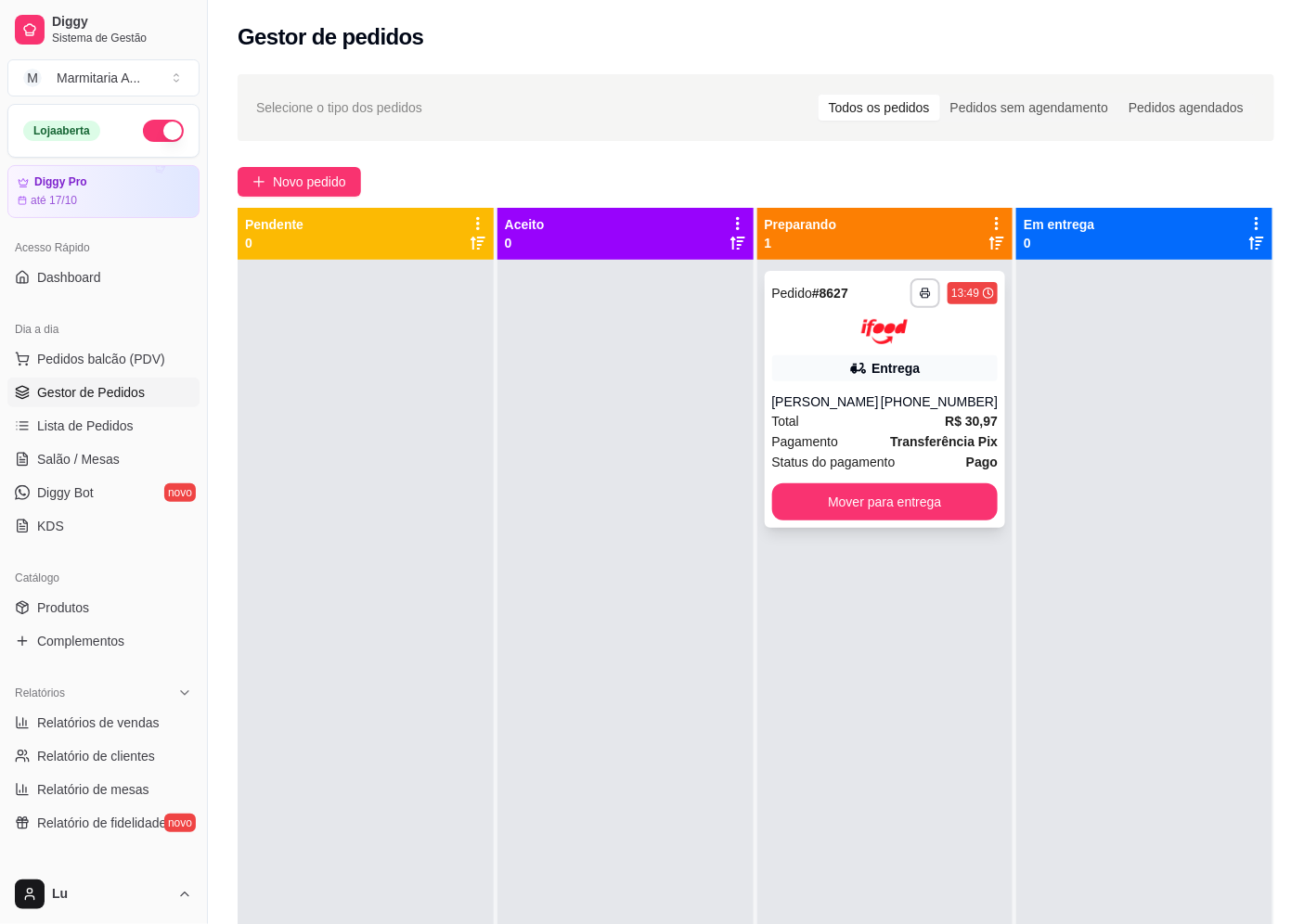
click at [811, 424] on div "Total R$ 30,97" at bounding box center [885, 421] width 226 height 20
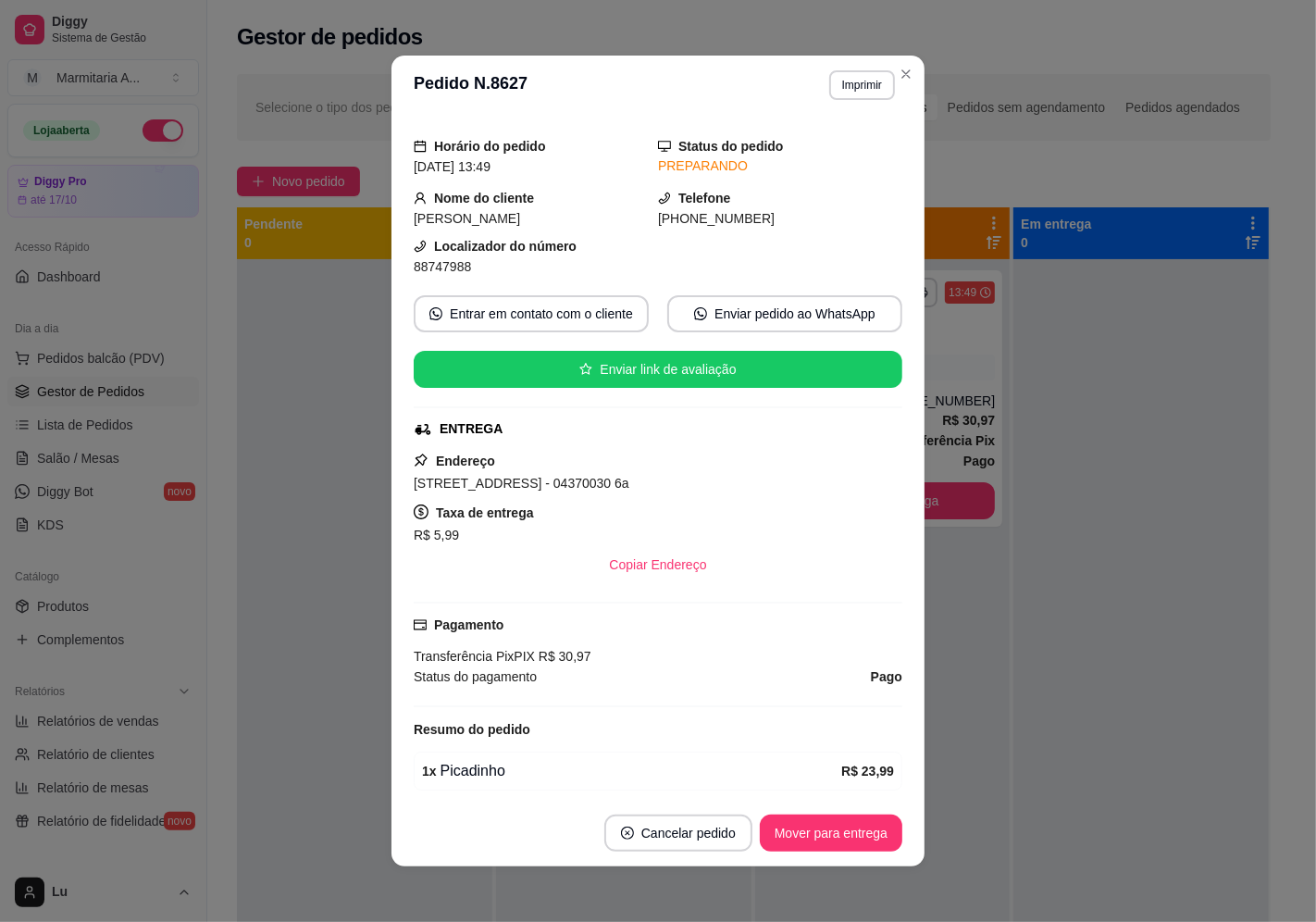
scroll to position [103, 0]
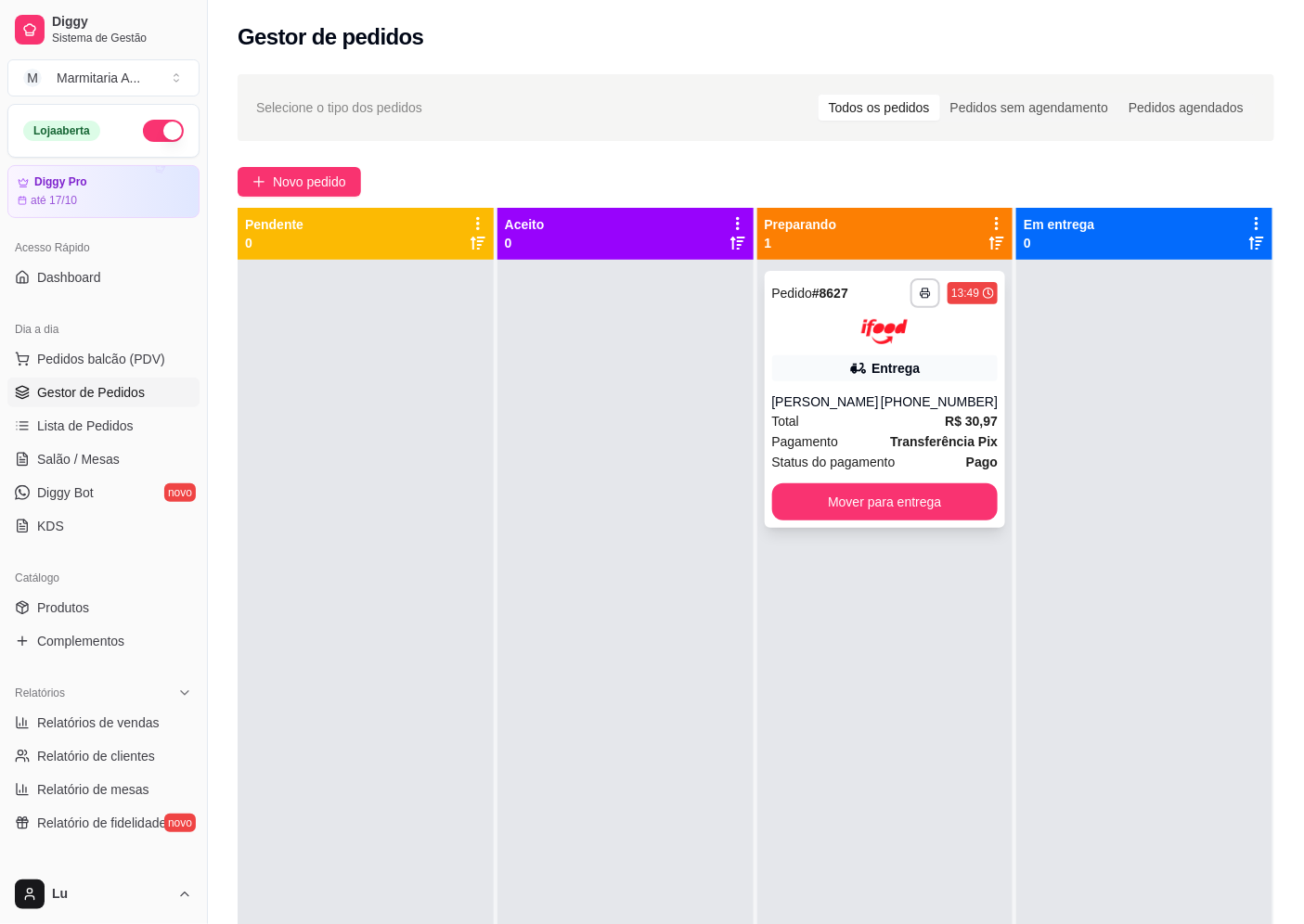
click at [886, 439] on div "Pagamento Transferência Pix" at bounding box center [885, 441] width 226 height 20
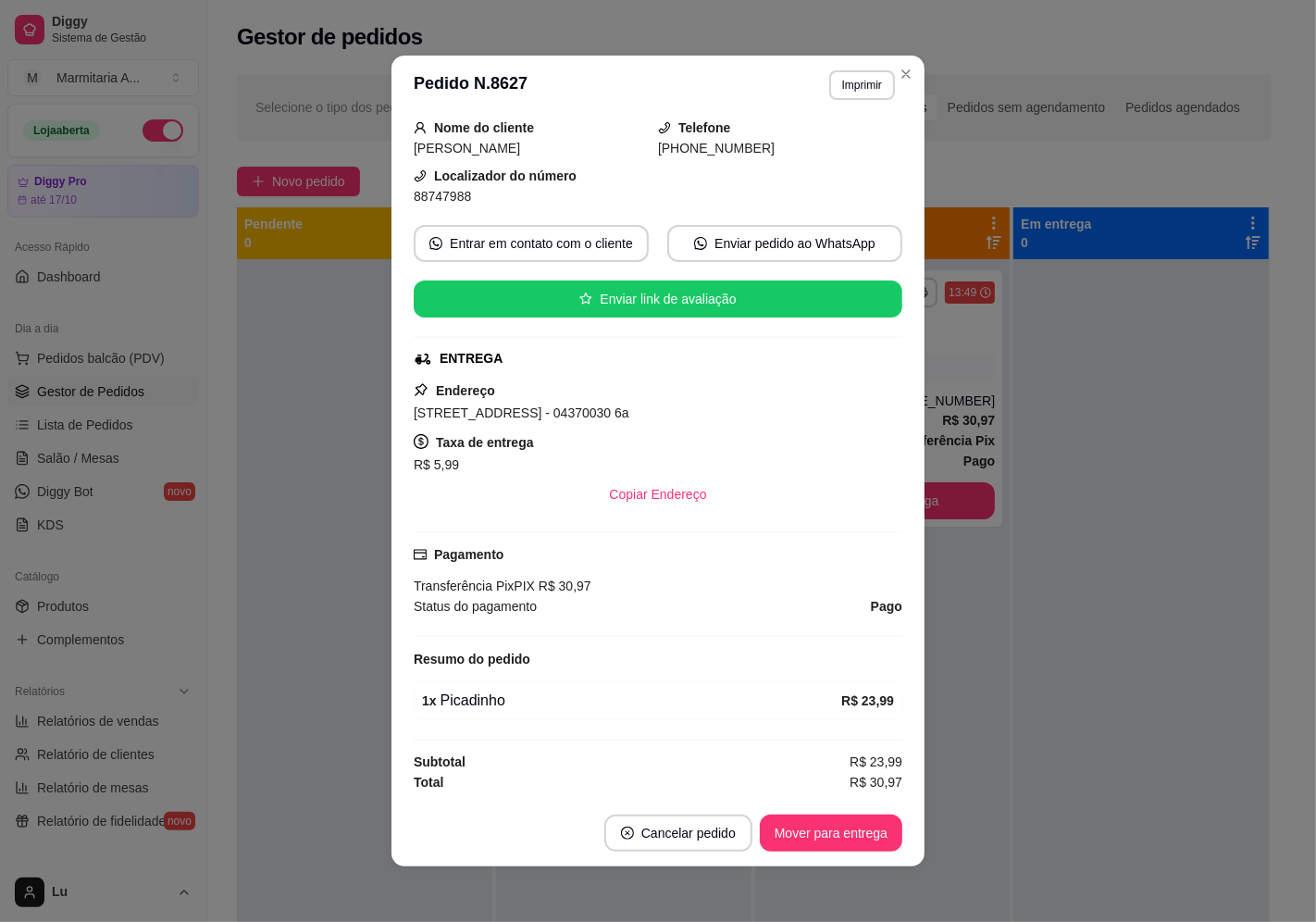
scroll to position [4, 0]
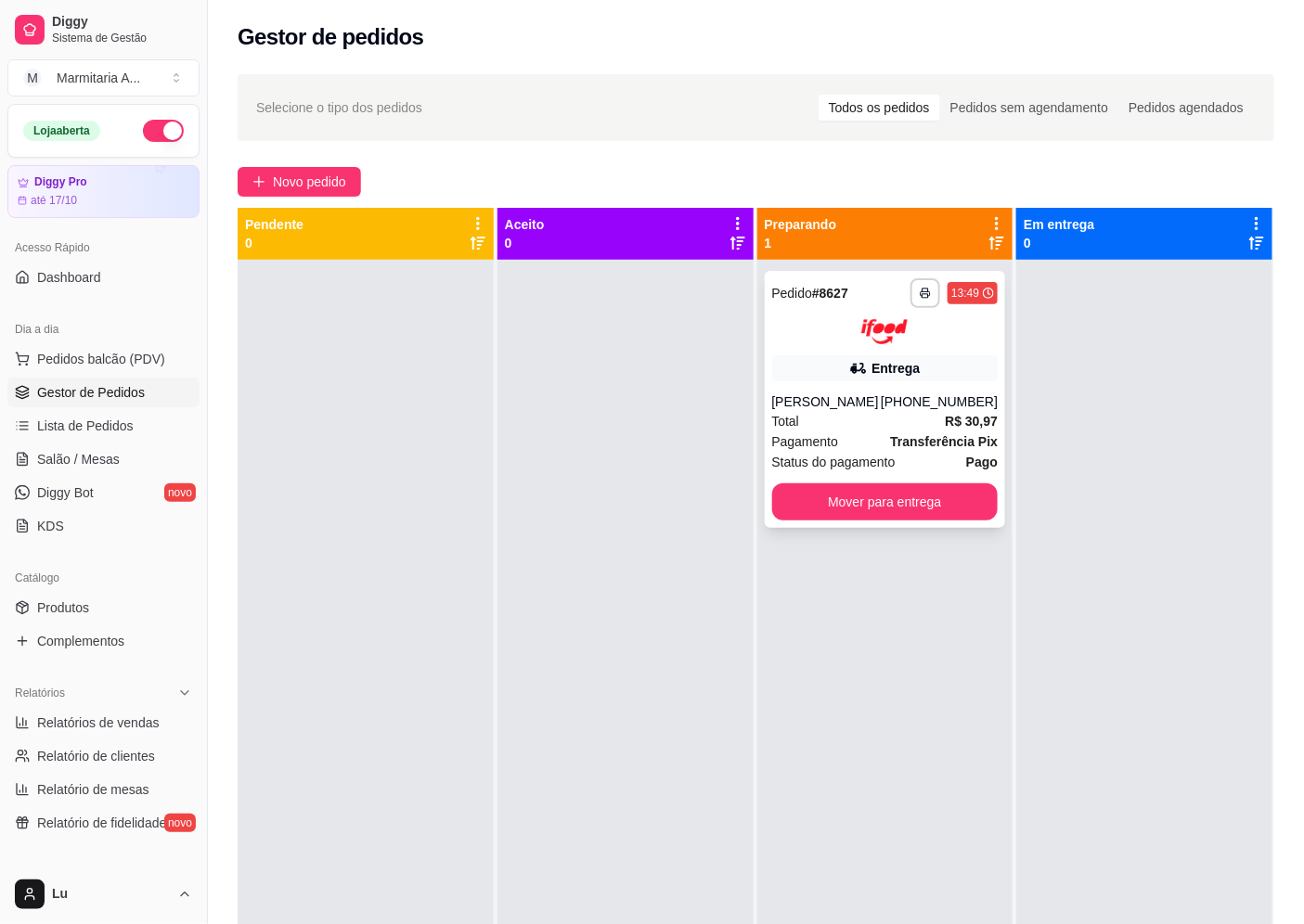
click at [978, 434] on strong "Transferência Pix" at bounding box center [944, 441] width 108 height 15
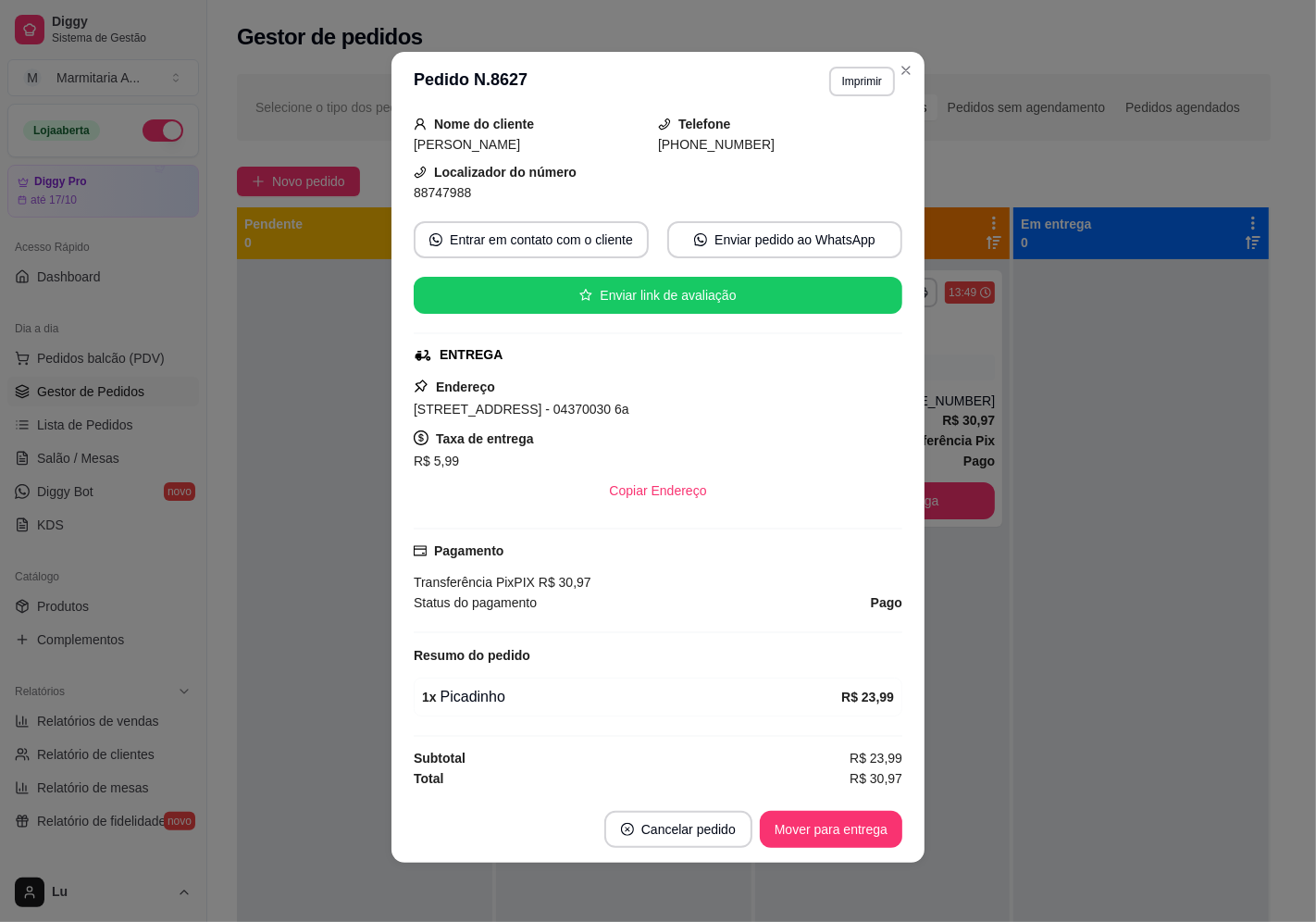
scroll to position [118, 0]
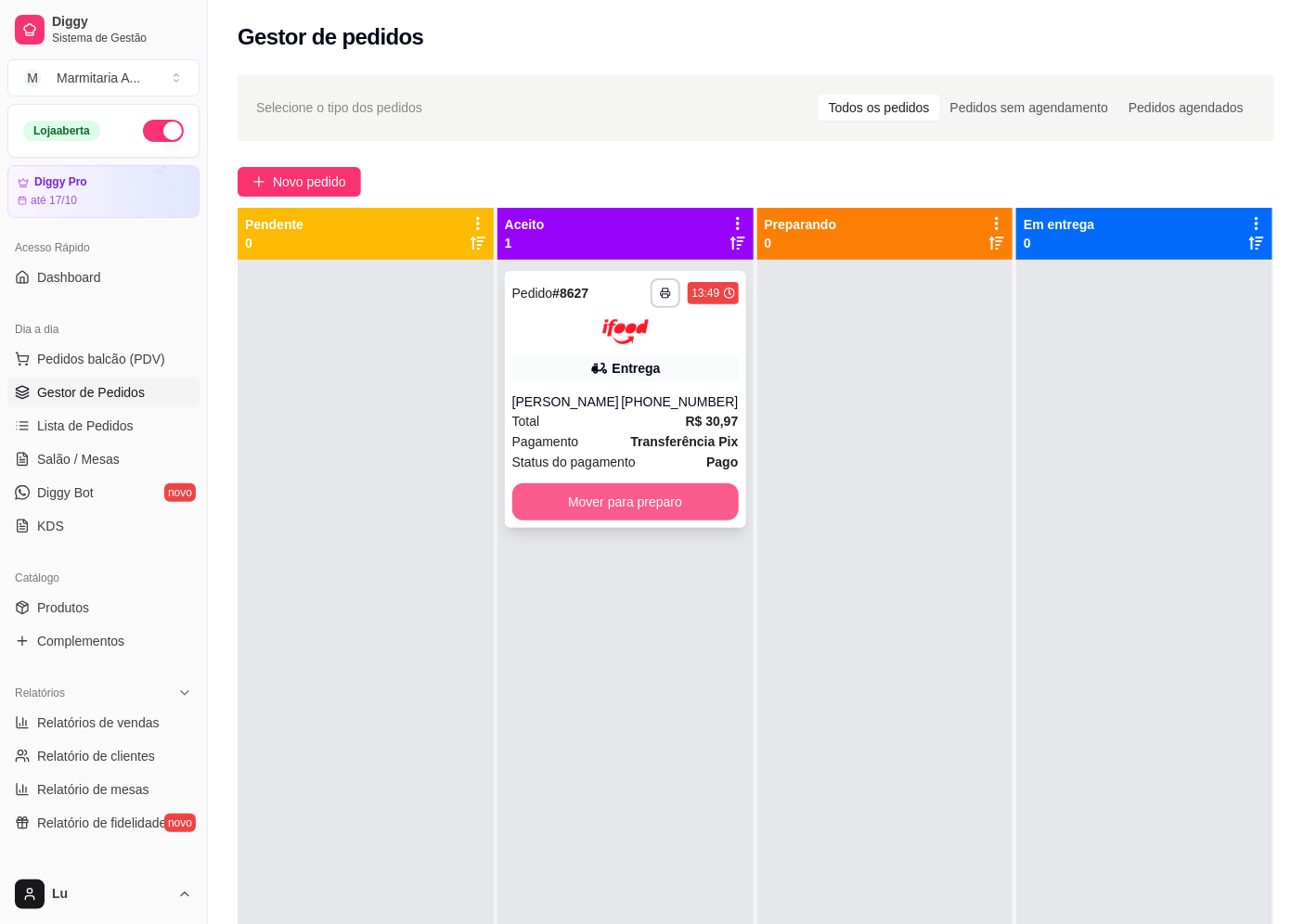
click at [712, 510] on button "Mover para preparo" at bounding box center [625, 502] width 226 height 37
click at [855, 504] on div at bounding box center [885, 721] width 257 height 924
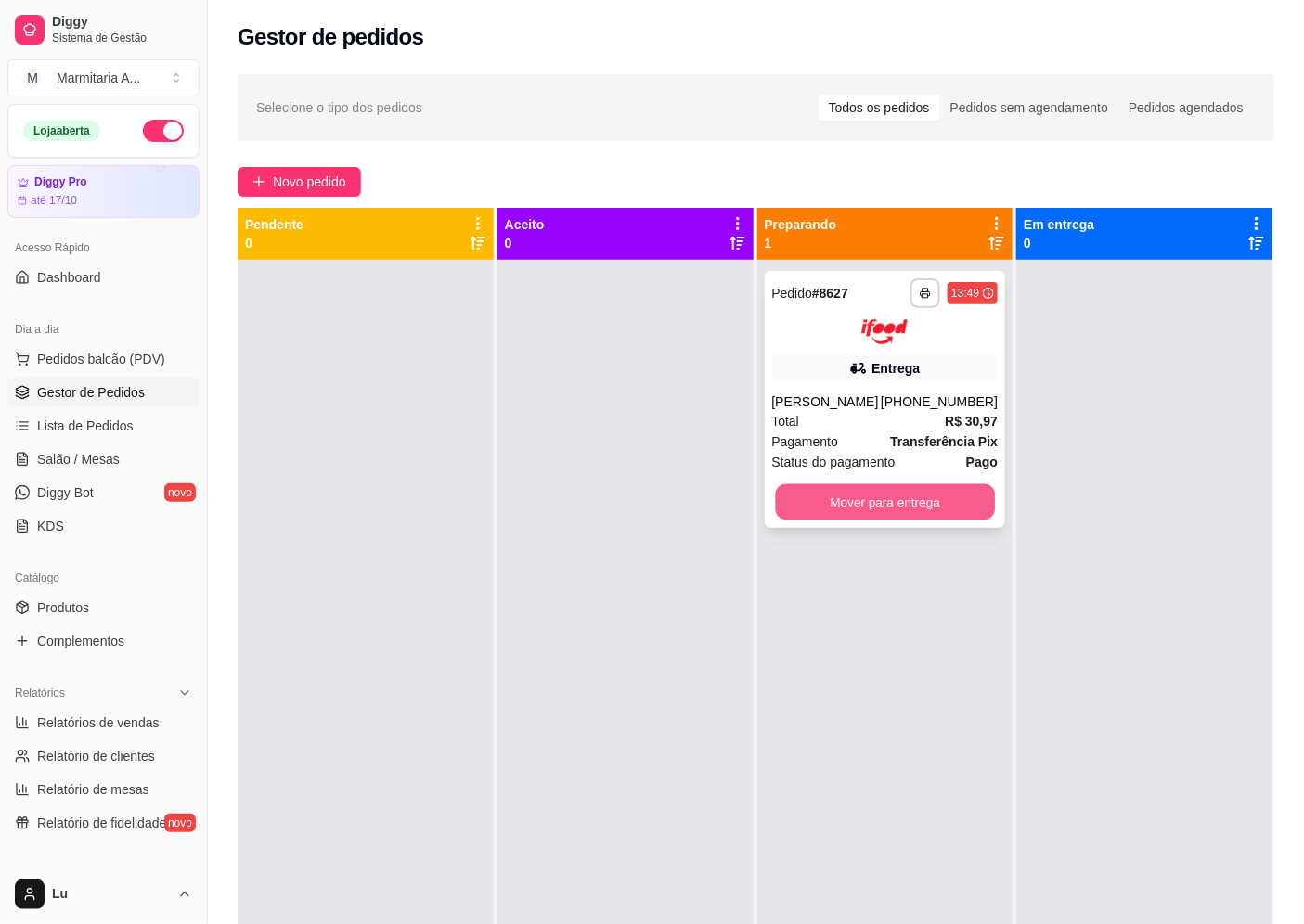
click at [885, 511] on button "Mover para entrega" at bounding box center [883, 501] width 219 height 36
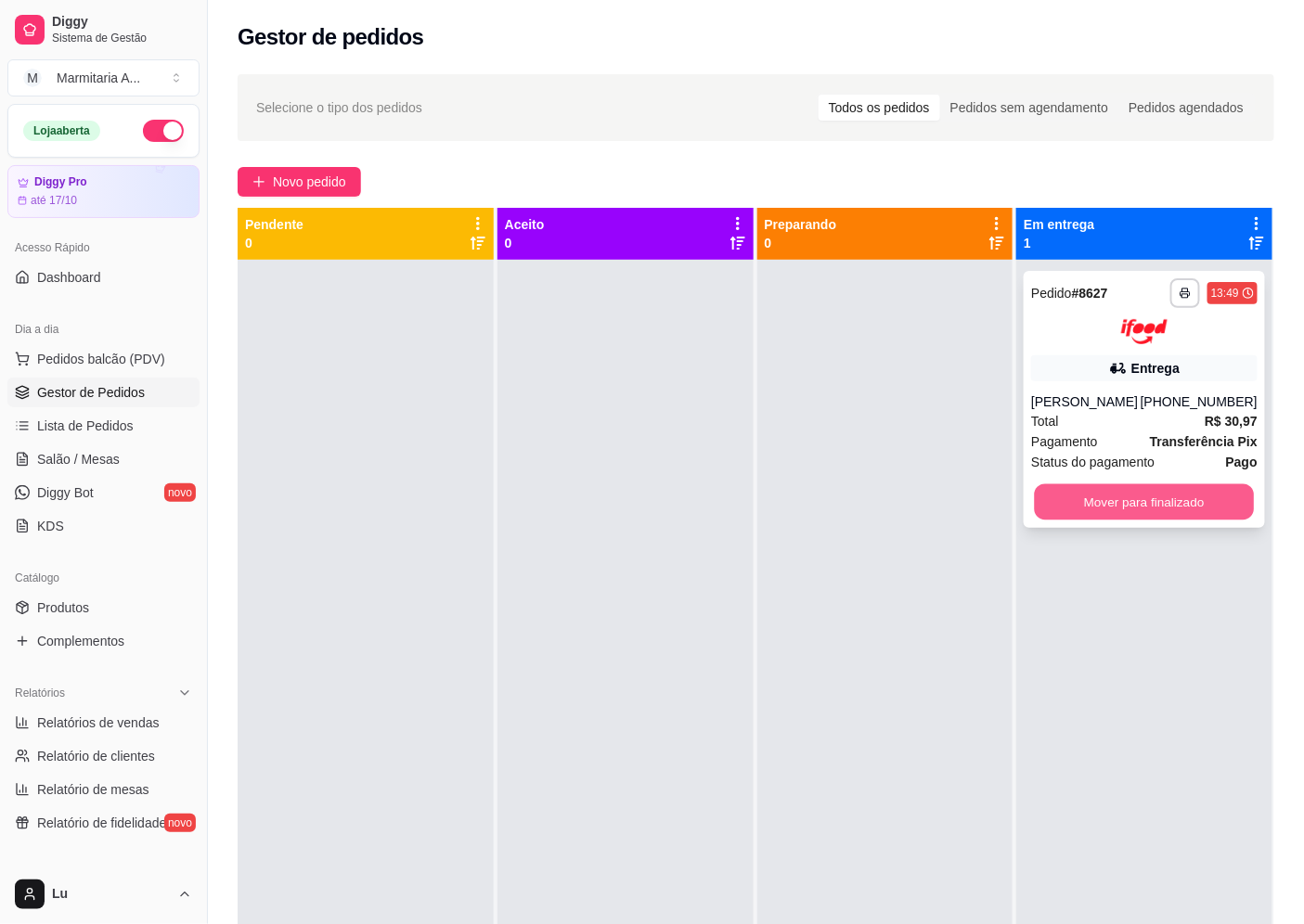
click at [1176, 490] on button "Mover para finalizado" at bounding box center [1144, 501] width 219 height 36
click at [1204, 424] on strong "R$ 30,97" at bounding box center [1230, 421] width 52 height 15
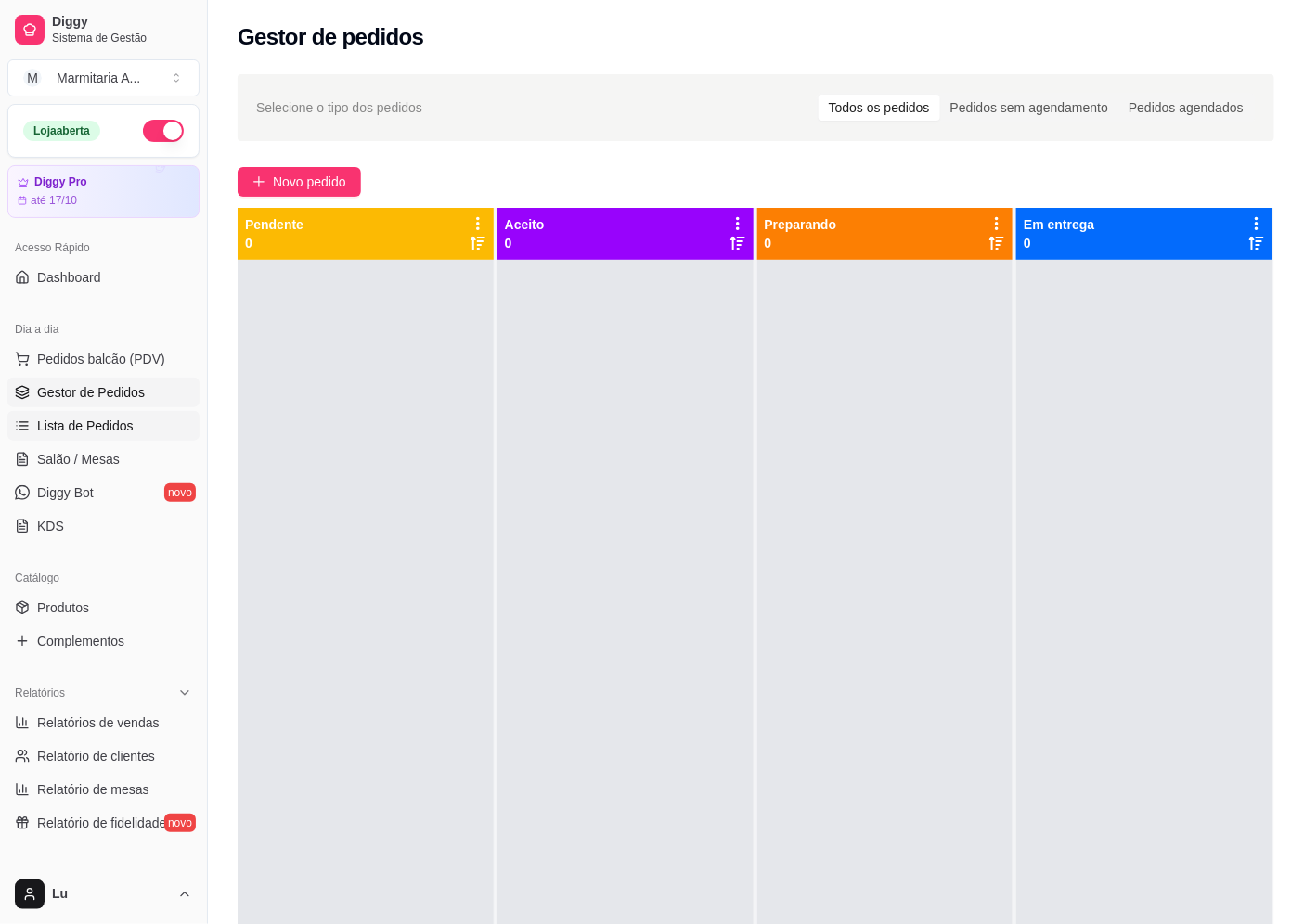
click at [154, 437] on link "Lista de Pedidos" at bounding box center [104, 426] width 192 height 30
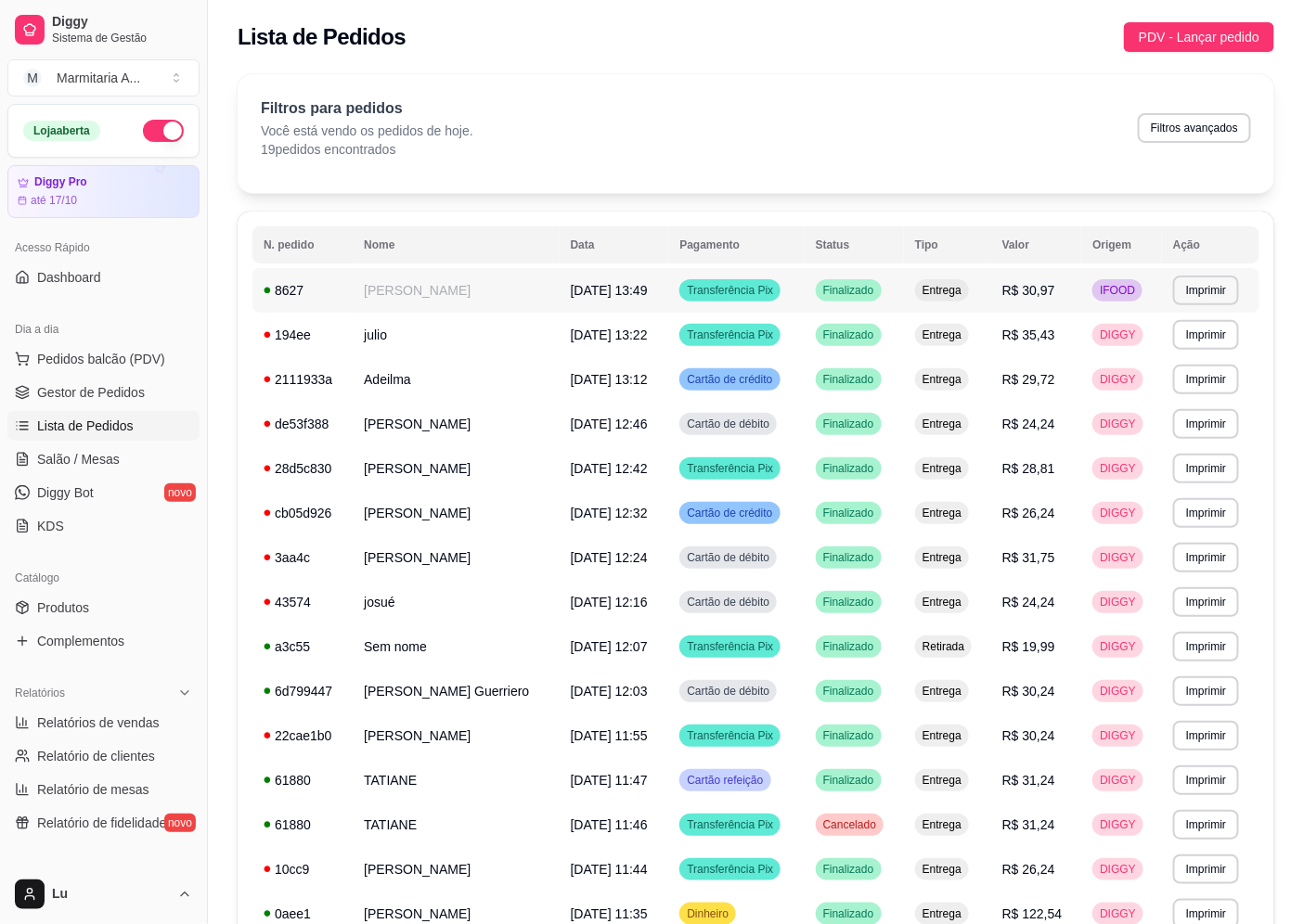
click at [981, 285] on td "Entrega" at bounding box center [947, 291] width 87 height 45
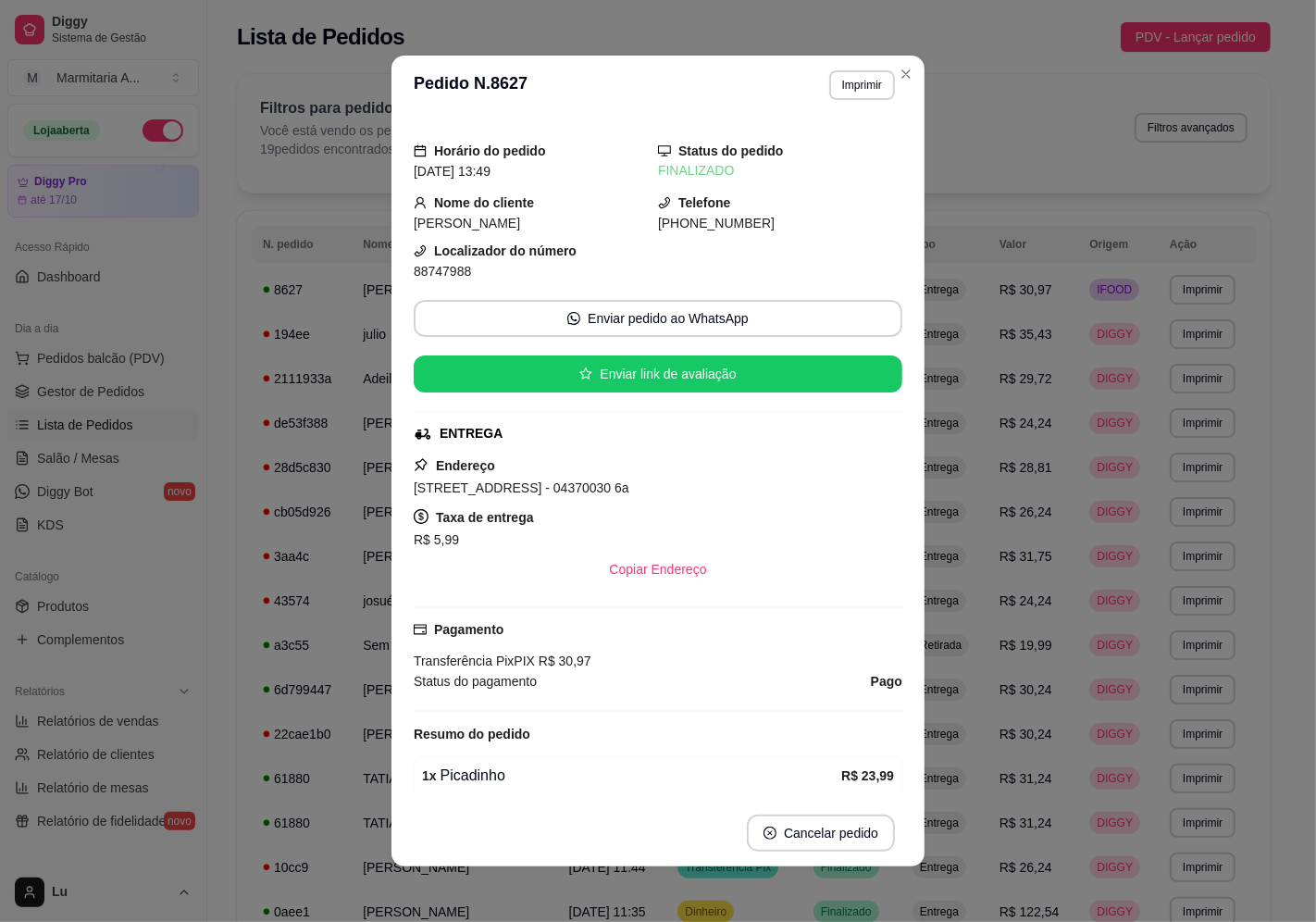
click at [422, 270] on span "88747988" at bounding box center [442, 270] width 57 height 15
click at [423, 270] on span "88747988" at bounding box center [442, 270] width 57 height 15
copy div "88747988 Enviar pedido ao WhatsApp Enviar link de avaliação"
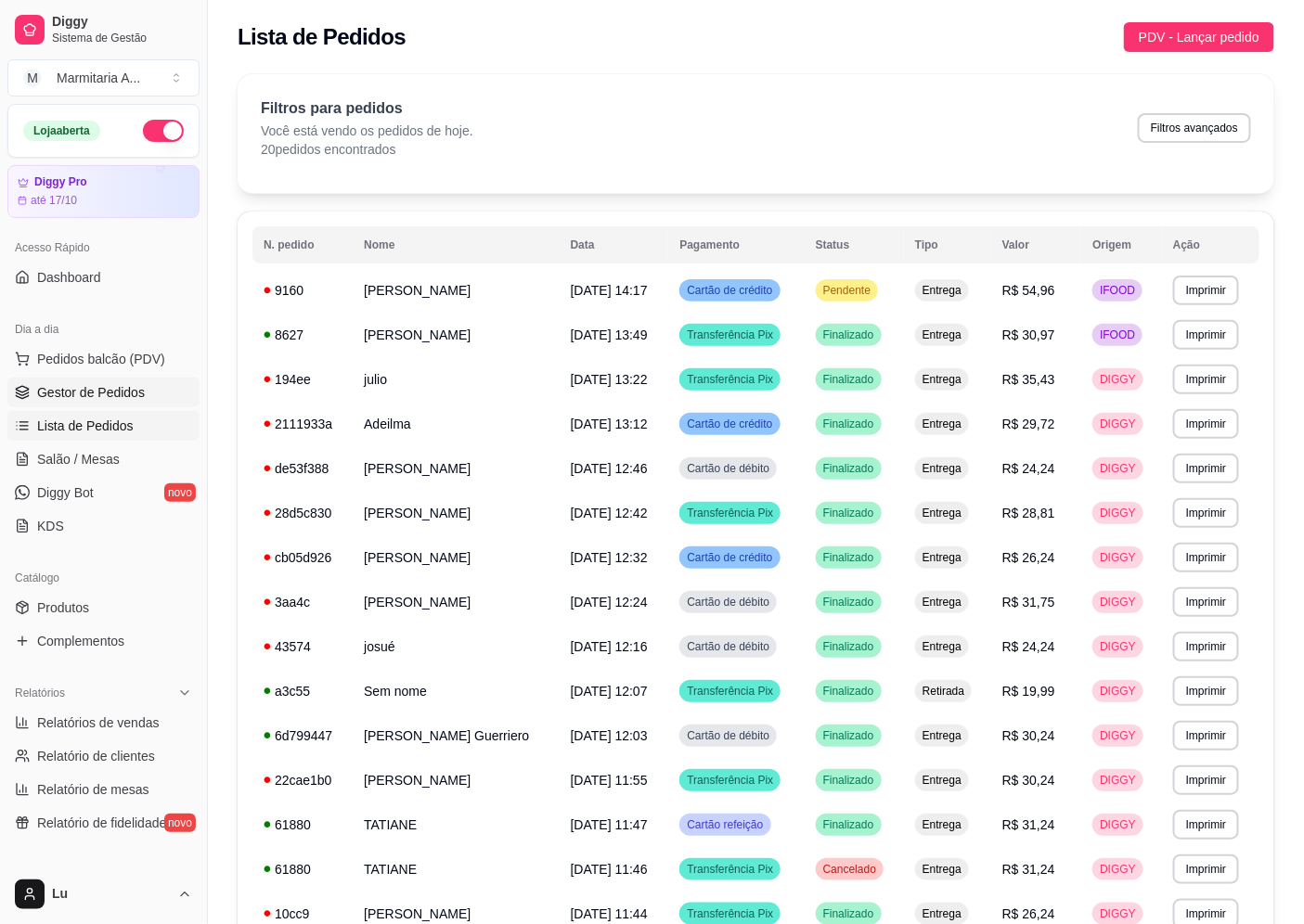
click at [89, 399] on span "Gestor de Pedidos" at bounding box center [90, 392] width 108 height 18
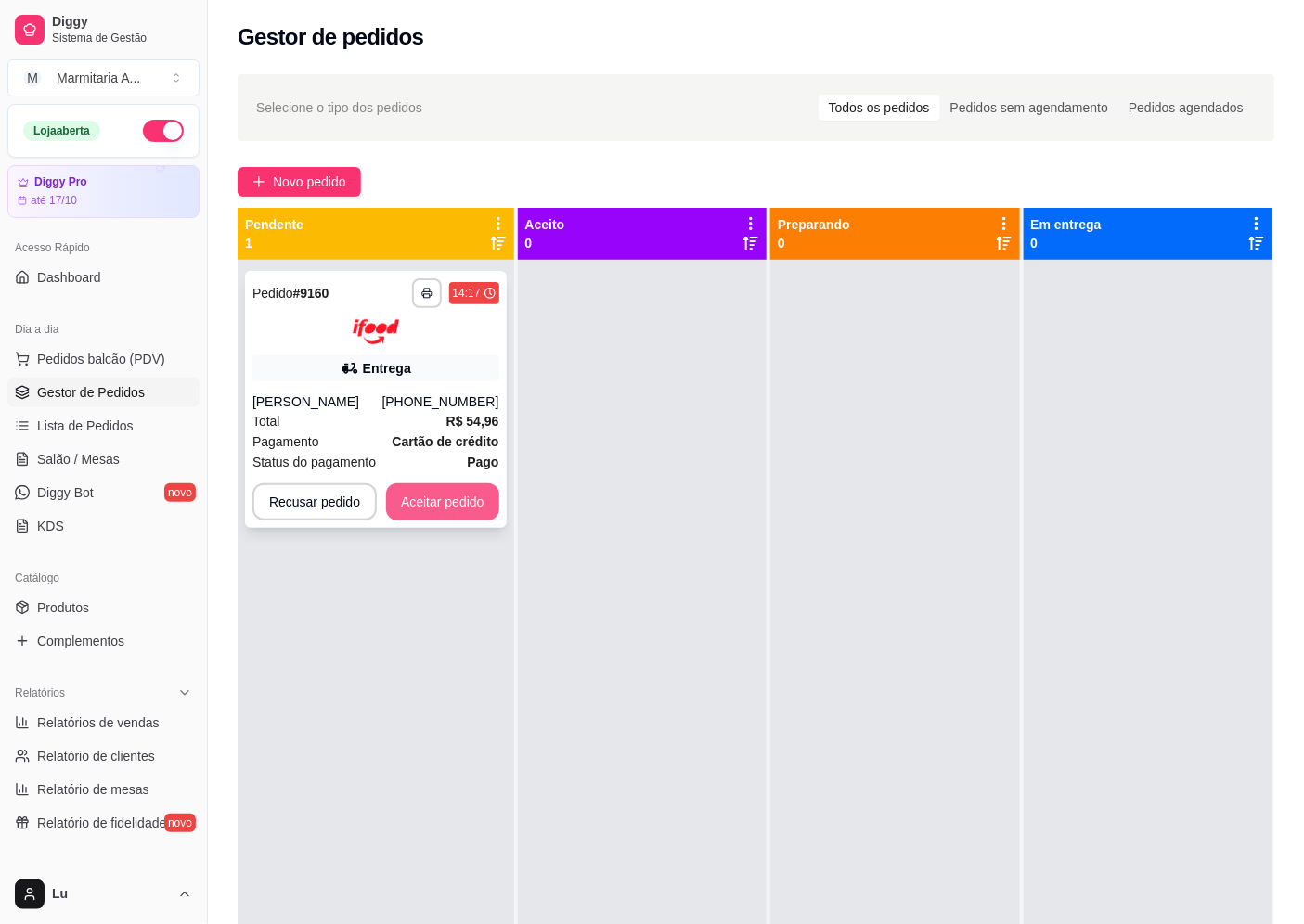
click at [427, 508] on button "Aceitar pedido" at bounding box center [442, 502] width 114 height 37
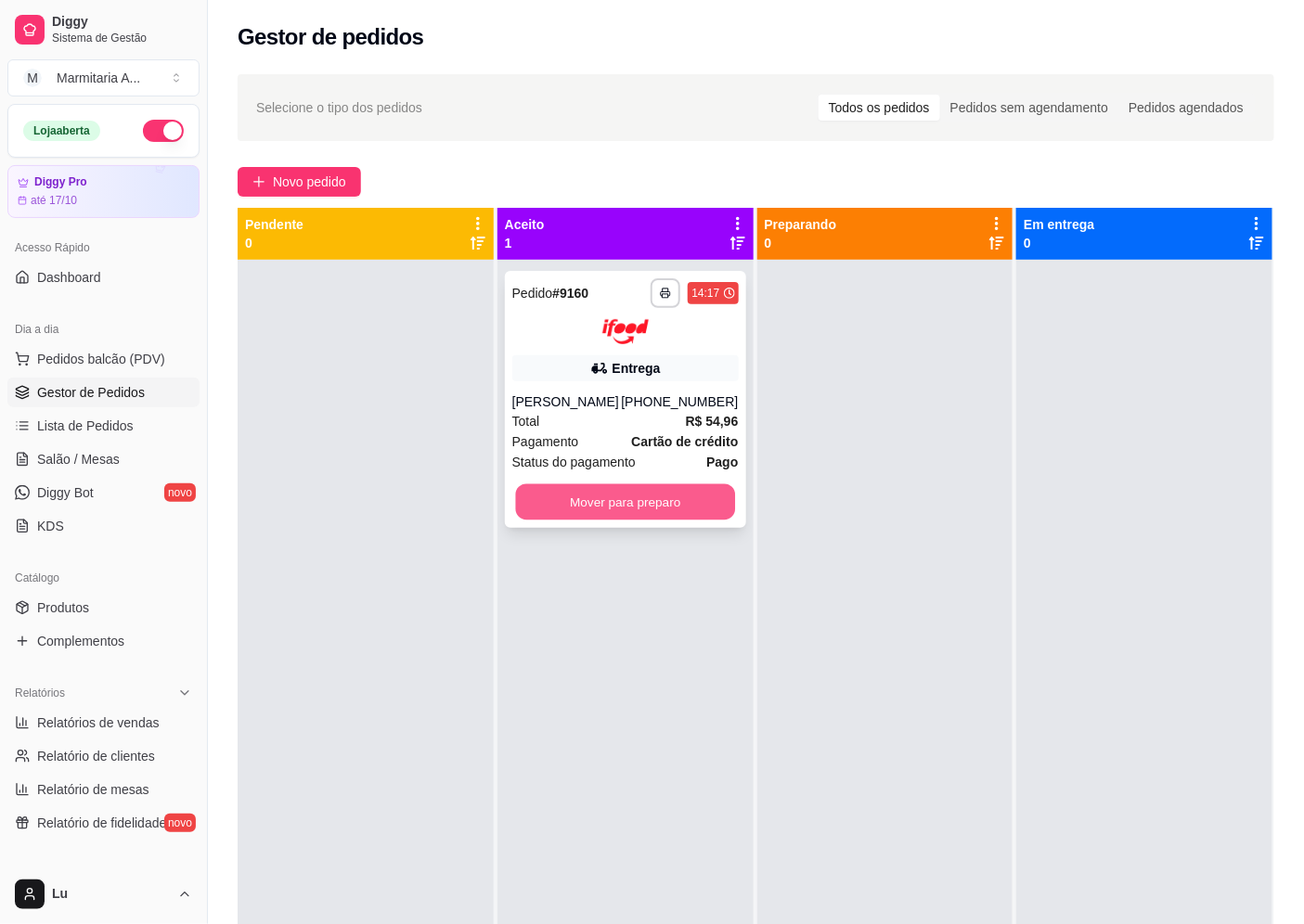
click at [643, 506] on button "Mover para preparo" at bounding box center [624, 501] width 219 height 36
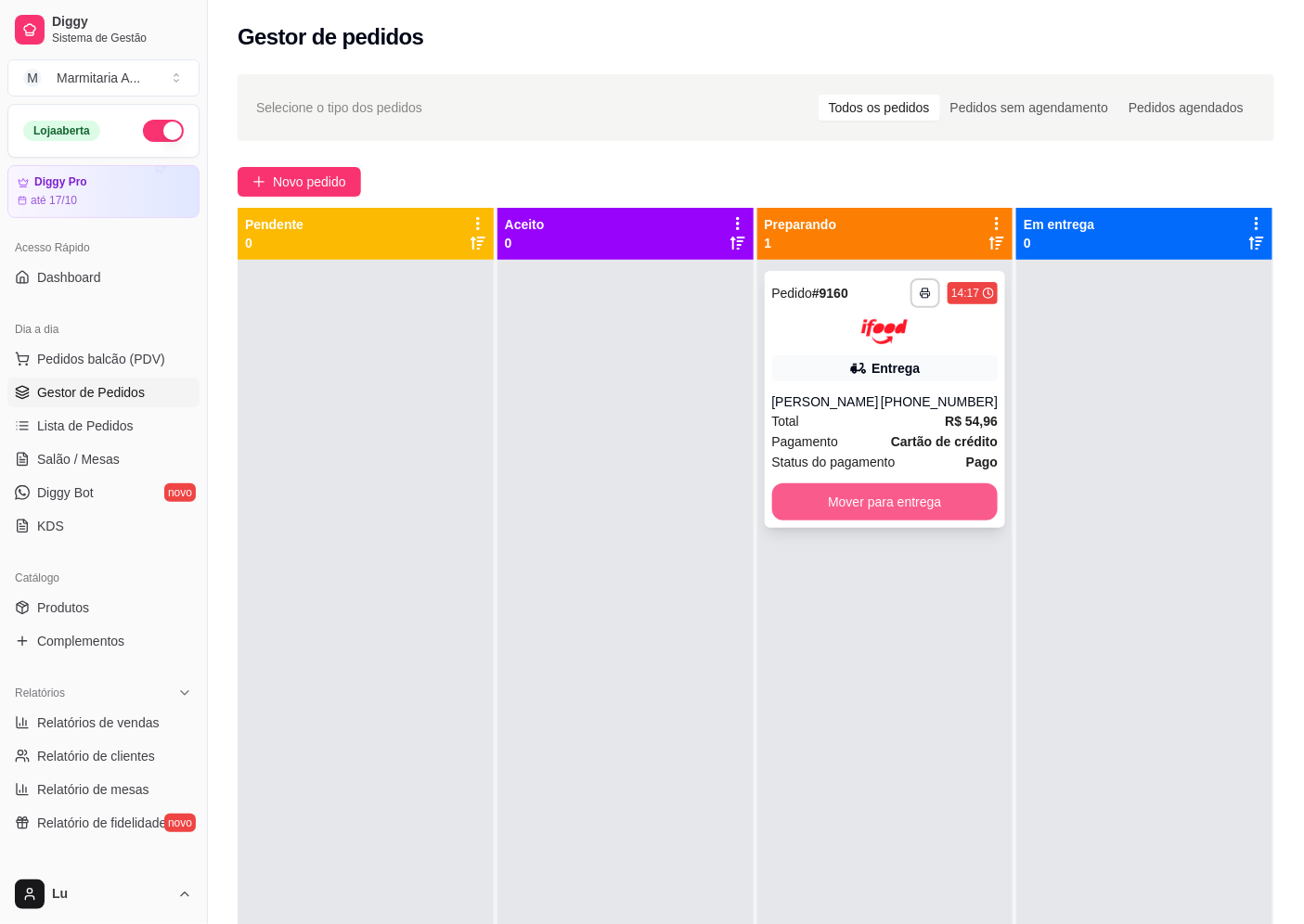
click at [793, 507] on button "Mover para entrega" at bounding box center [885, 502] width 226 height 37
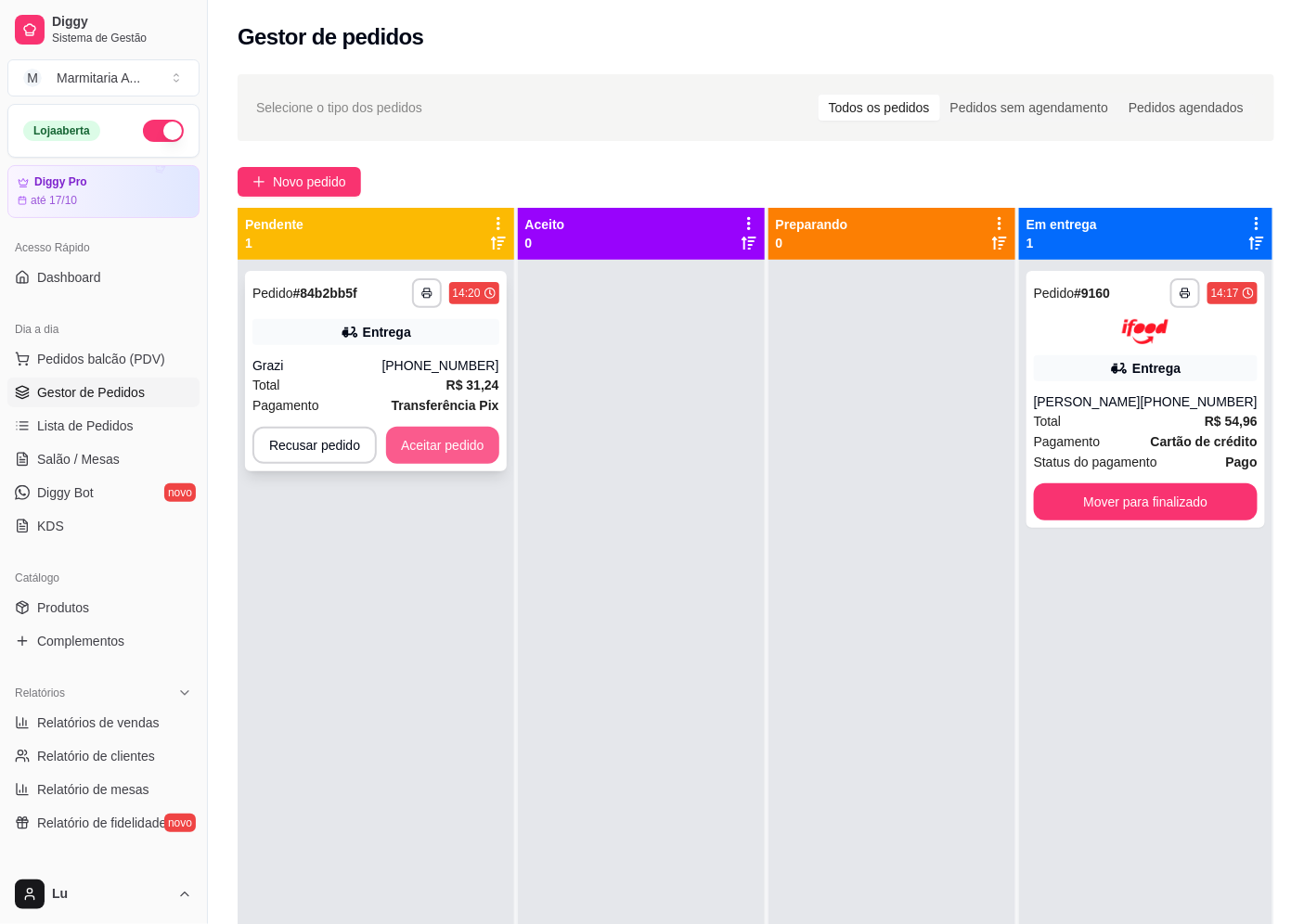
click at [474, 461] on button "Aceitar pedido" at bounding box center [442, 445] width 114 height 37
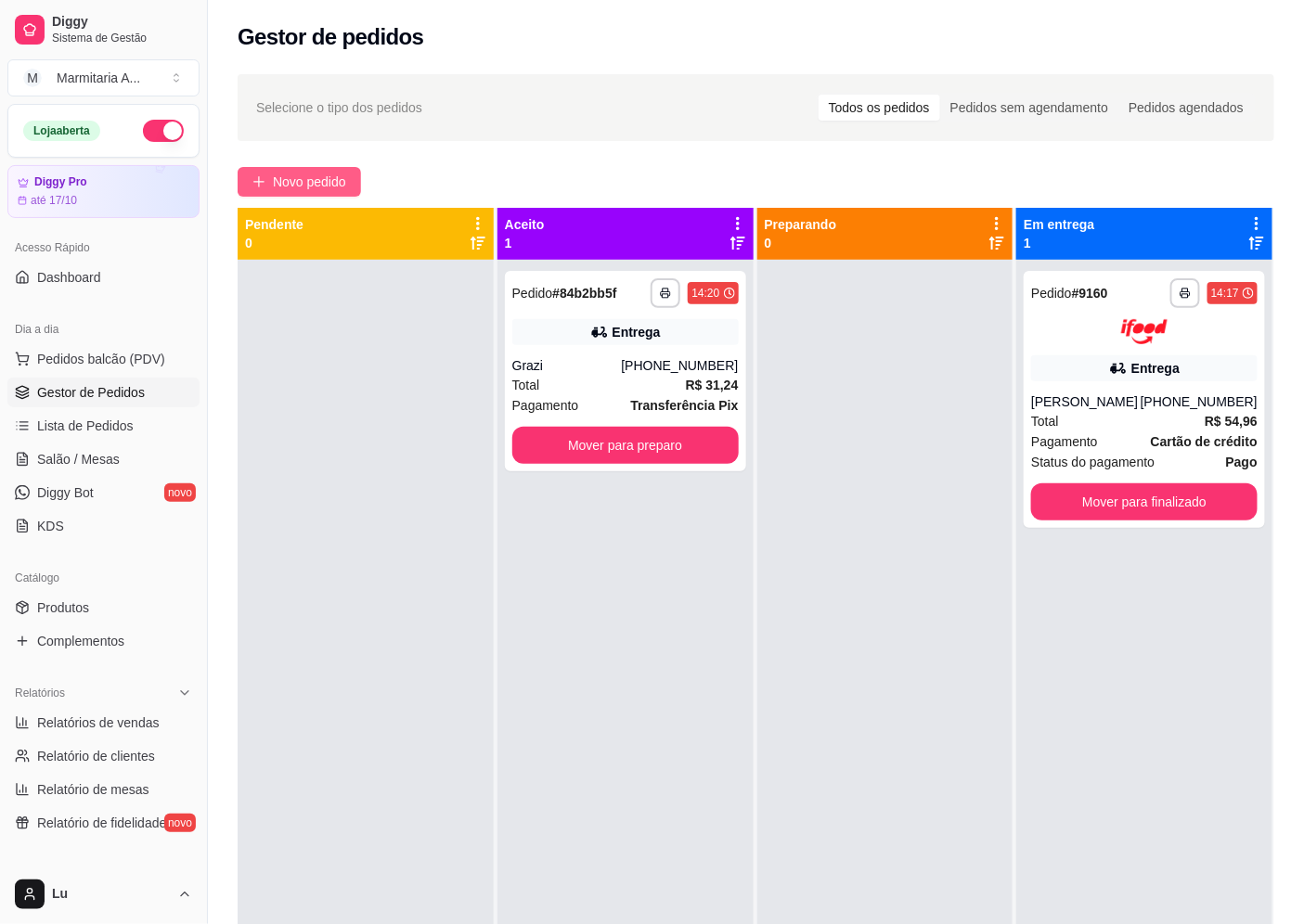
click at [345, 193] on button "Novo pedido" at bounding box center [298, 182] width 123 height 30
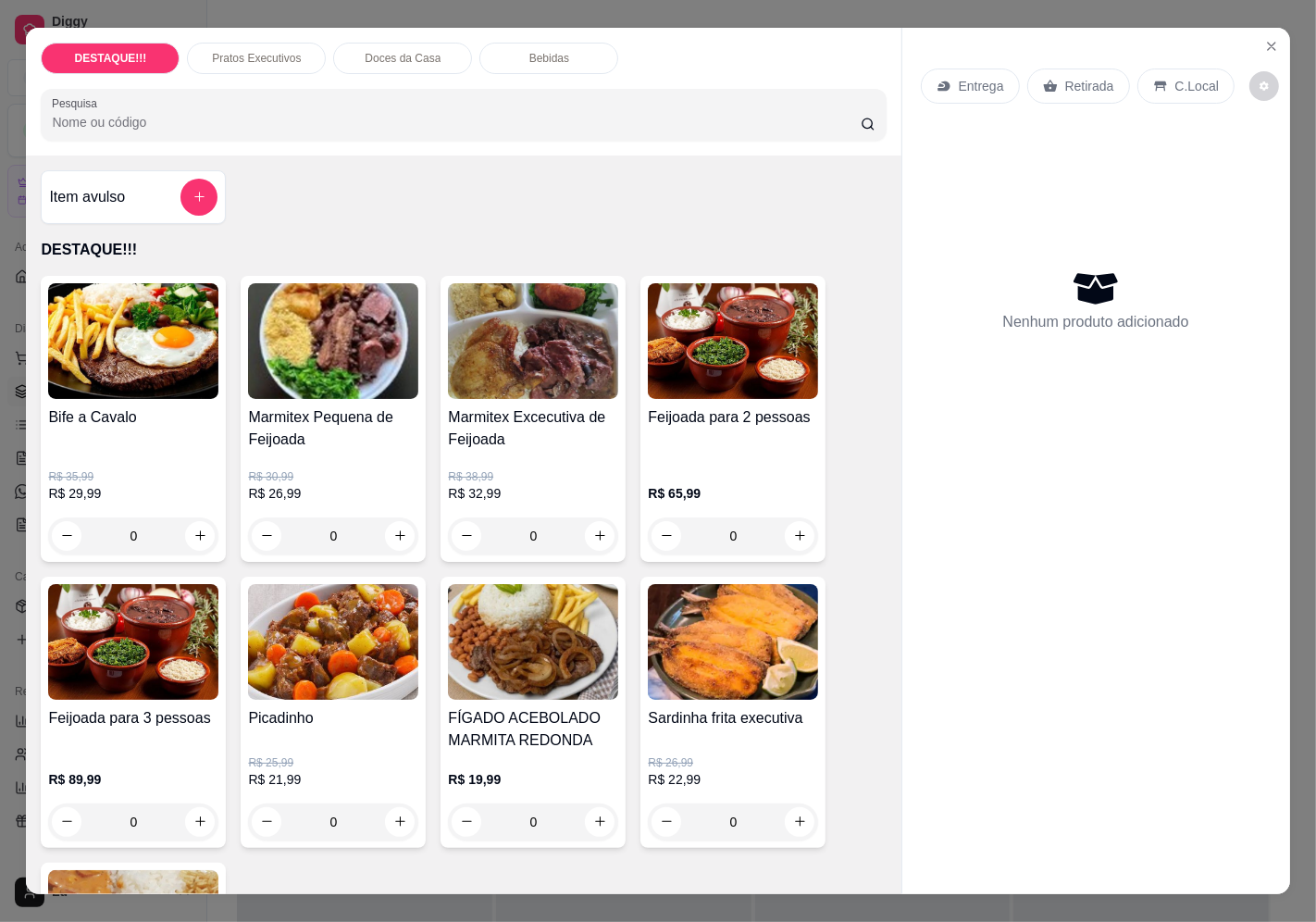
click at [1072, 77] on p "Retirada" at bounding box center [1089, 85] width 49 height 18
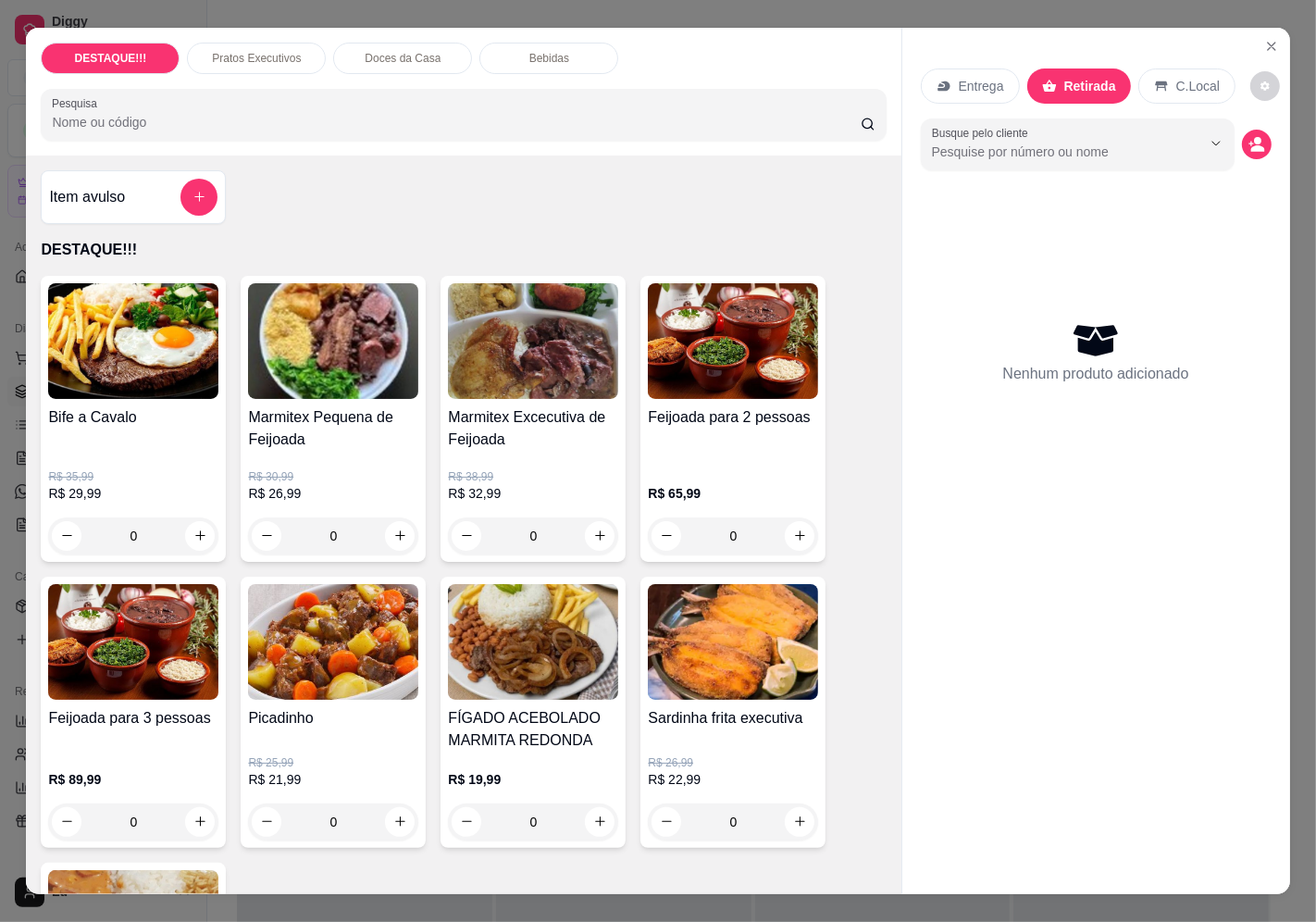
click at [168, 178] on div "Item avulso" at bounding box center [134, 197] width 169 height 37
click at [193, 195] on icon "add-separate-item" at bounding box center [200, 197] width 14 height 14
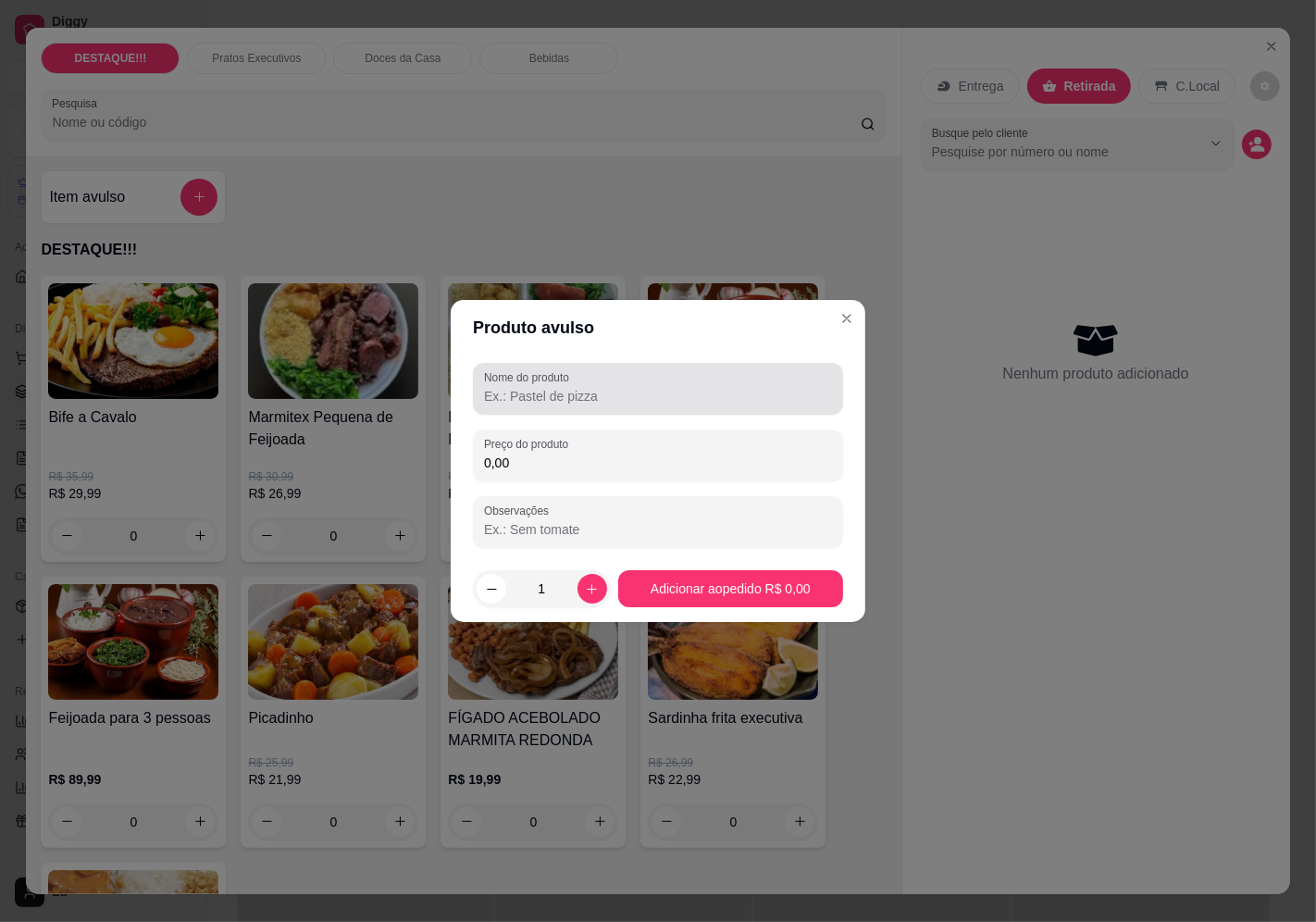
click at [587, 386] on div at bounding box center [657, 389] width 348 height 37
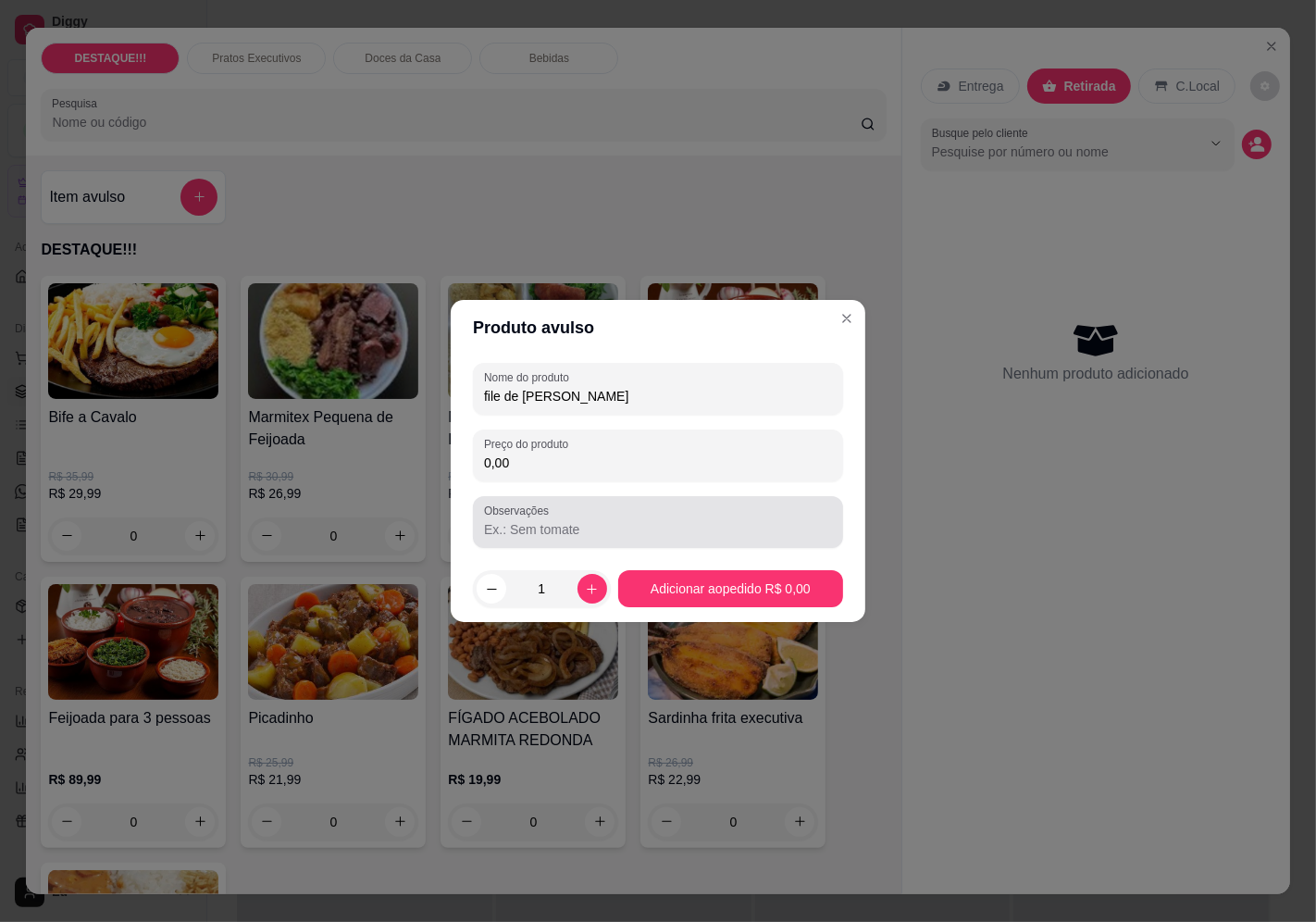
type input "file de [PERSON_NAME]"
click at [559, 503] on div at bounding box center [657, 522] width 348 height 37
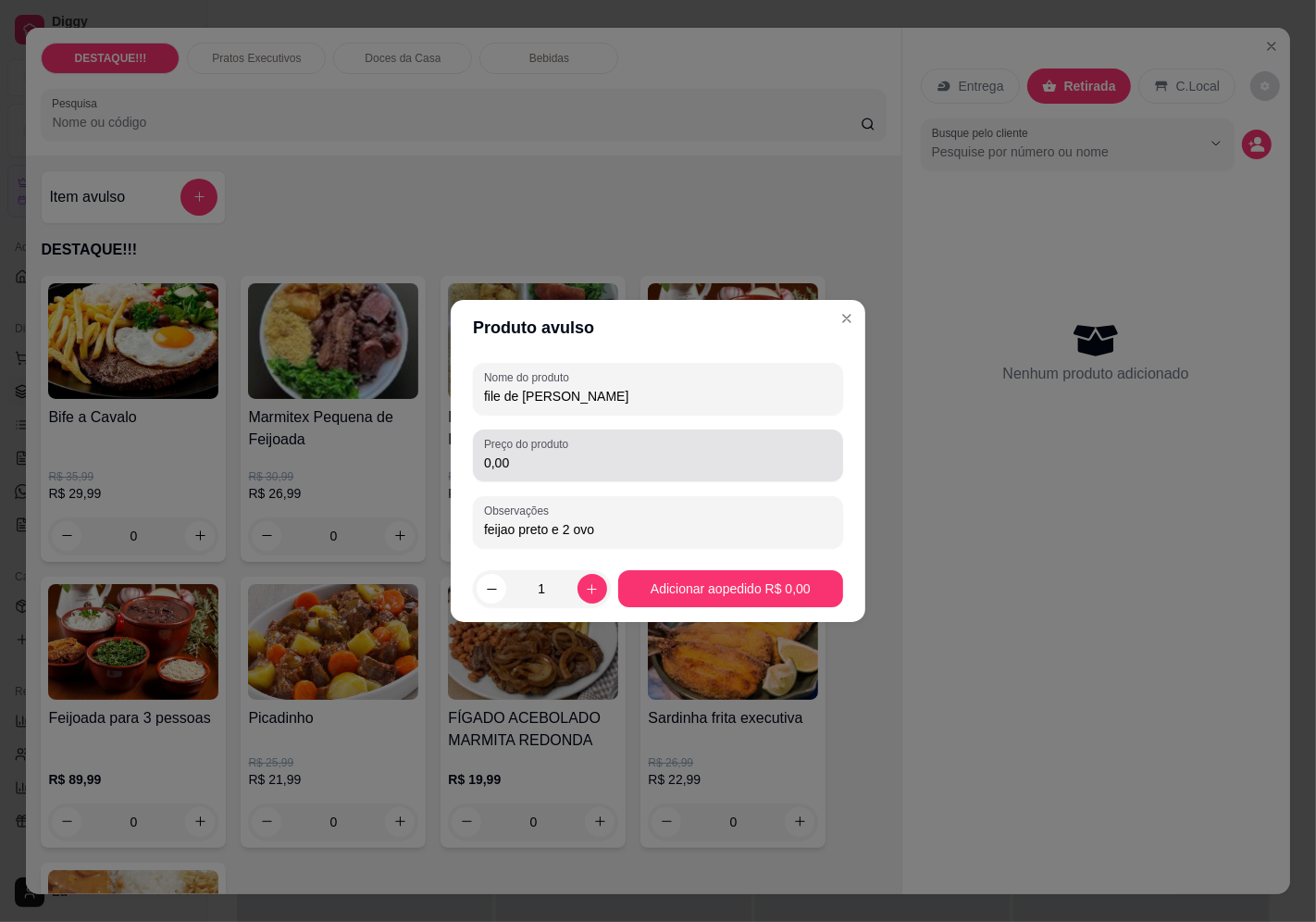
type input "feijao preto e 2 ovo"
click at [617, 438] on div "0,00" at bounding box center [657, 456] width 348 height 37
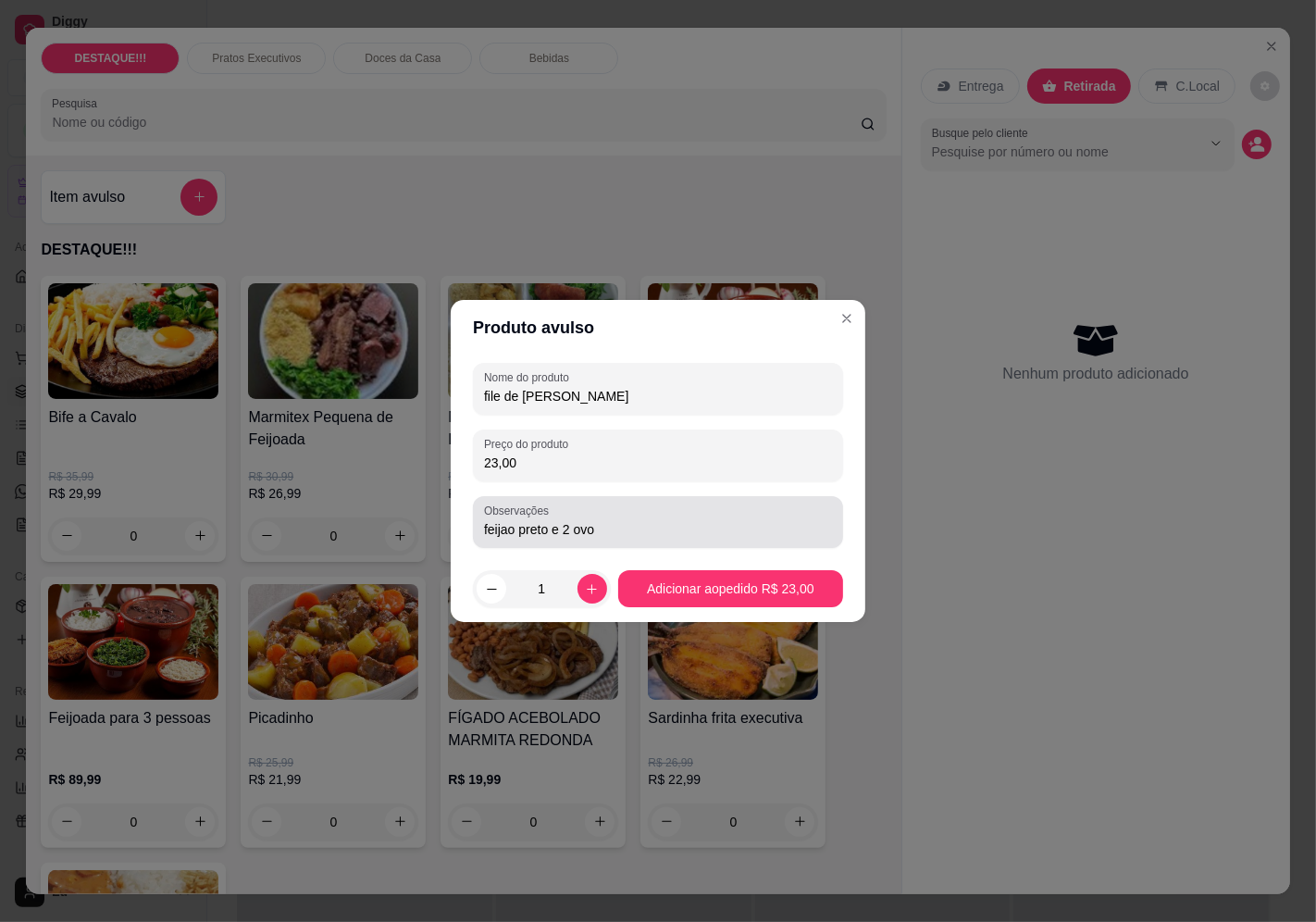
type input "23,00"
click at [568, 527] on input "feijao preto e 2 ovo" at bounding box center [657, 529] width 348 height 18
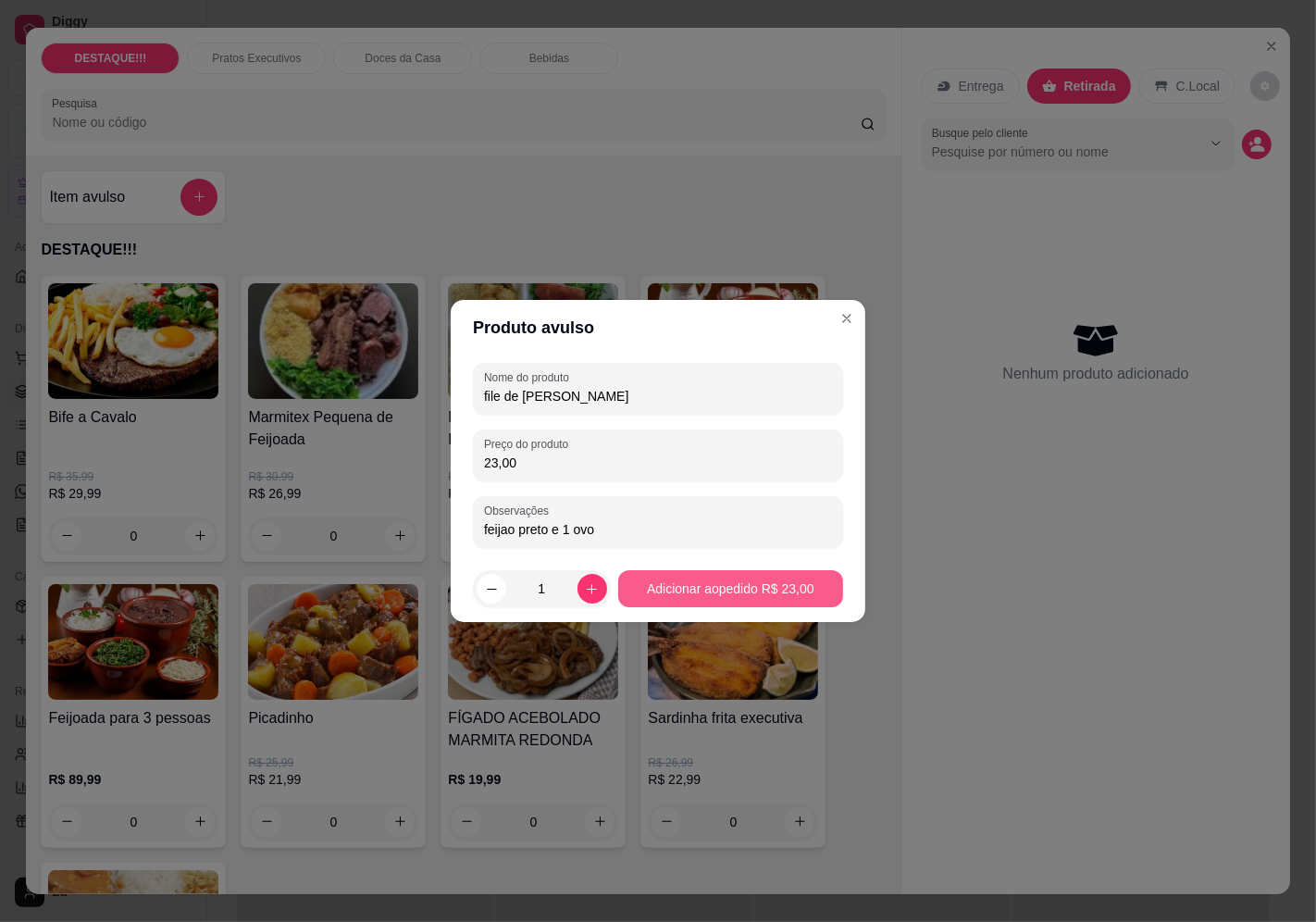
type input "feijao preto e 1 ovo"
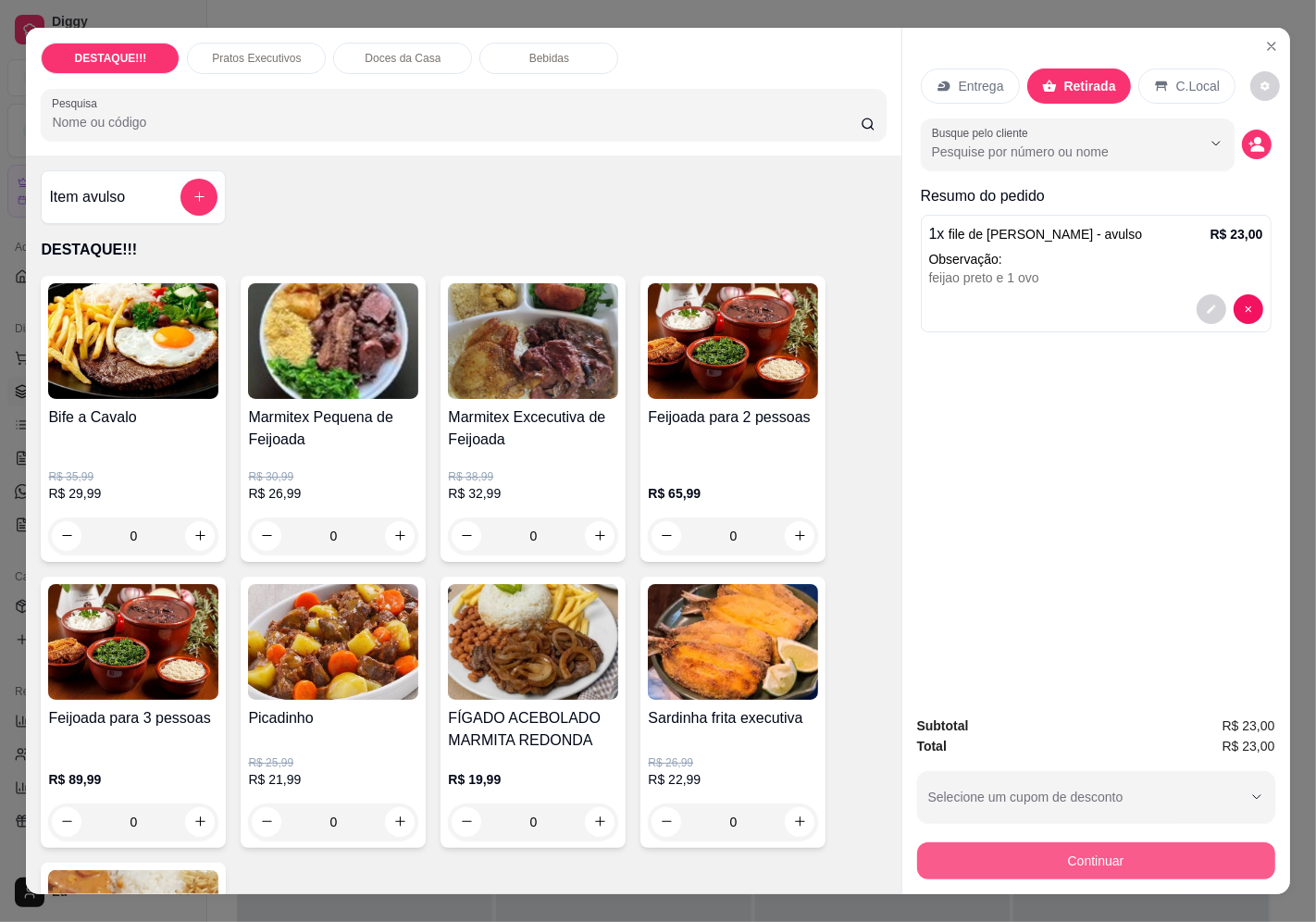
click at [1181, 847] on button "Continuar" at bounding box center [1096, 861] width 359 height 37
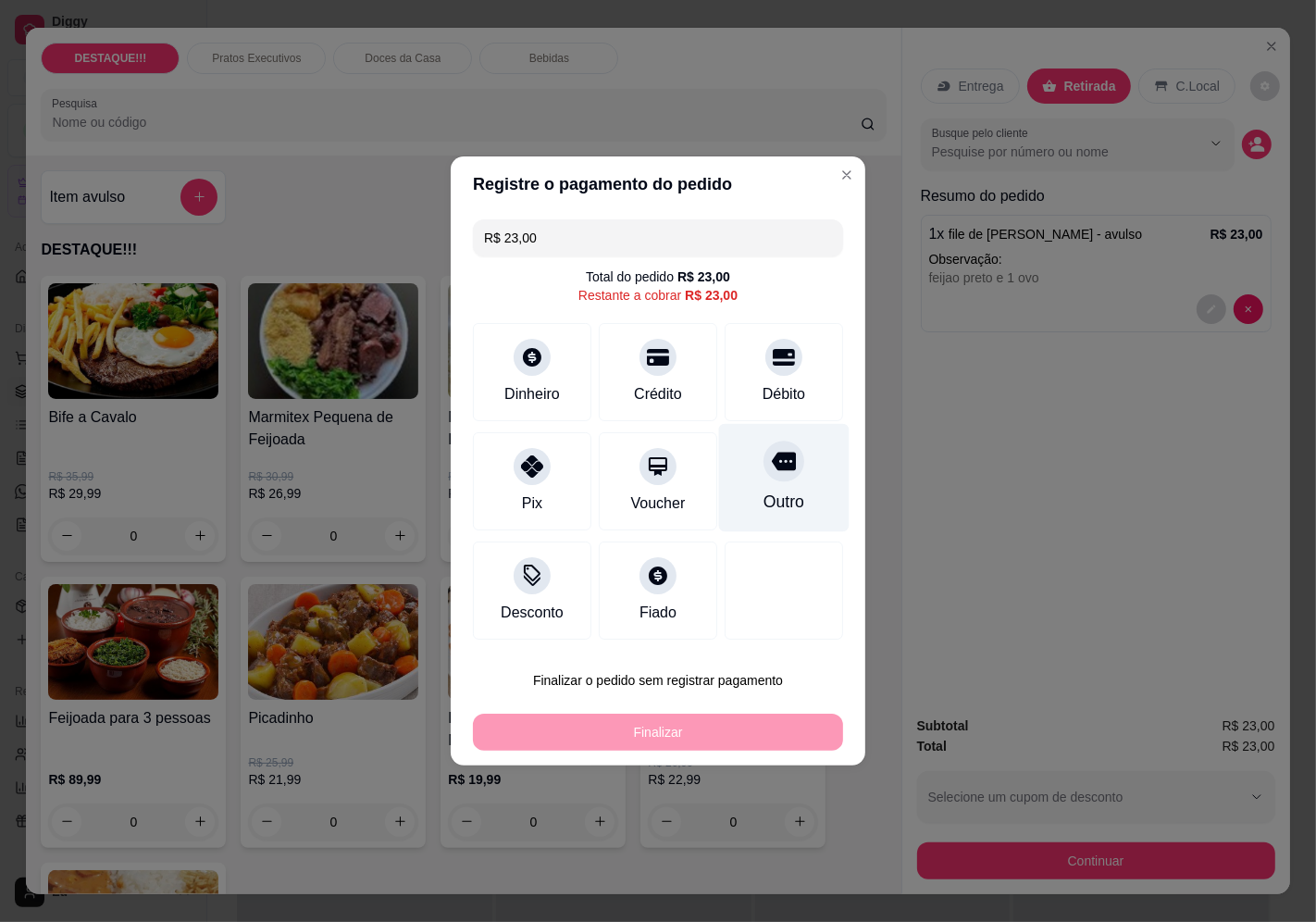
click at [771, 492] on div "Outro" at bounding box center [784, 501] width 41 height 24
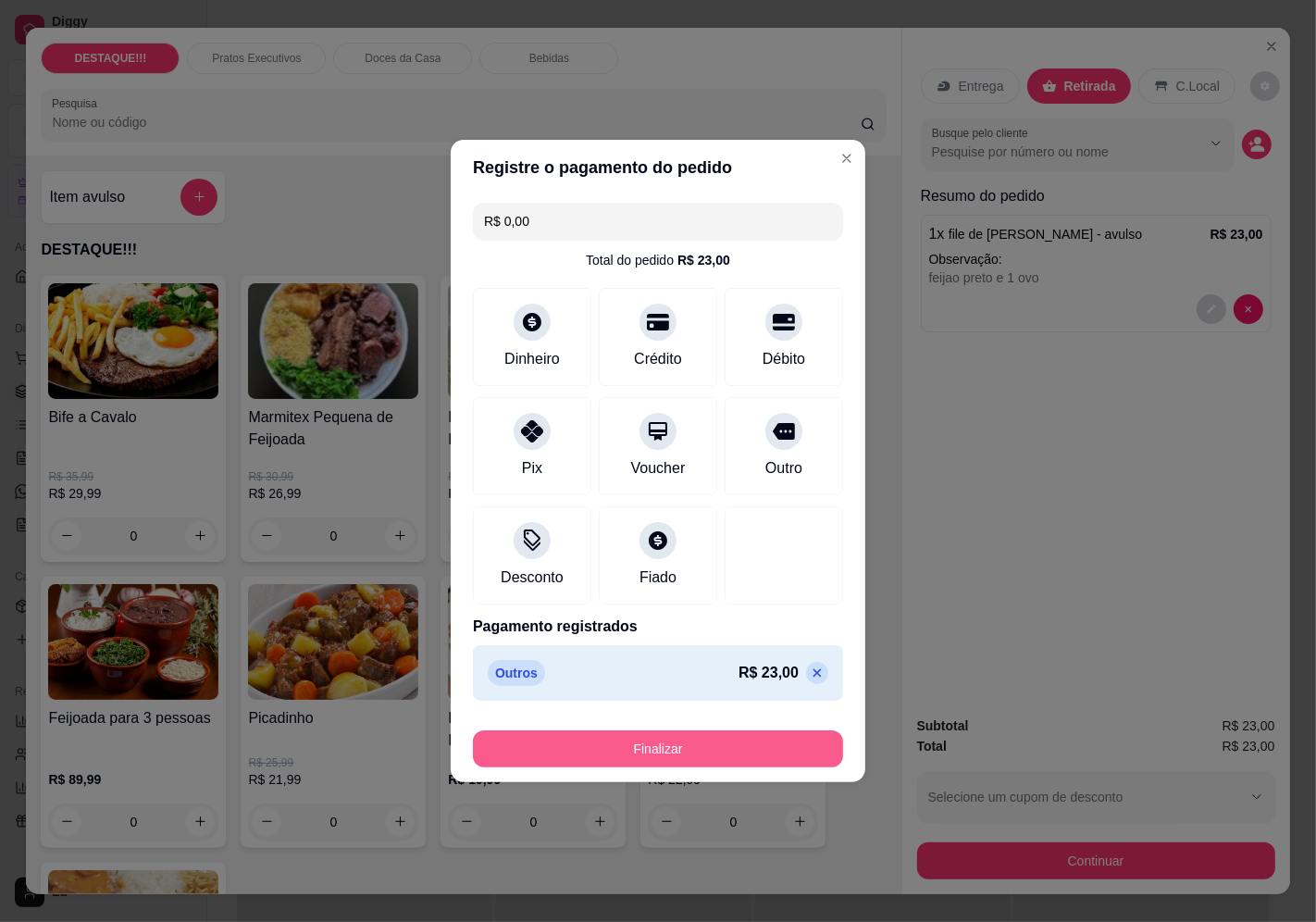
click at [801, 738] on button "Finalizar" at bounding box center [658, 748] width 370 height 37
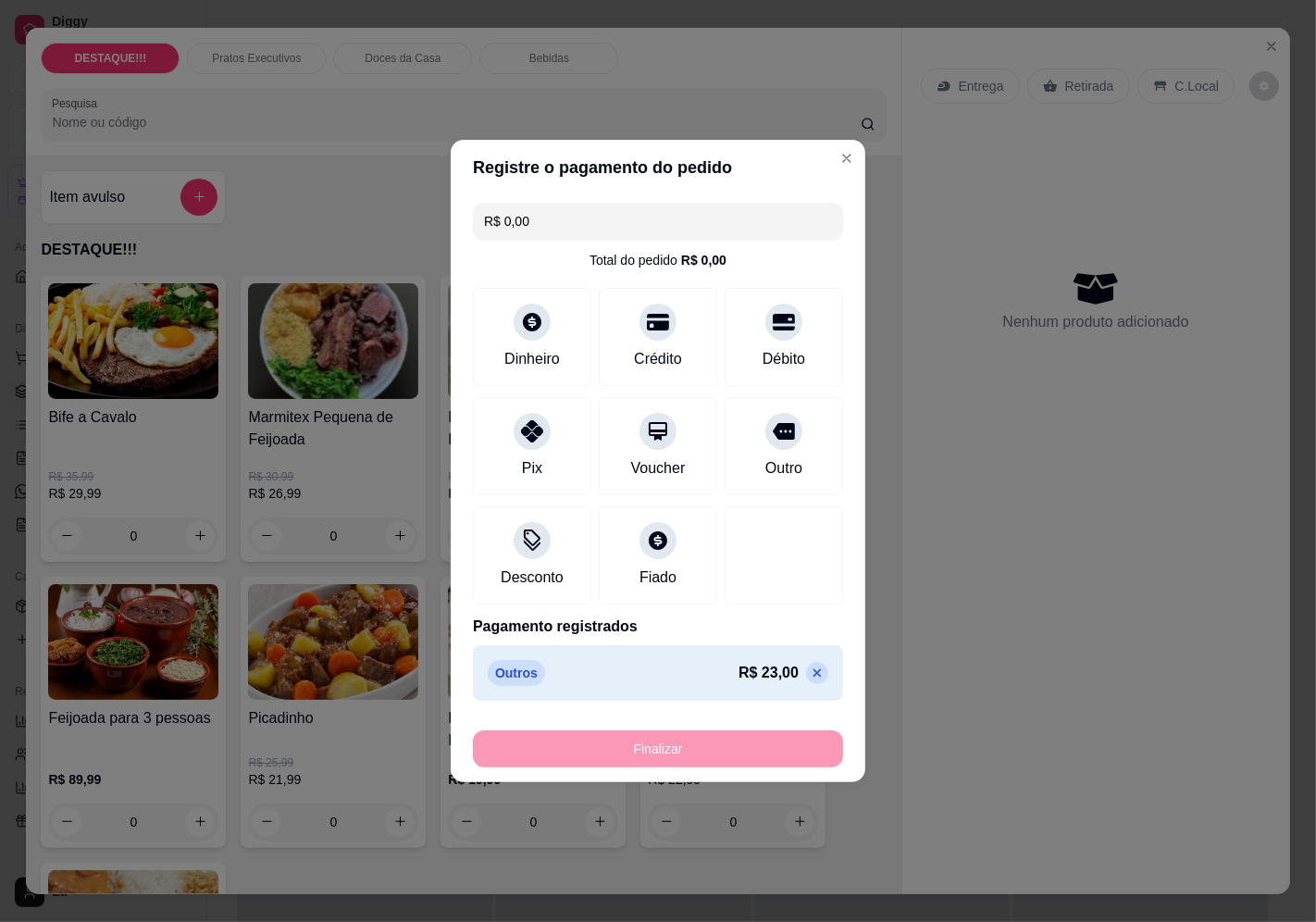
type input "-R$ 23,00"
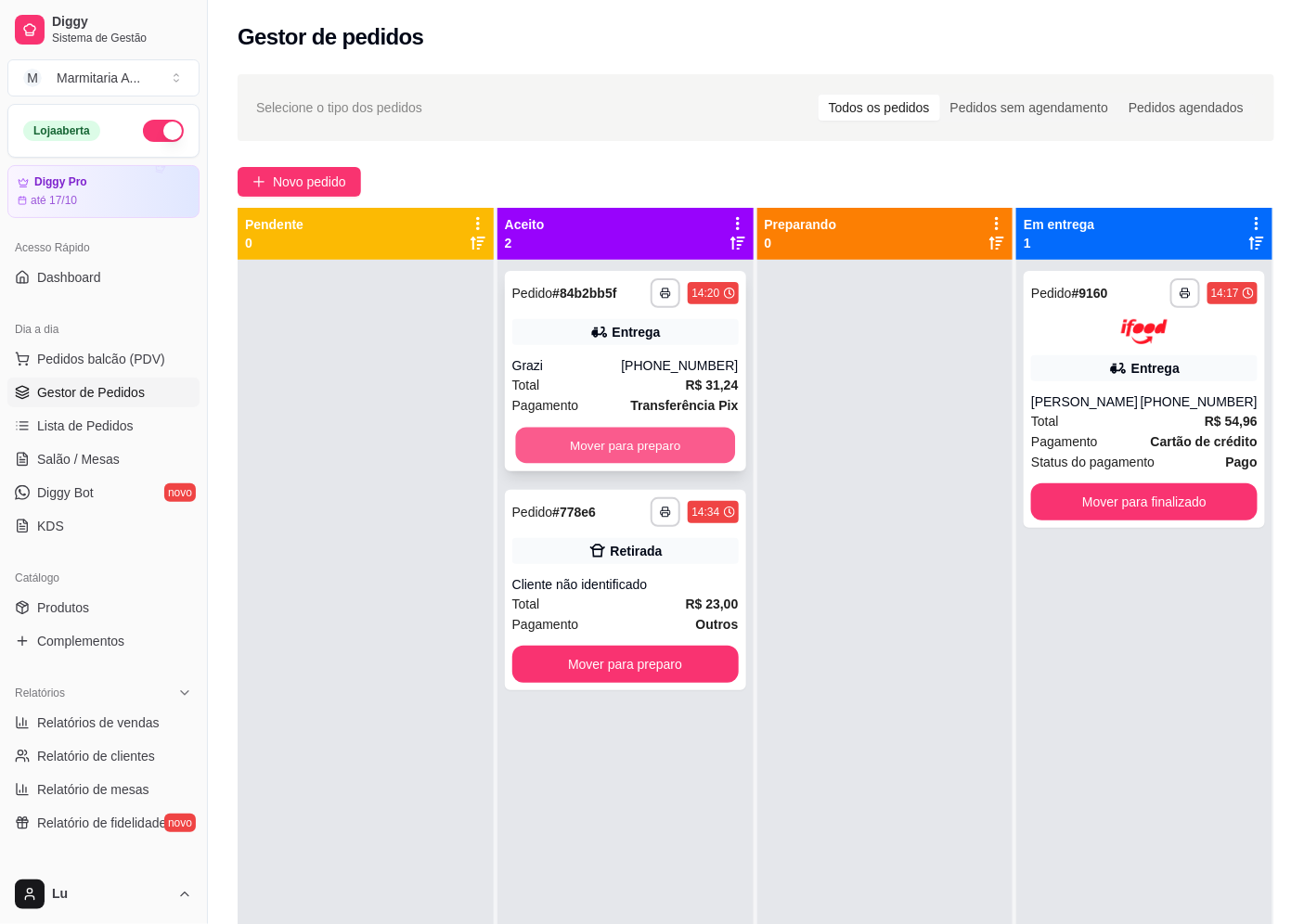
click at [609, 452] on button "Mover para preparo" at bounding box center [624, 445] width 219 height 36
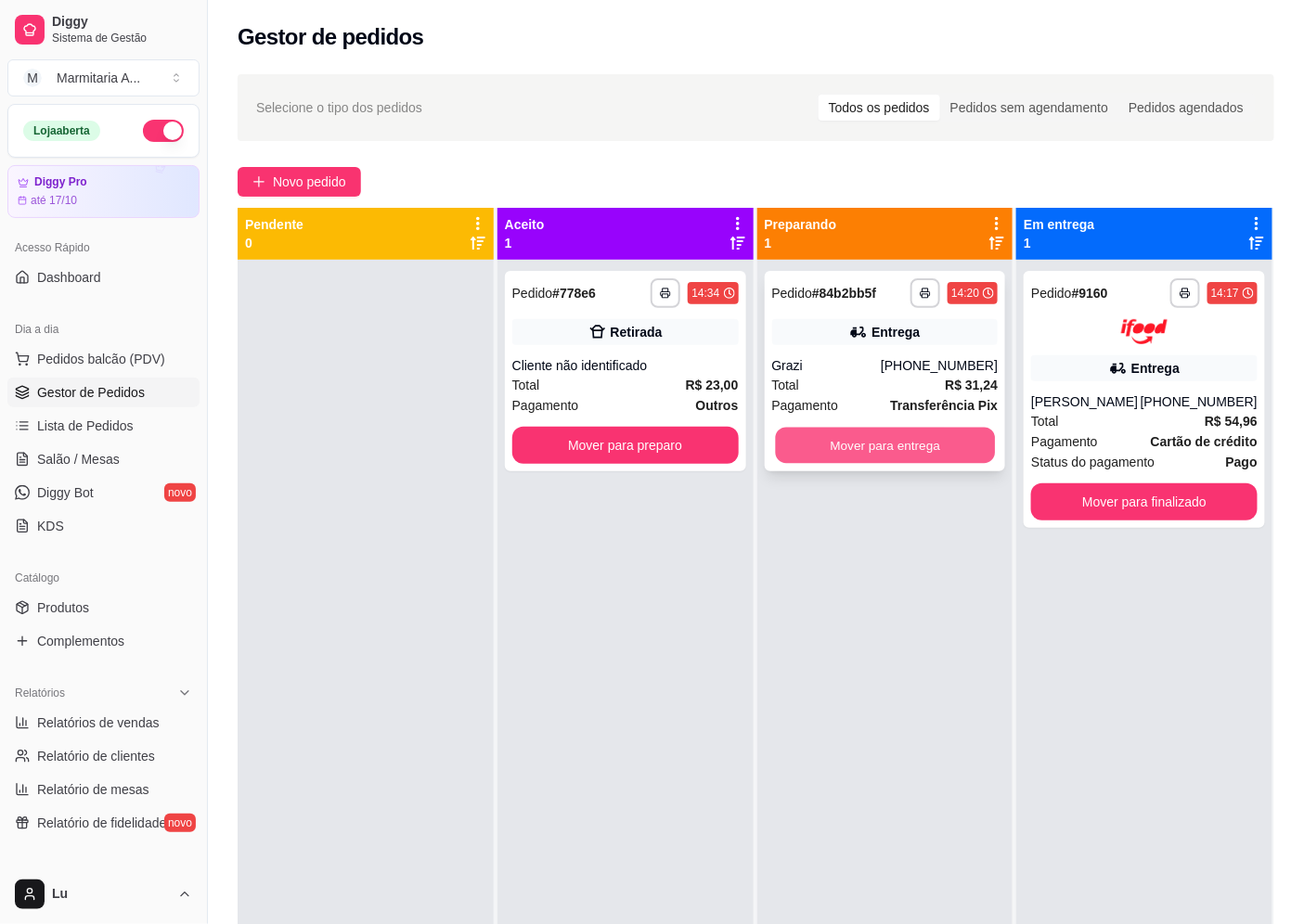
click at [829, 442] on button "Mover para entrega" at bounding box center [883, 445] width 219 height 36
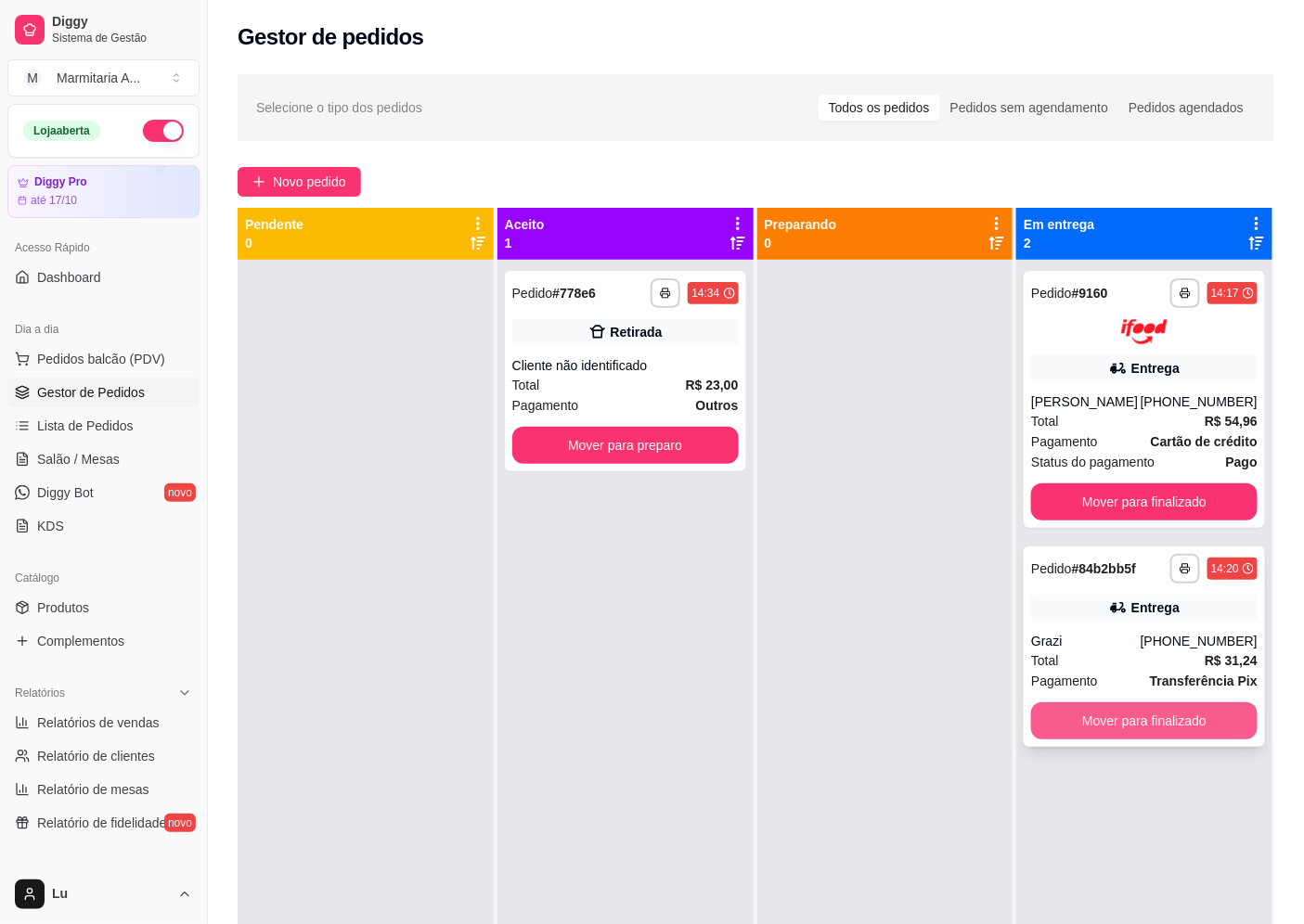
click at [1099, 725] on button "Mover para finalizado" at bounding box center [1144, 721] width 226 height 37
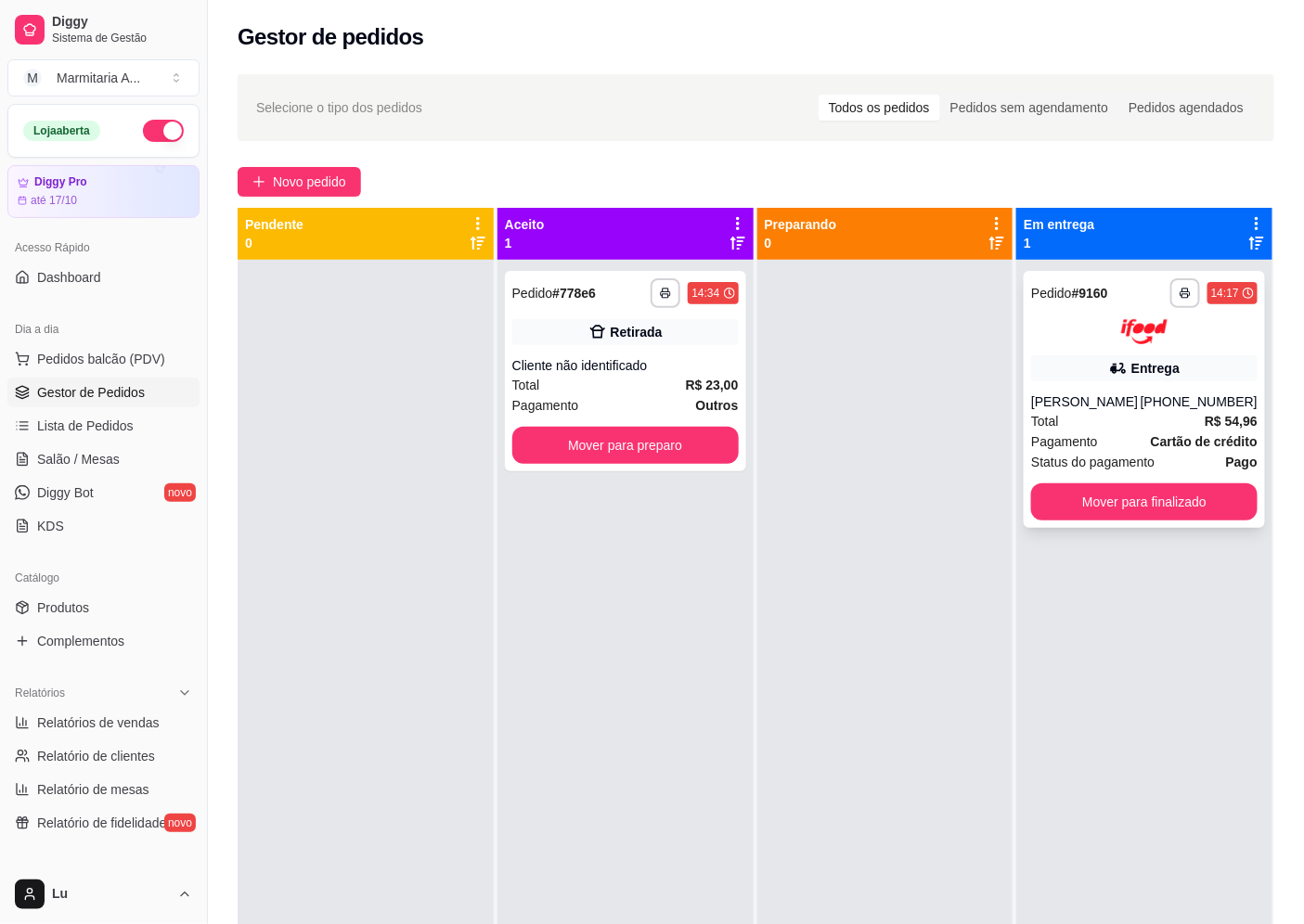
click at [1101, 420] on div "Total R$ 54,96" at bounding box center [1144, 421] width 226 height 20
click at [99, 432] on span "Lista de Pedidos" at bounding box center [85, 426] width 96 height 18
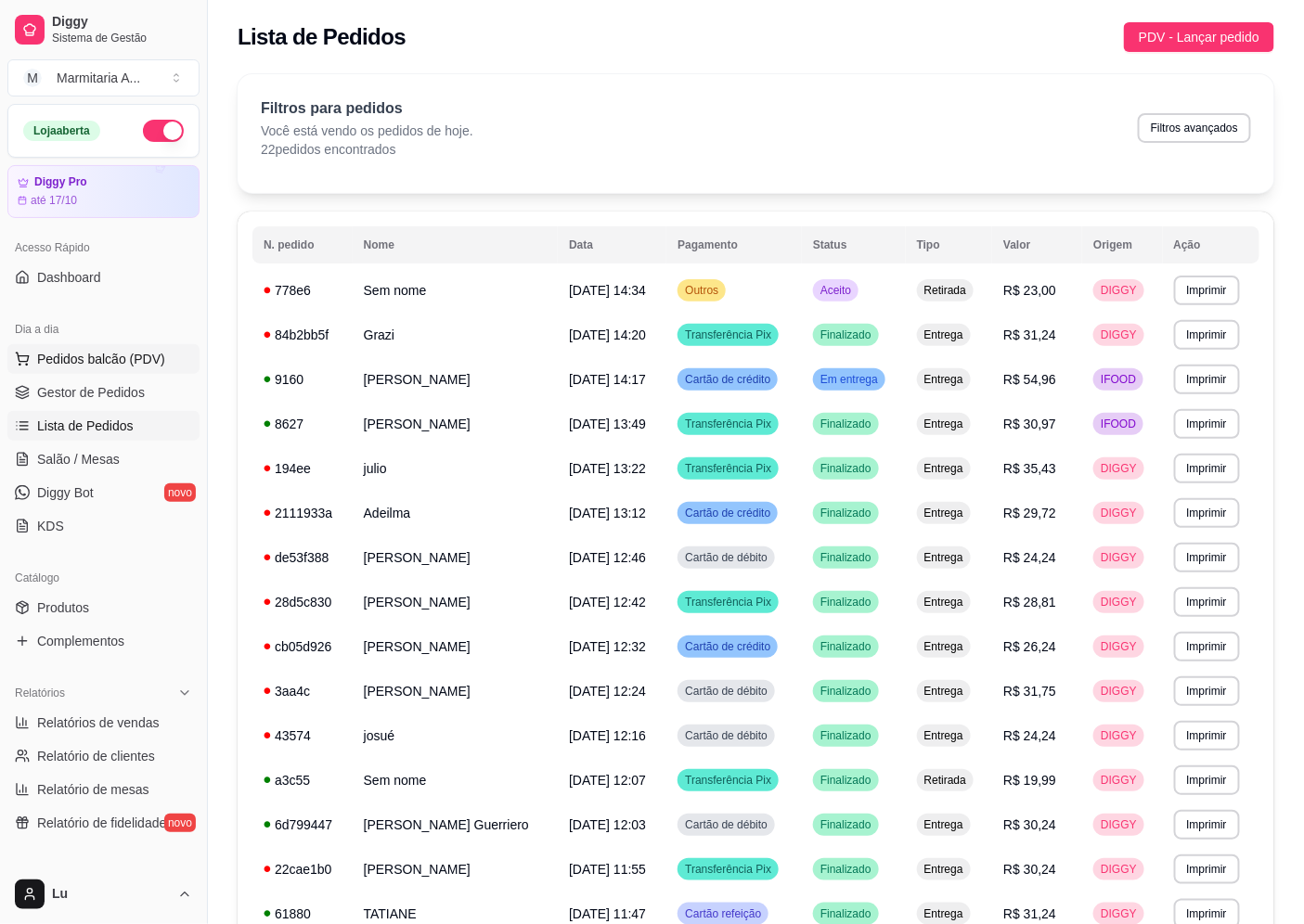
click at [144, 357] on span "Pedidos balcão (PDV)" at bounding box center [101, 359] width 128 height 18
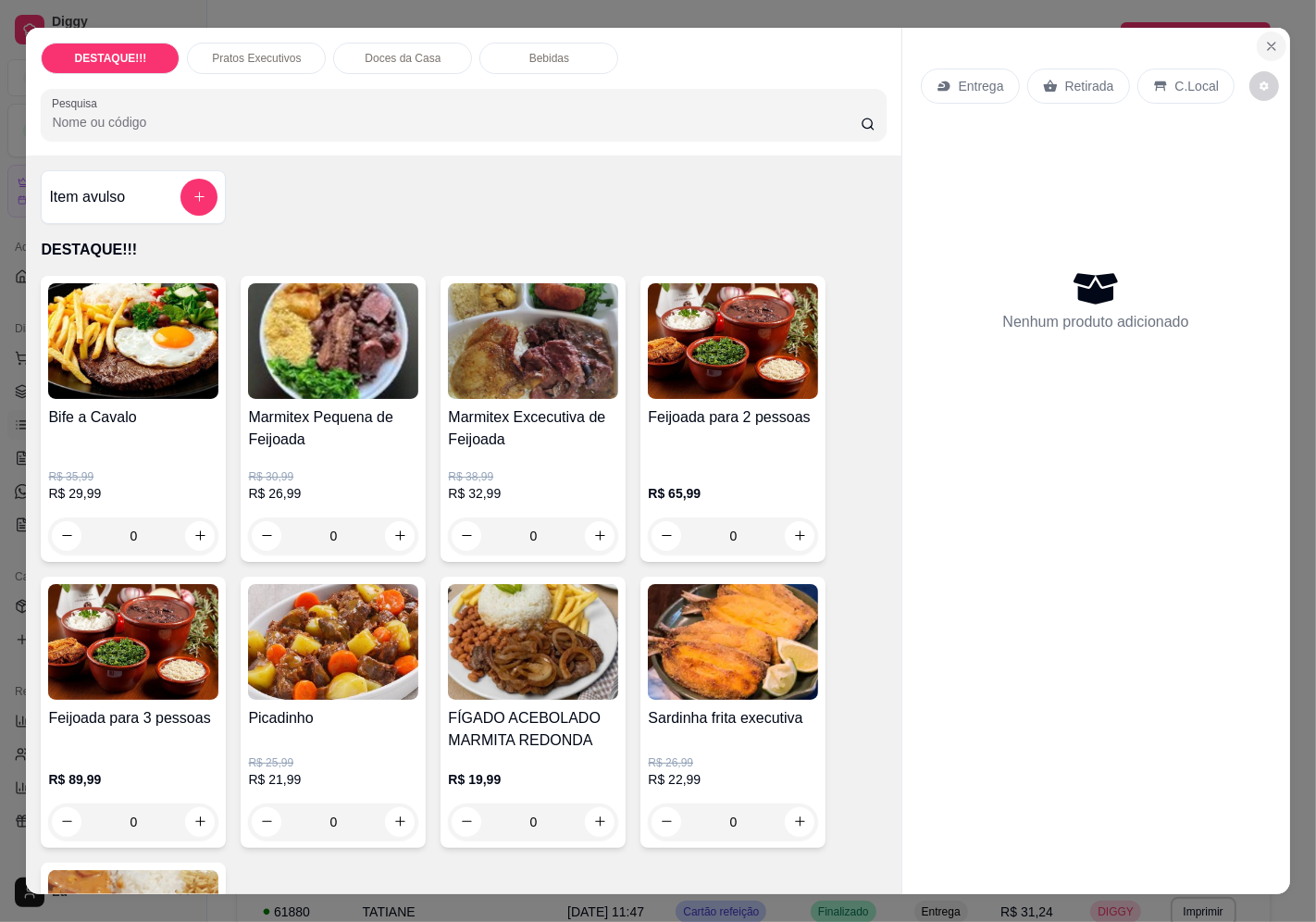
click at [1264, 40] on icon "Close" at bounding box center [1270, 46] width 15 height 15
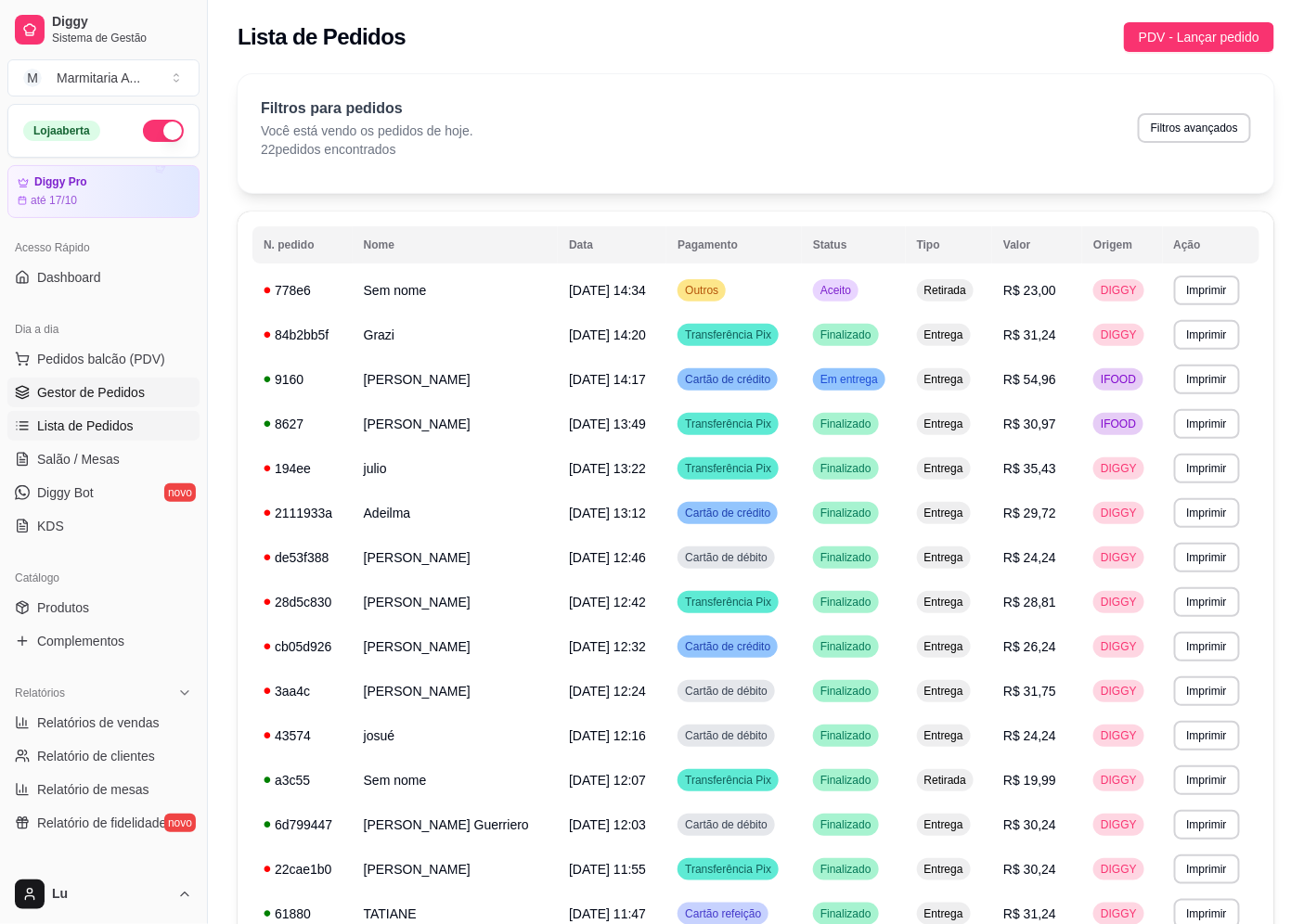
click at [134, 400] on span "Gestor de Pedidos" at bounding box center [90, 392] width 108 height 18
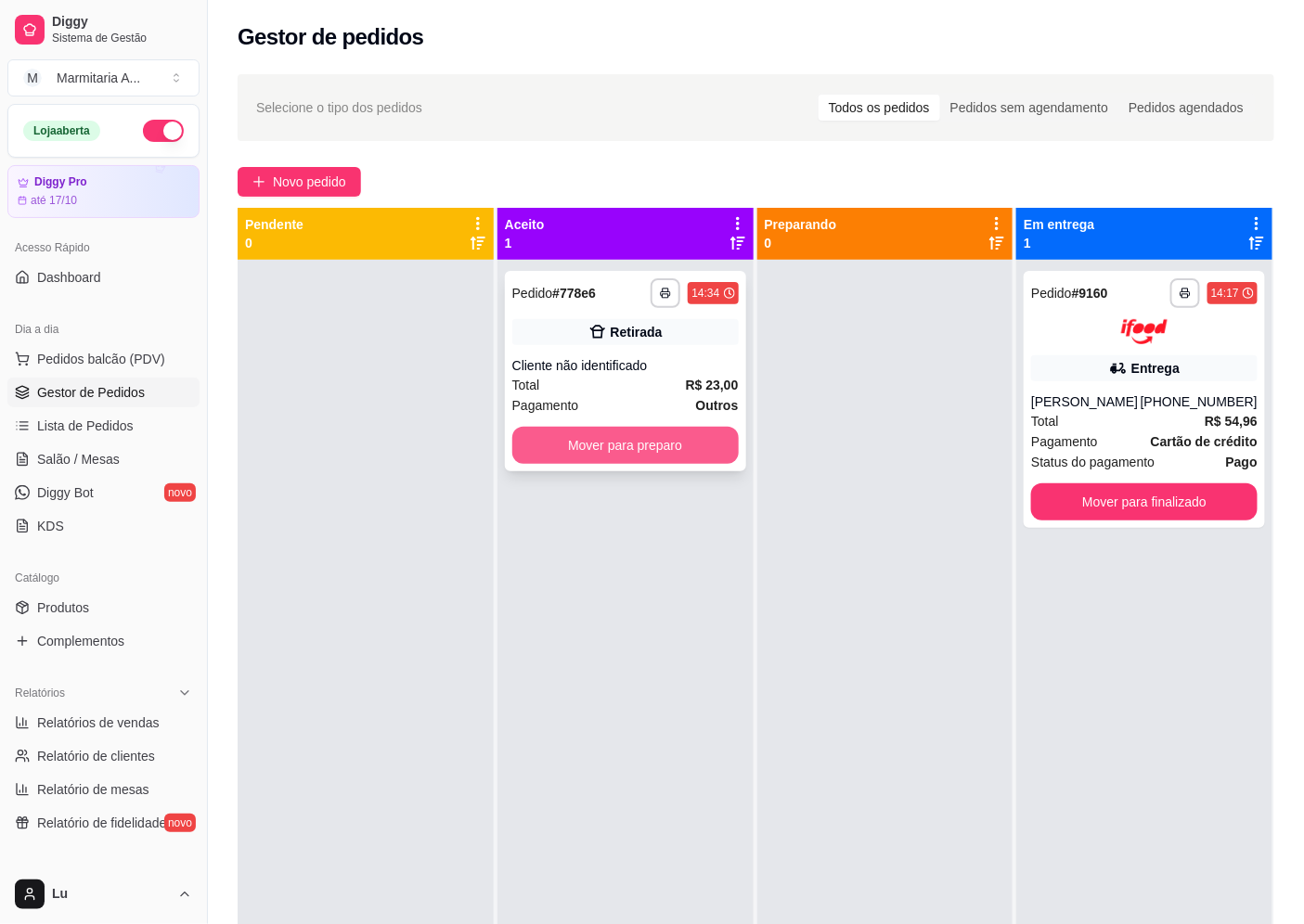
click at [579, 450] on button "Mover para preparo" at bounding box center [625, 445] width 226 height 37
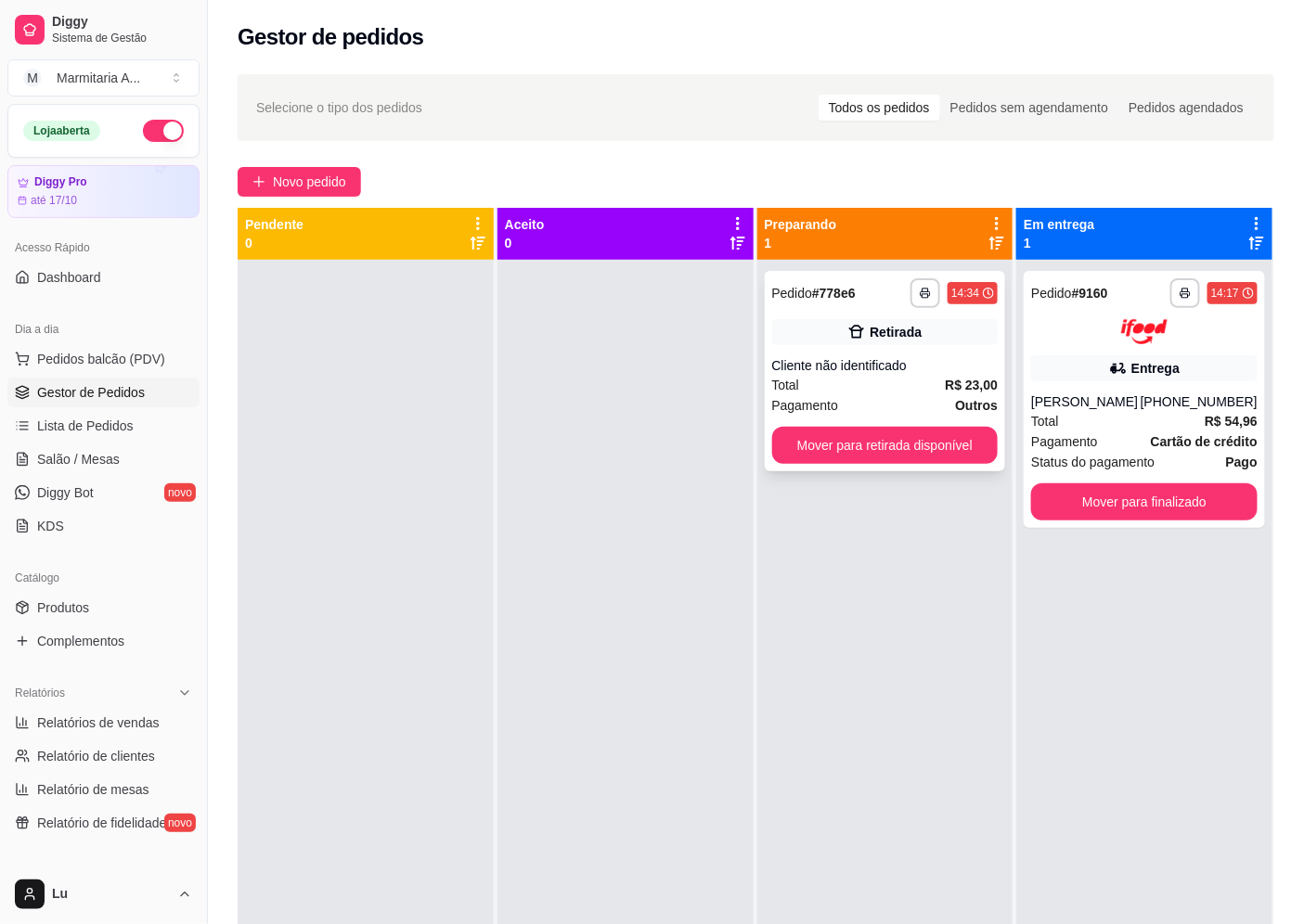
click at [795, 364] on div "Cliente não identificado" at bounding box center [885, 365] width 226 height 18
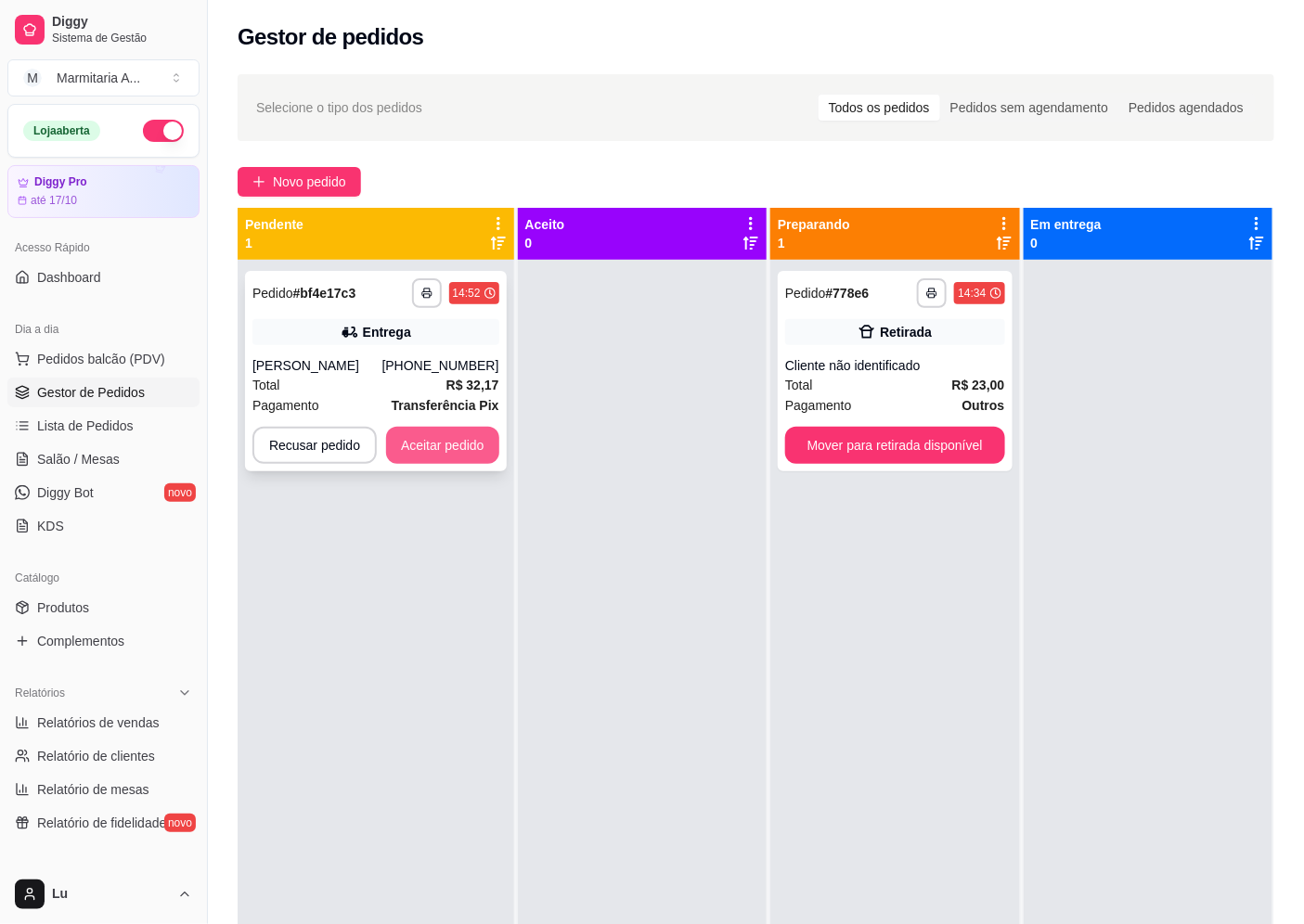
click at [443, 433] on button "Aceitar pedido" at bounding box center [442, 445] width 114 height 37
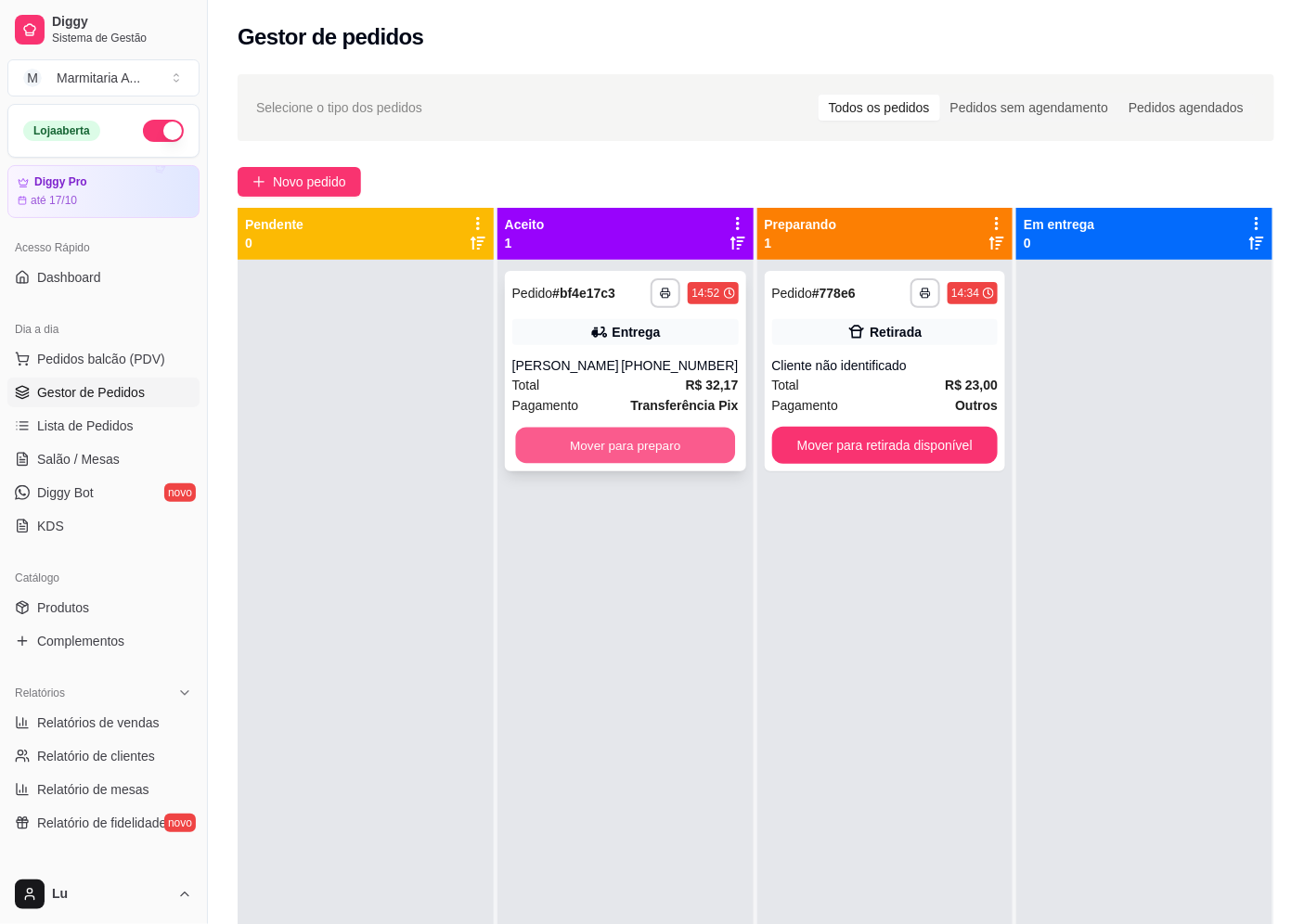
click at [643, 442] on button "Mover para preparo" at bounding box center [624, 445] width 219 height 36
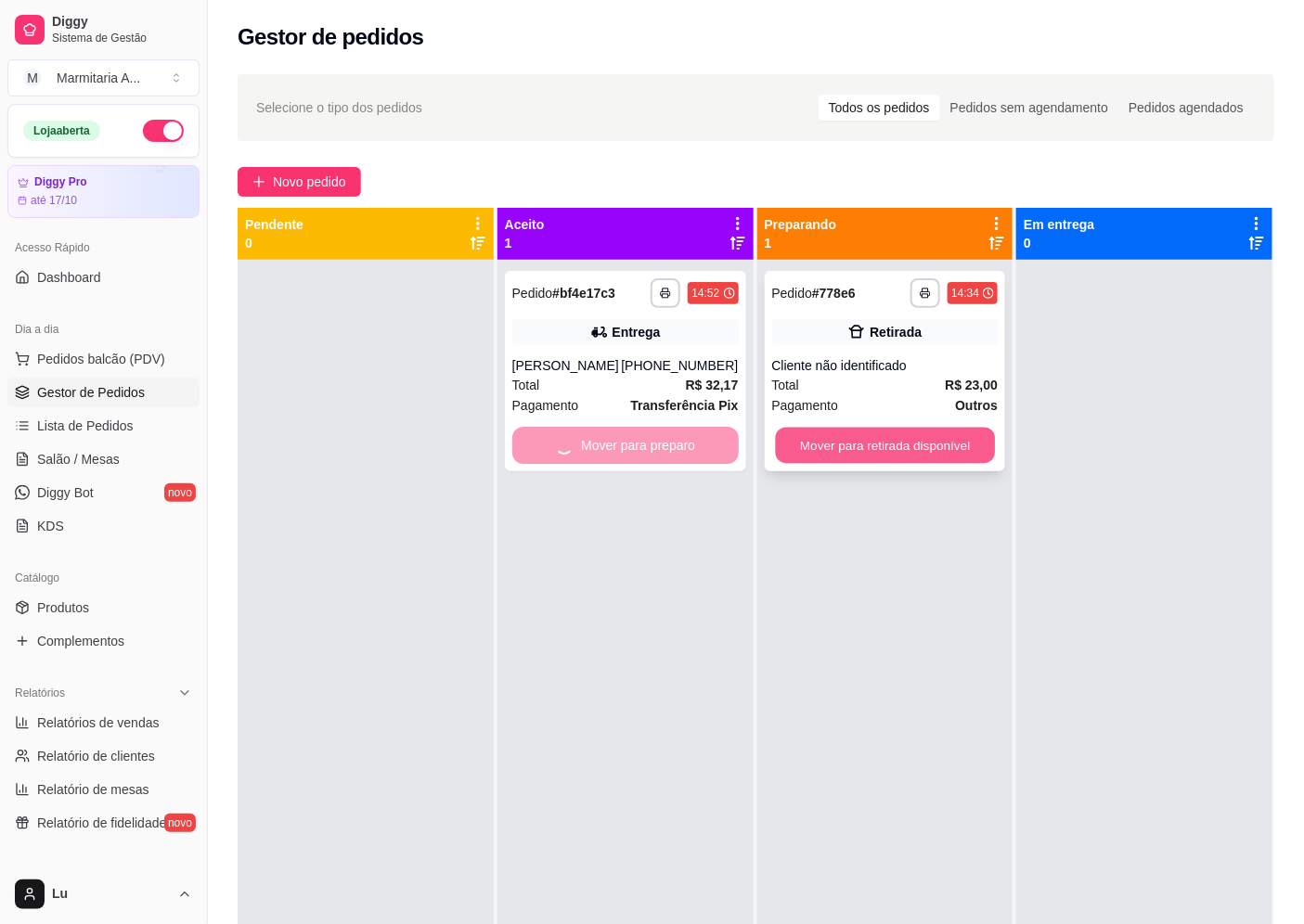
click at [956, 462] on button "Mover para retirada disponível" at bounding box center [883, 445] width 219 height 36
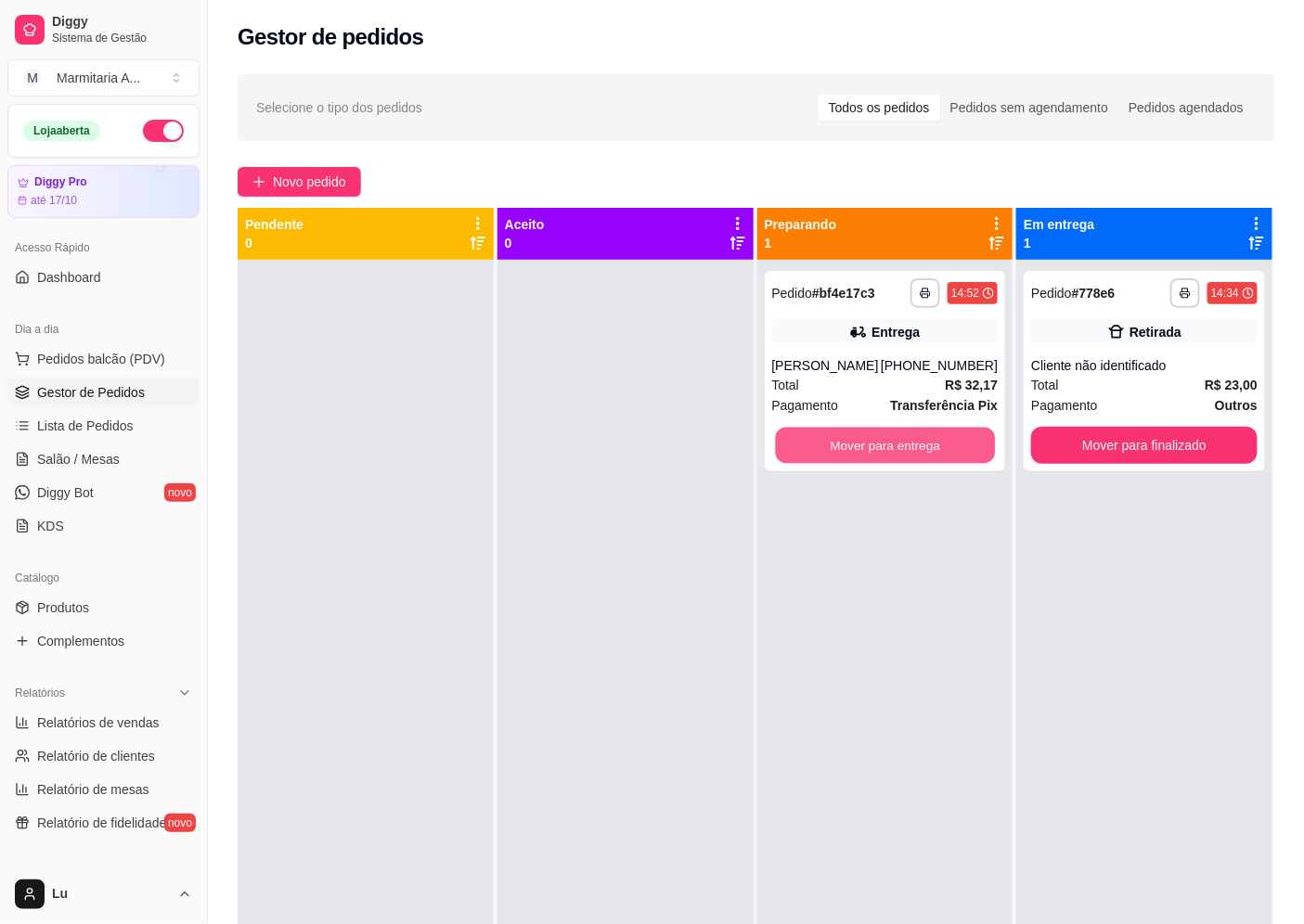
click at [953, 461] on button "Mover para entrega" at bounding box center [883, 445] width 219 height 36
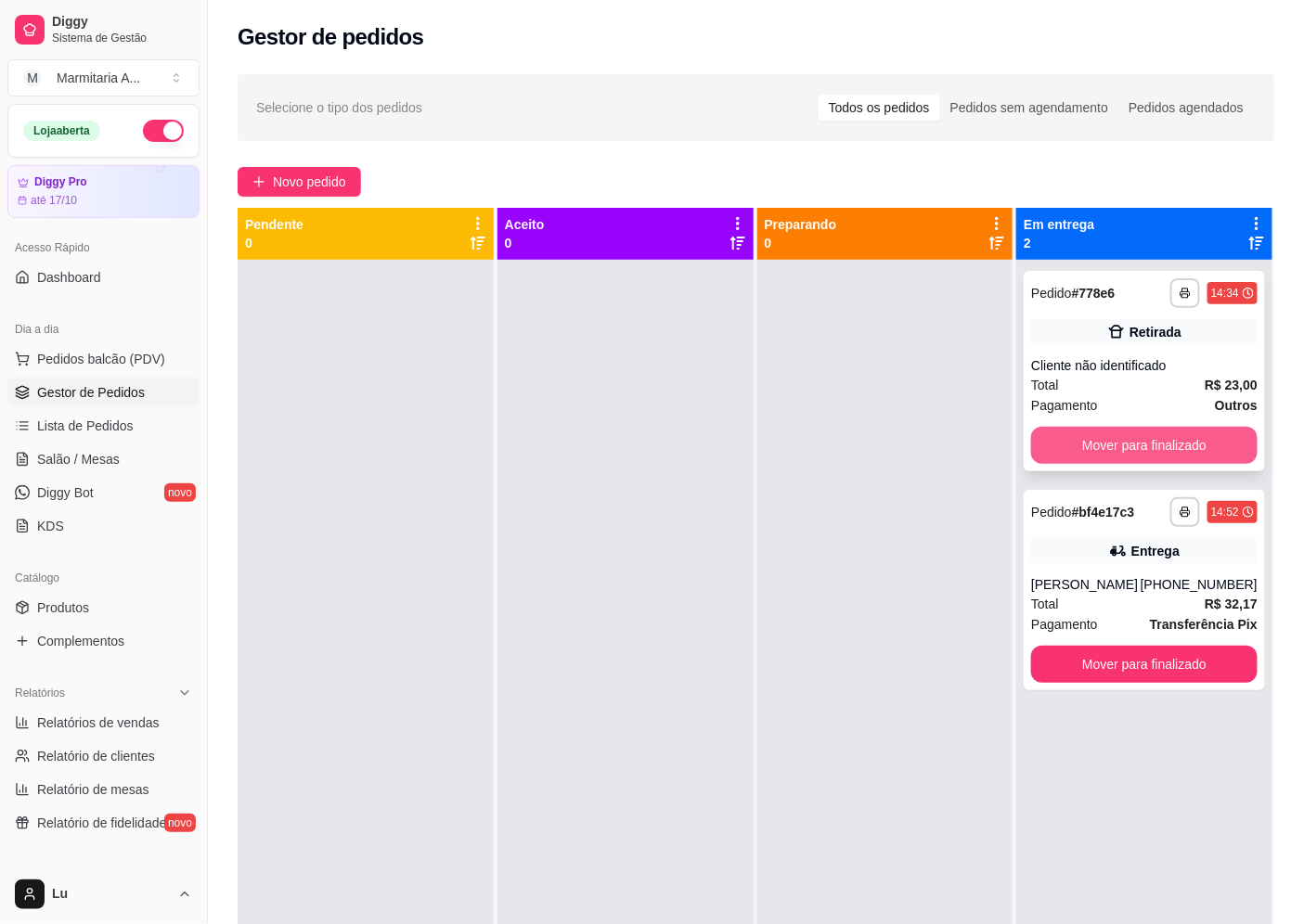
click at [1093, 462] on button "Mover para finalizado" at bounding box center [1144, 445] width 226 height 37
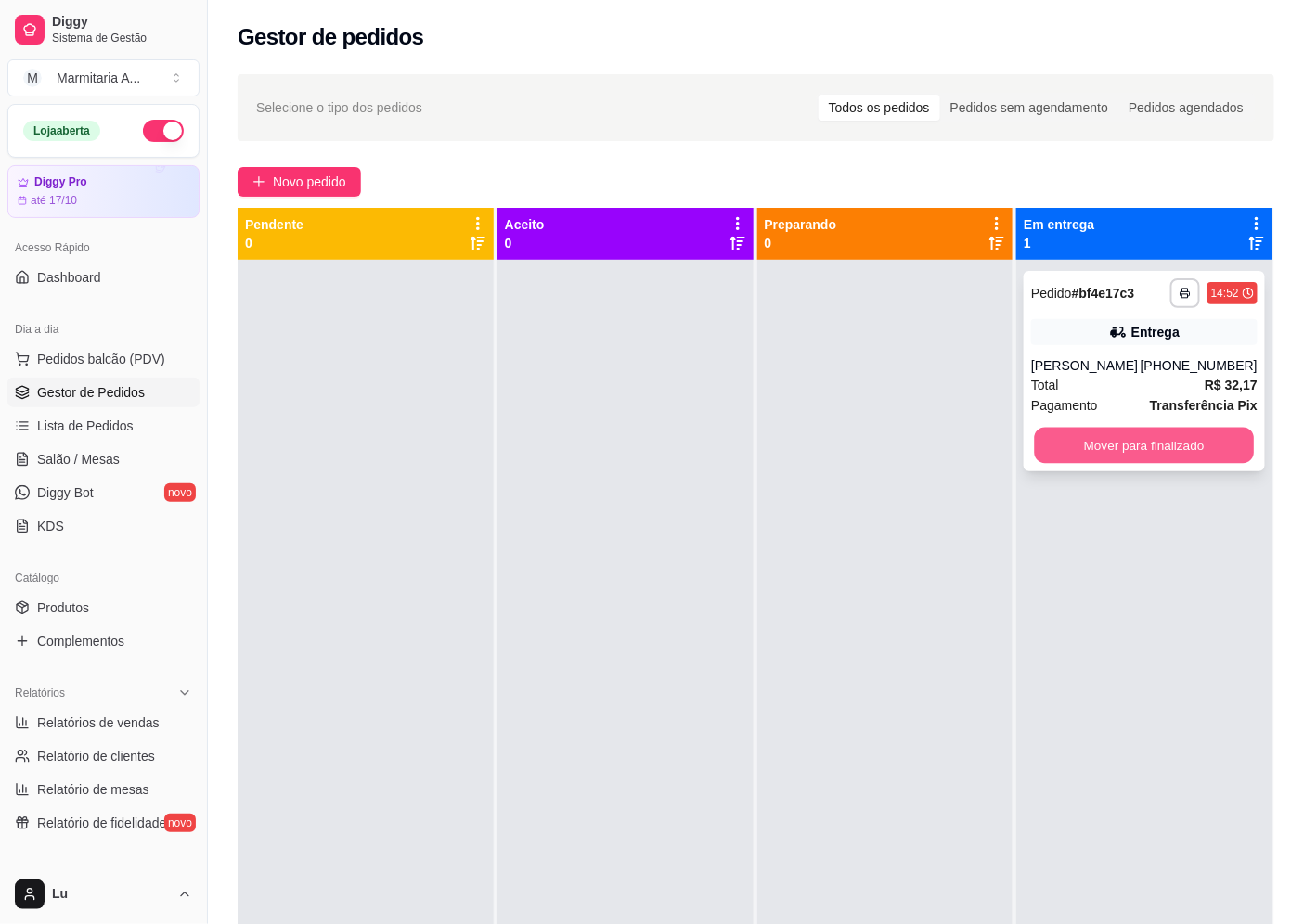
click at [1090, 461] on button "Mover para finalizado" at bounding box center [1144, 445] width 219 height 36
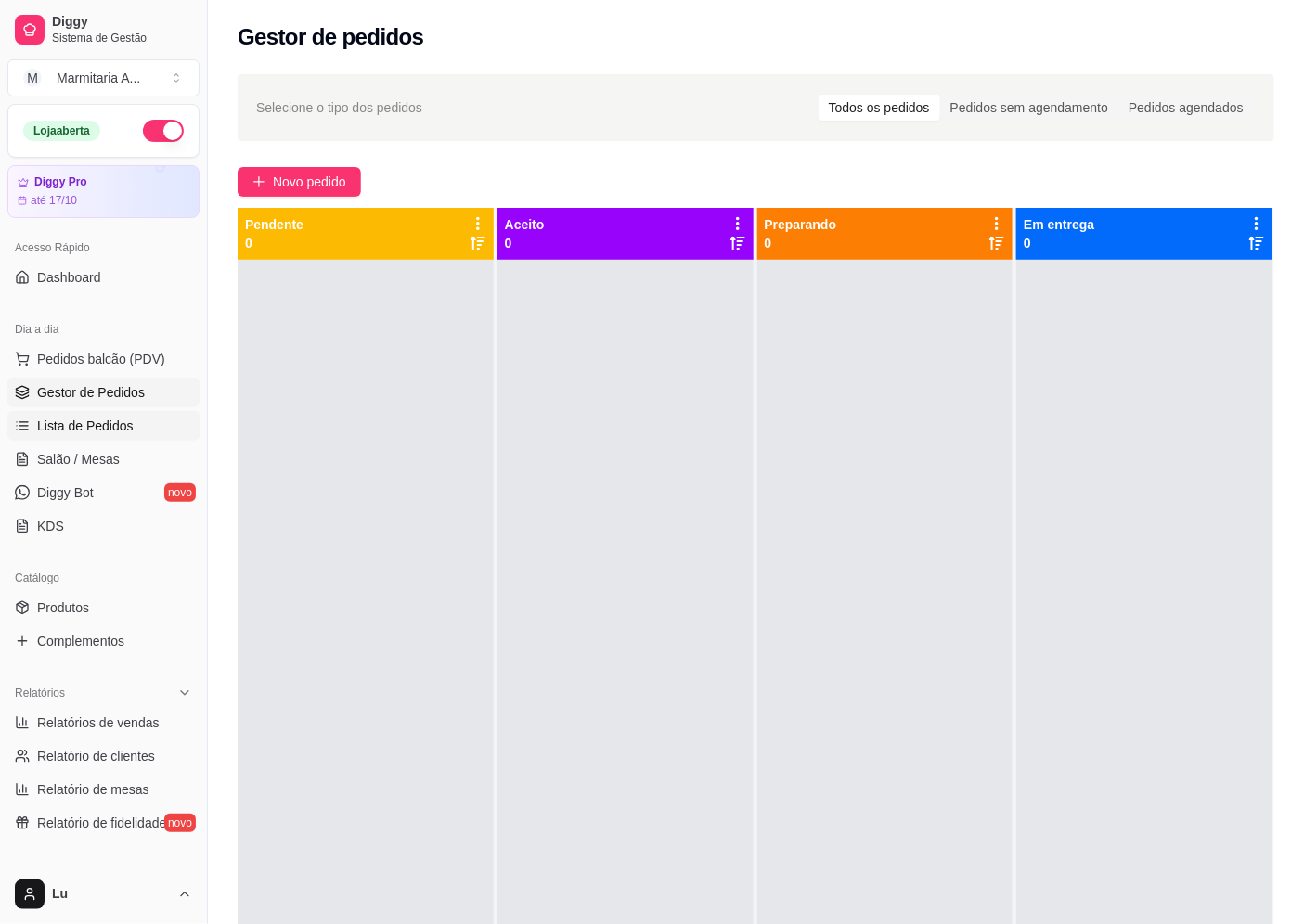
click at [153, 423] on link "Lista de Pedidos" at bounding box center [104, 426] width 192 height 30
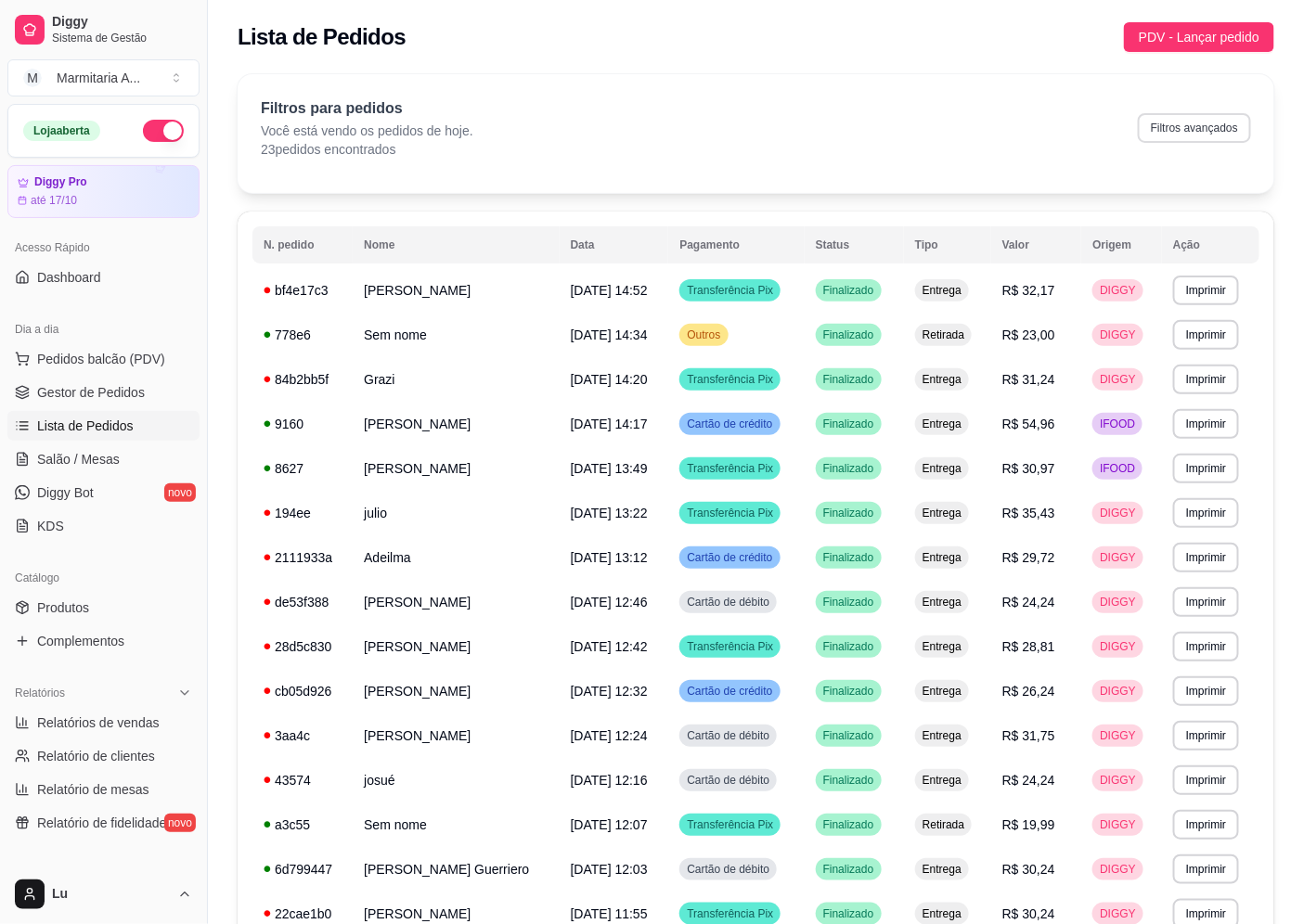
click at [1238, 128] on button "Filtros avançados" at bounding box center [1194, 128] width 114 height 30
select select "0"
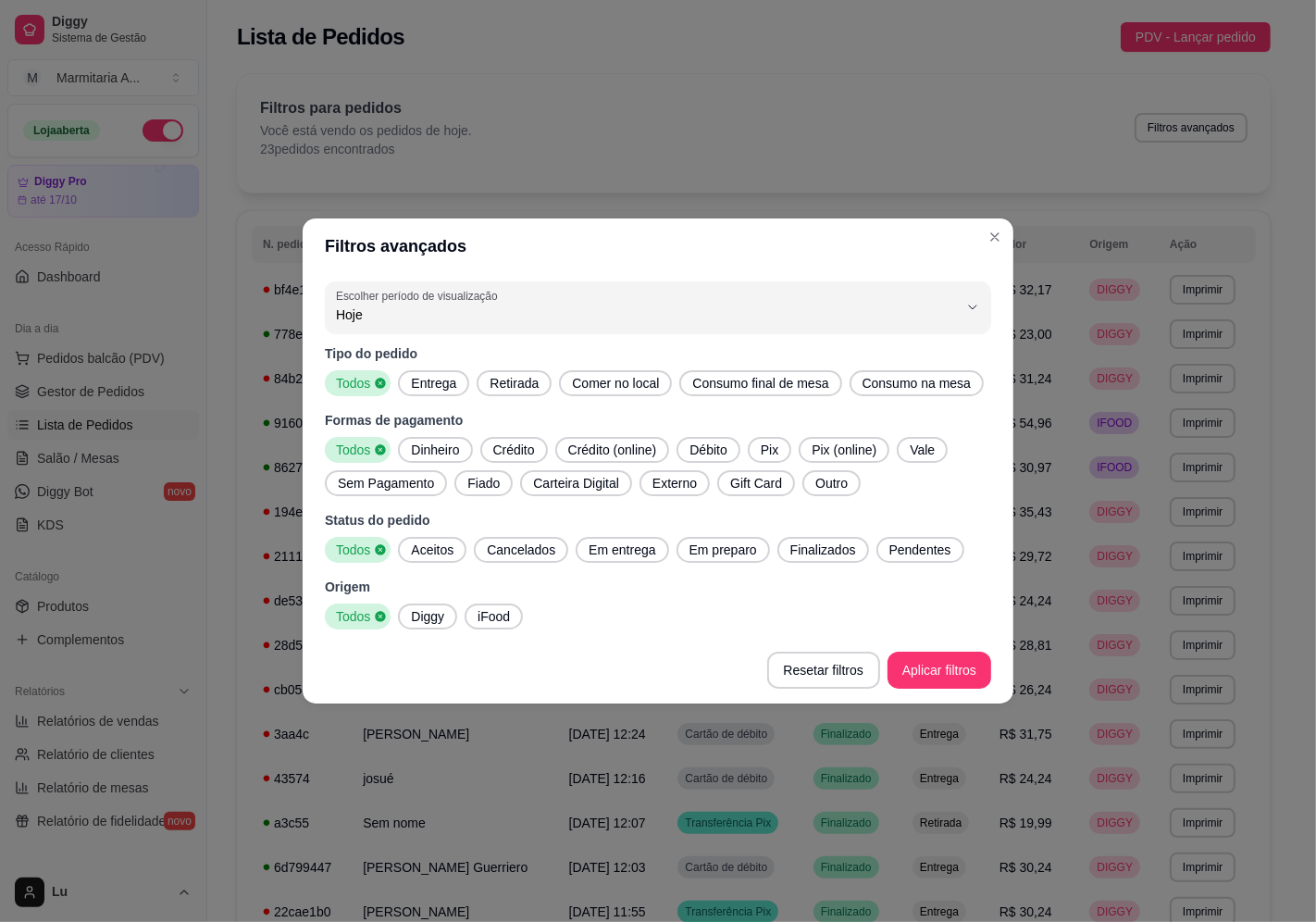
click at [766, 449] on span "Pix" at bounding box center [768, 450] width 32 height 18
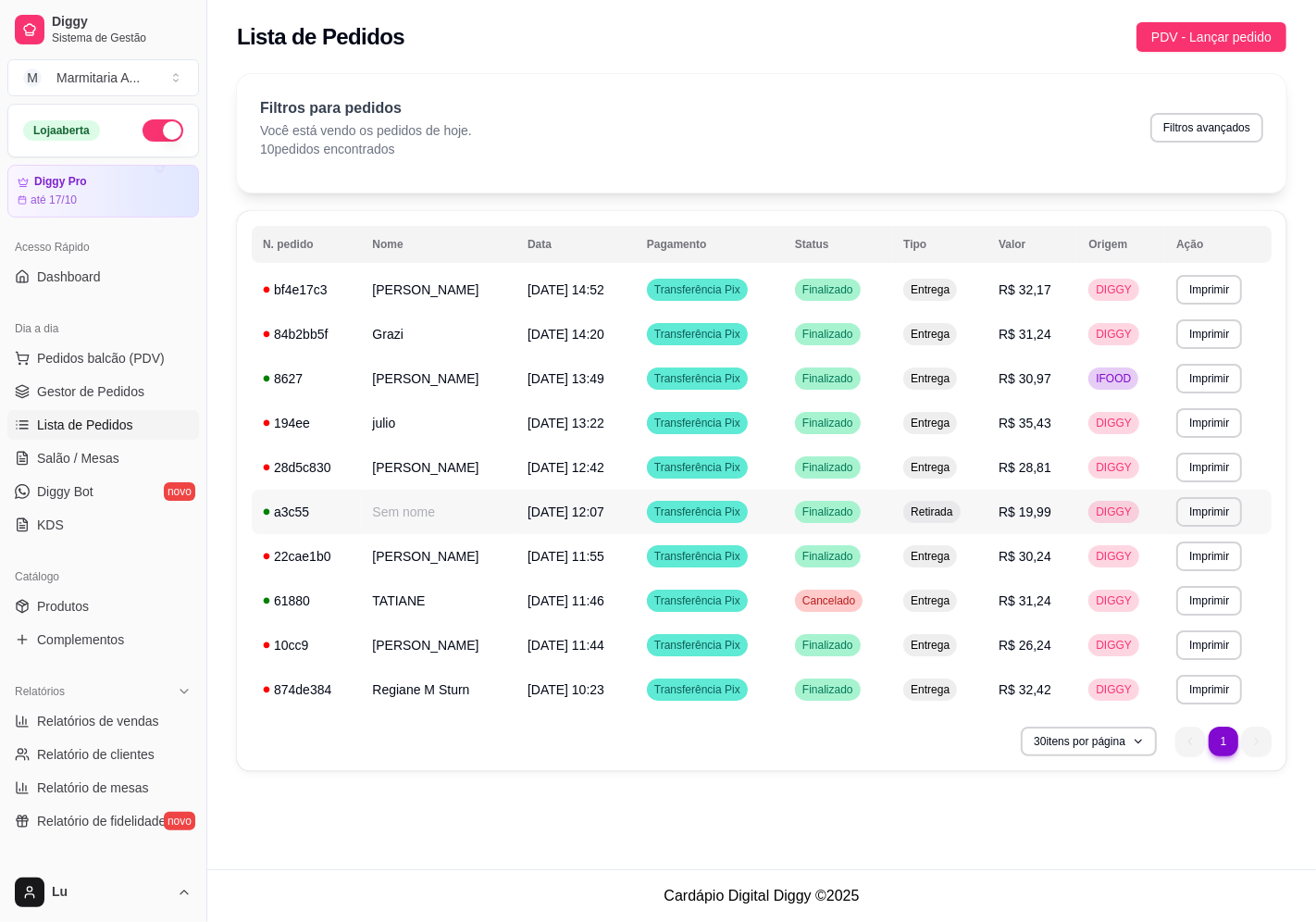
click at [291, 525] on td "a3c55" at bounding box center [306, 512] width 110 height 45
click at [1210, 132] on button "Filtros avançados" at bounding box center [1206, 128] width 110 height 29
select select "0"
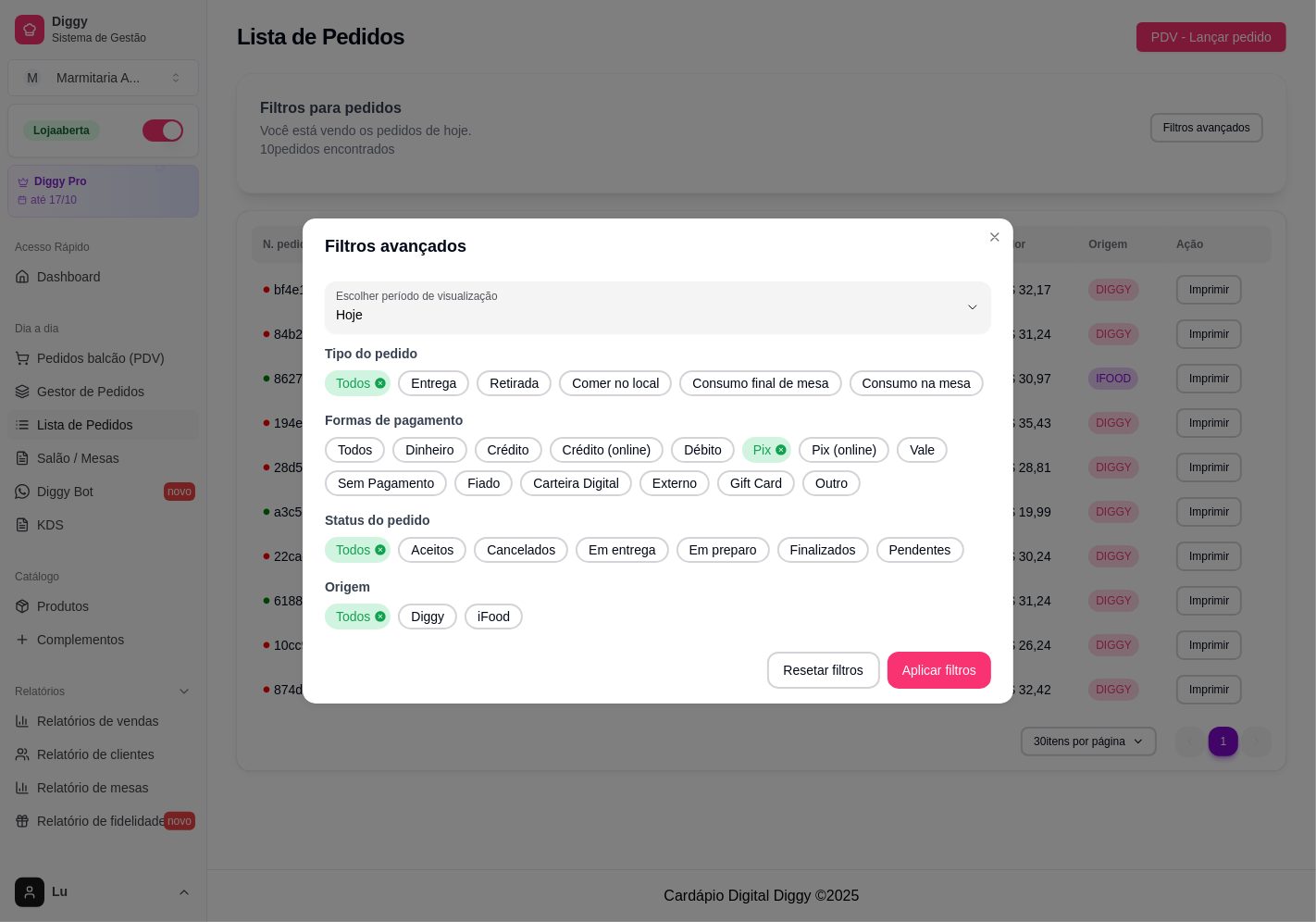
click at [363, 450] on span "Todos" at bounding box center [355, 450] width 49 height 18
click at [496, 618] on span "iFood" at bounding box center [493, 616] width 47 height 18
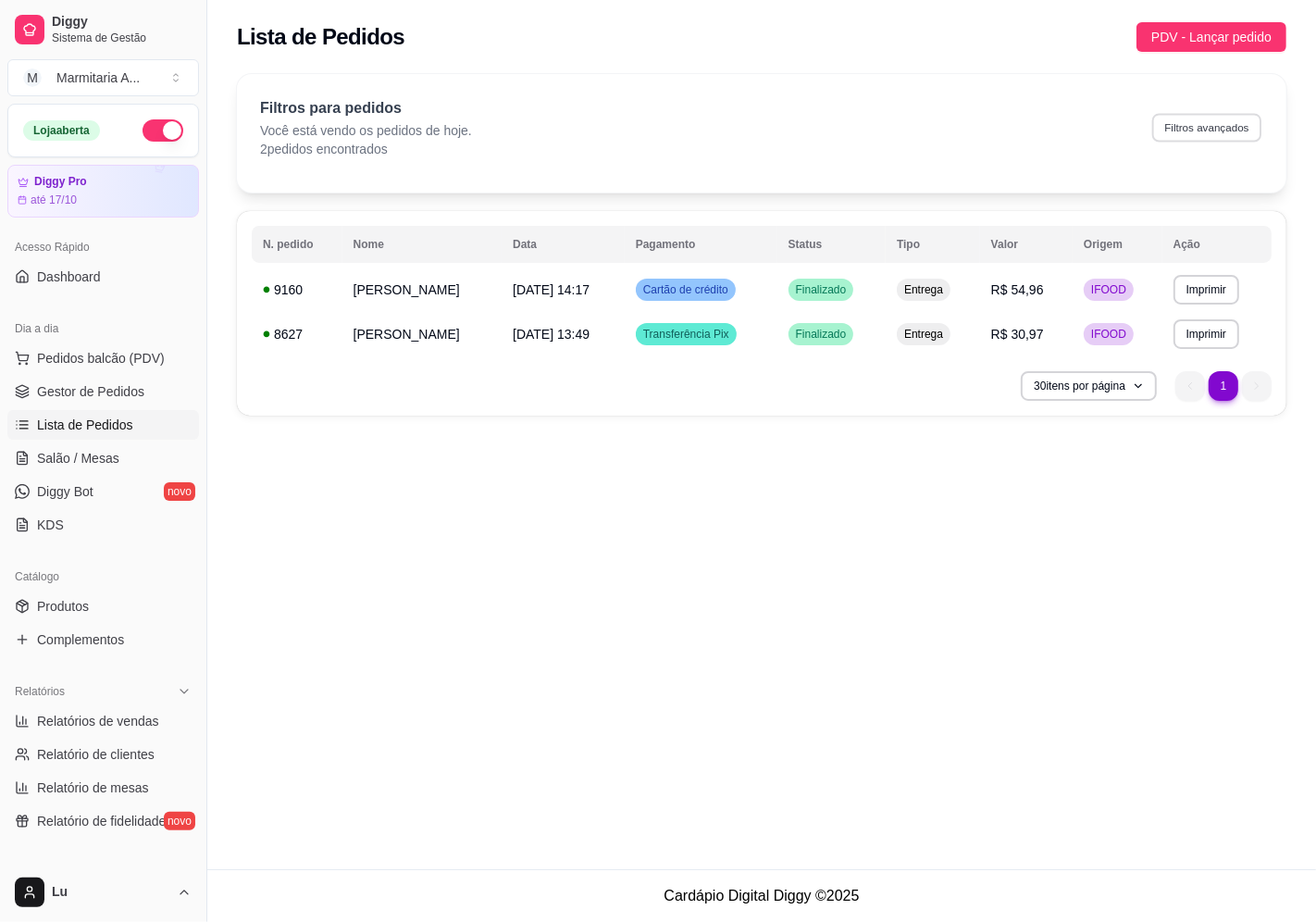
click at [1208, 133] on button "Filtros avançados" at bounding box center [1206, 128] width 110 height 29
select select "0"
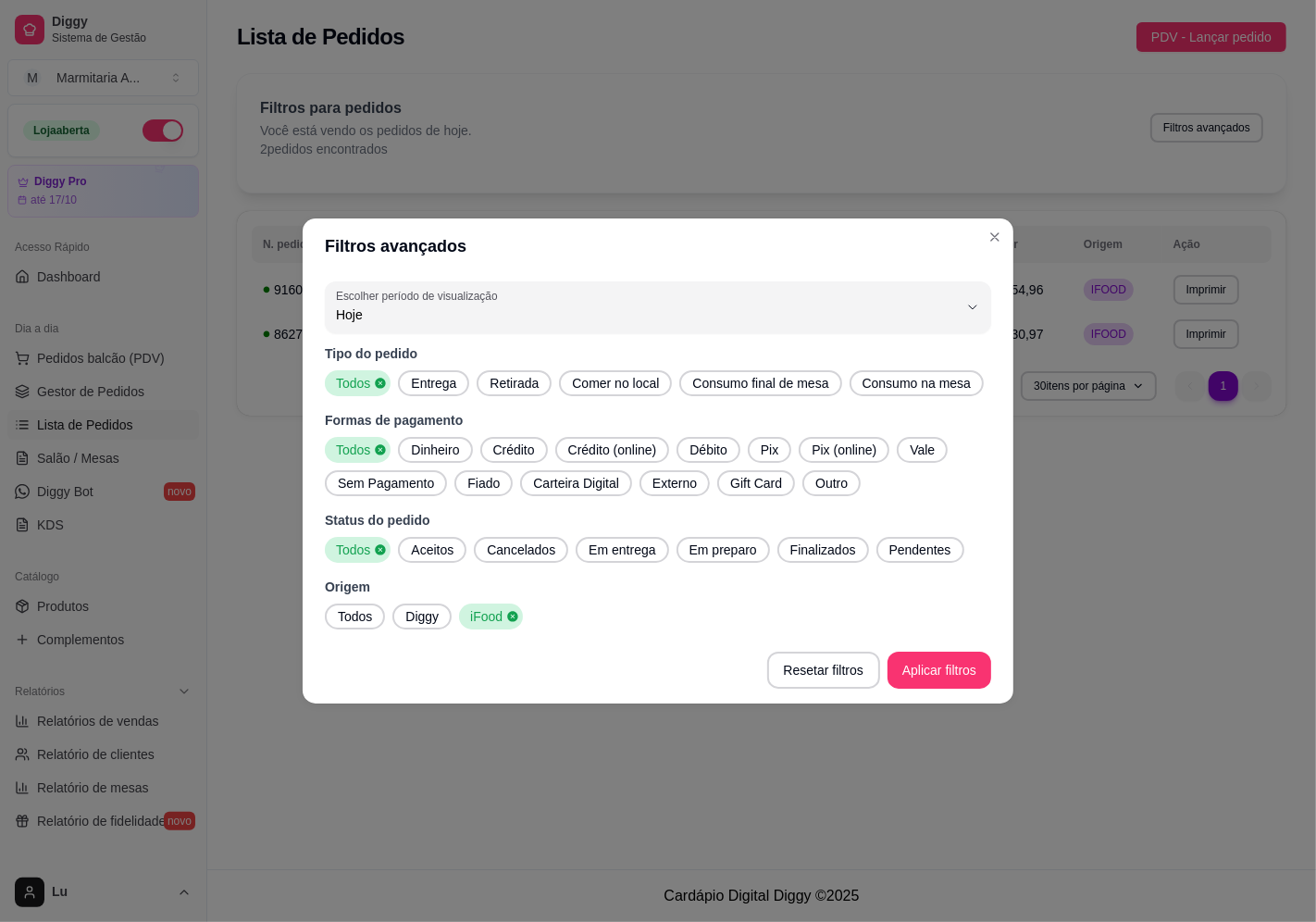
click at [355, 621] on span "Todos" at bounding box center [355, 616] width 49 height 18
click at [436, 450] on span "Dinheiro" at bounding box center [434, 450] width 63 height 18
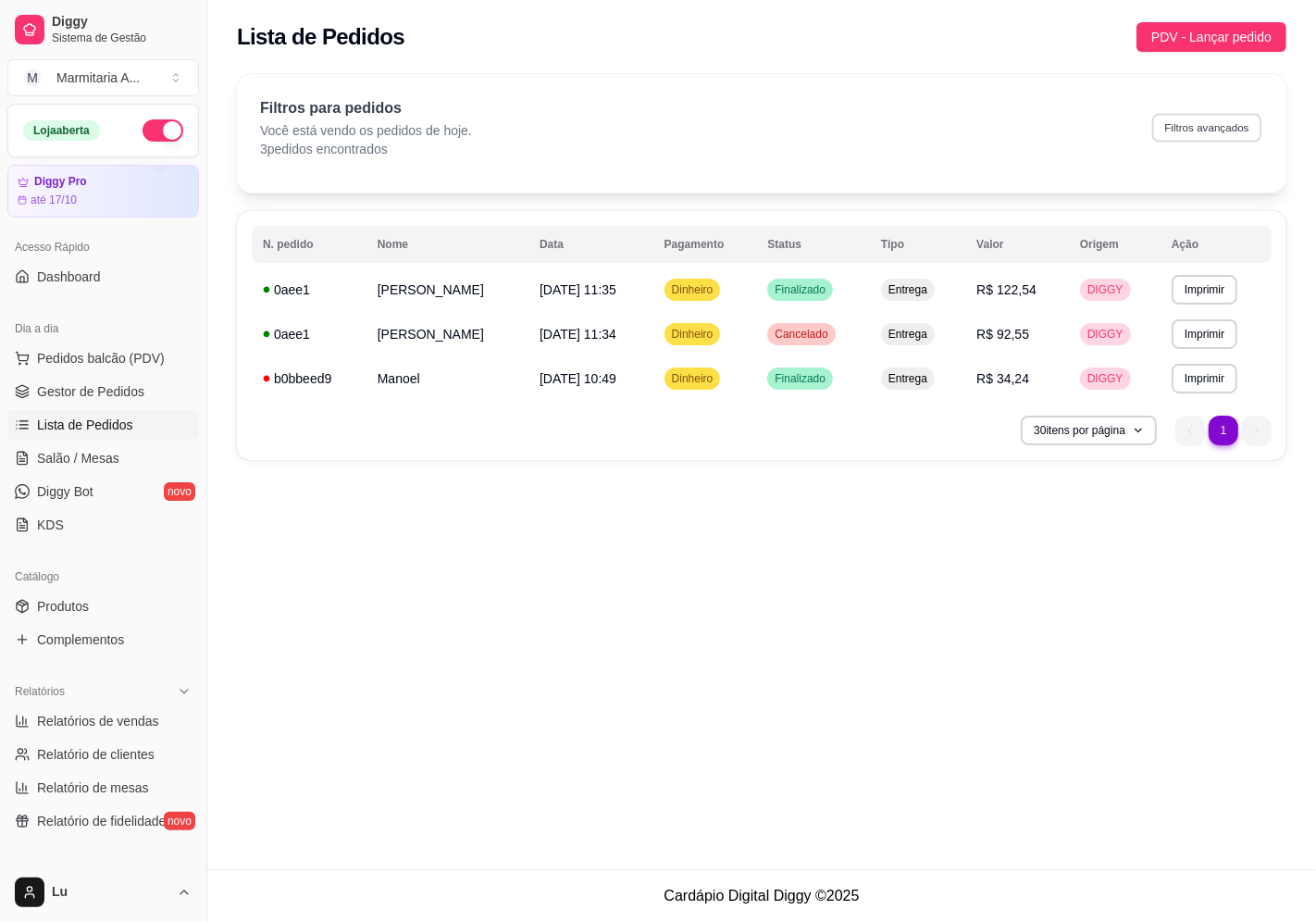
click at [1207, 141] on button "Filtros avançados" at bounding box center [1206, 128] width 110 height 29
select select "0"
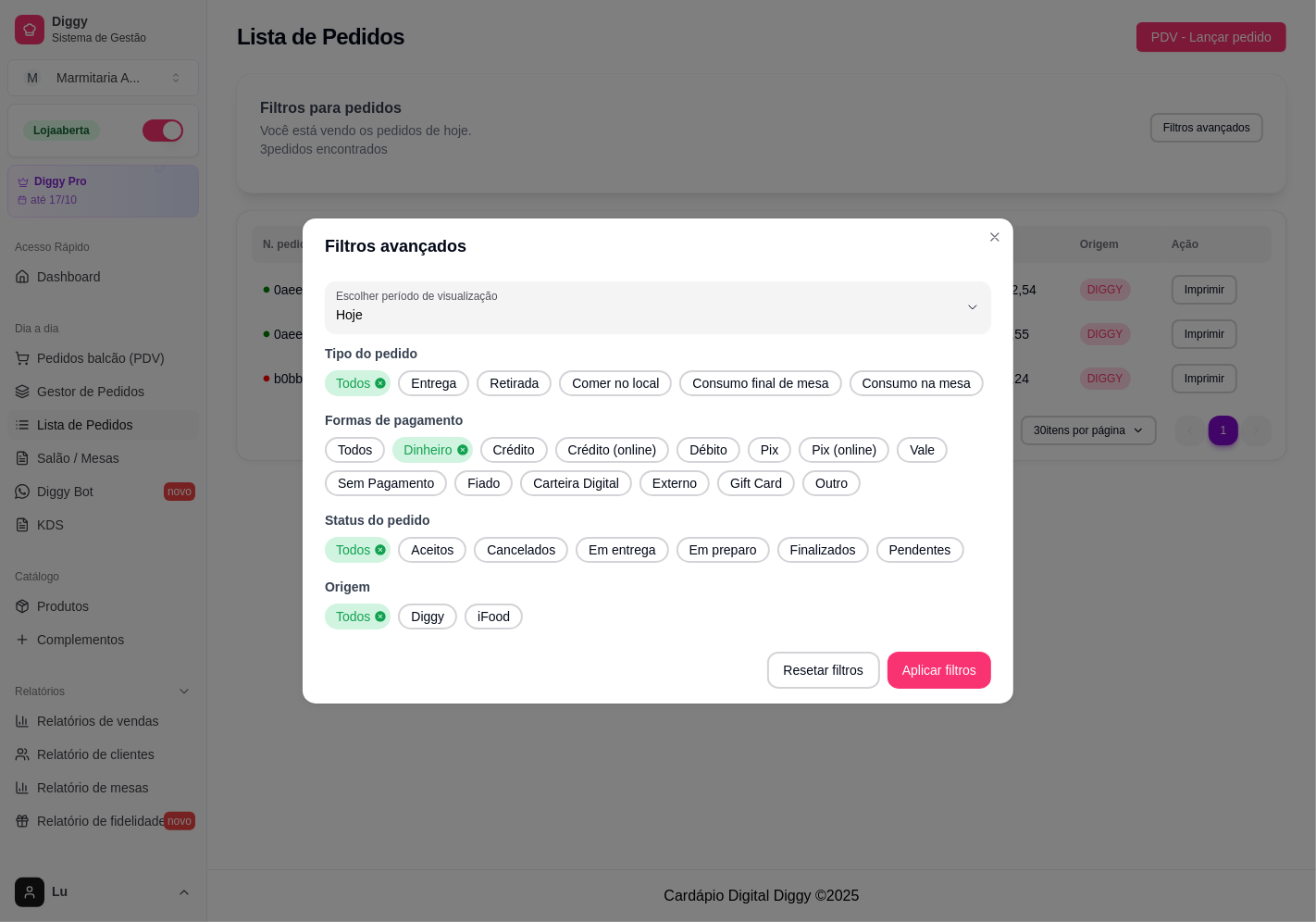
click at [365, 451] on span "Todos" at bounding box center [355, 450] width 49 height 18
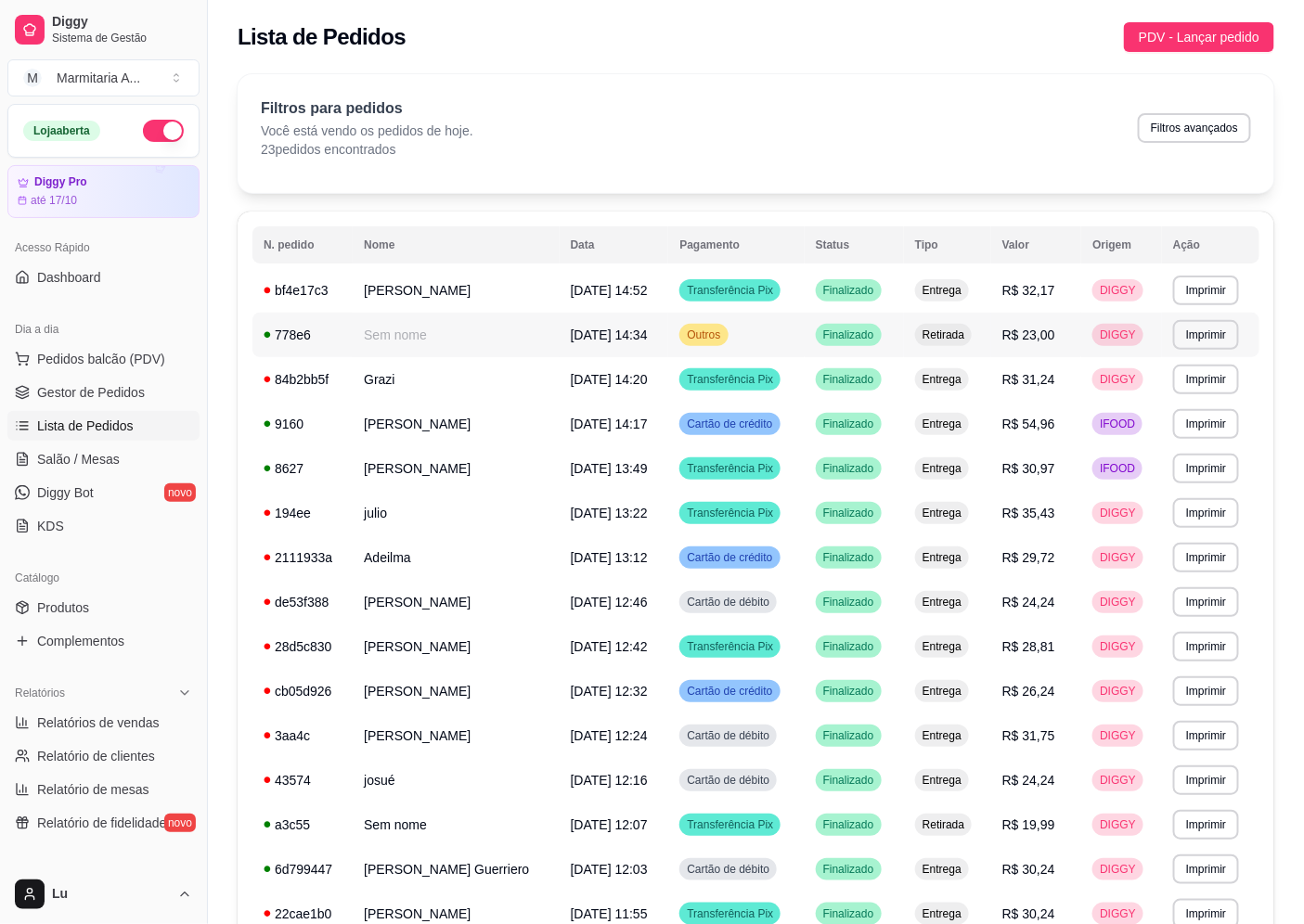
click at [455, 348] on td "Sem nome" at bounding box center [456, 335] width 207 height 45
click at [149, 709] on link "Relatórios de vendas" at bounding box center [104, 723] width 192 height 30
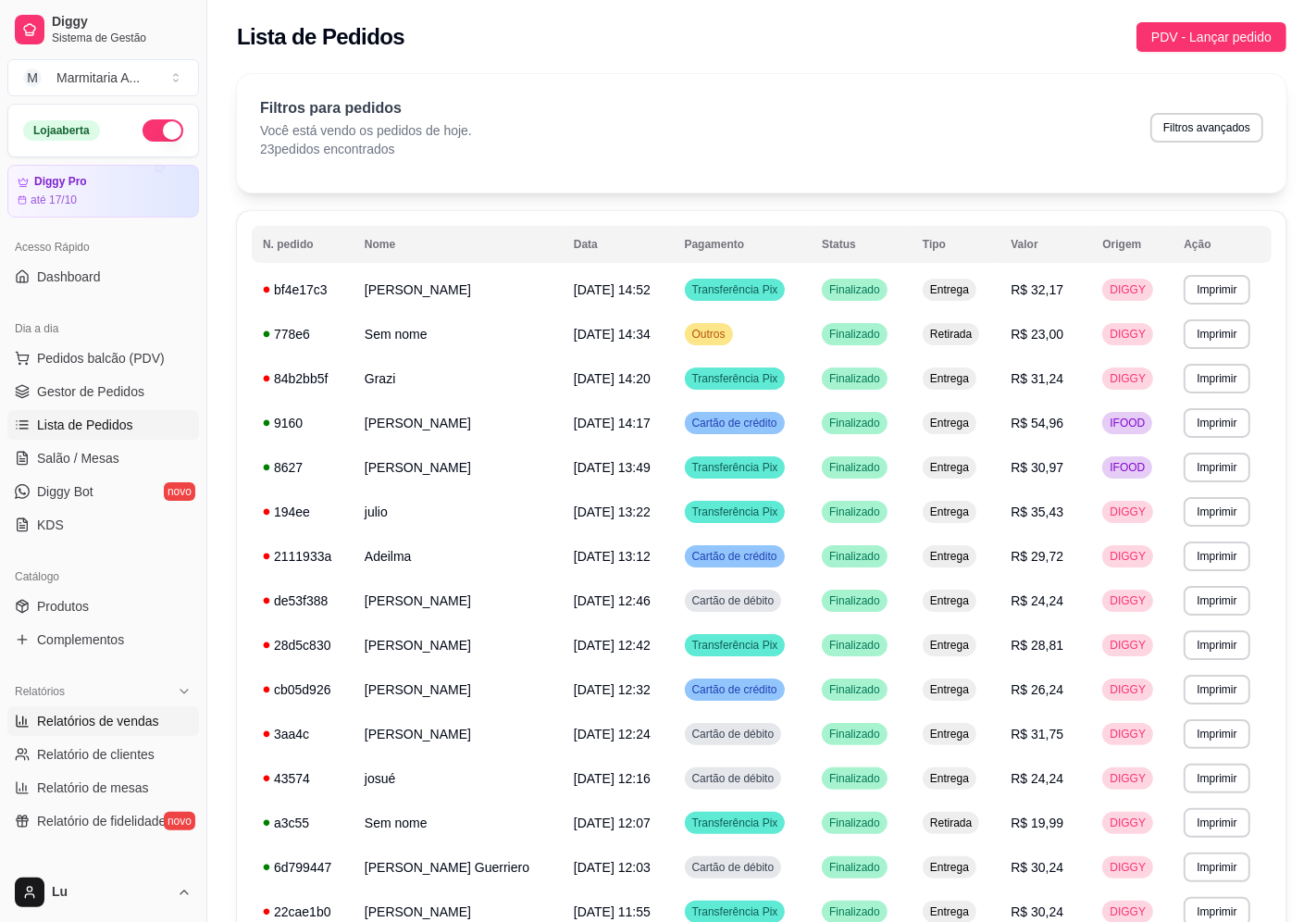
select select "ALL"
select select "0"
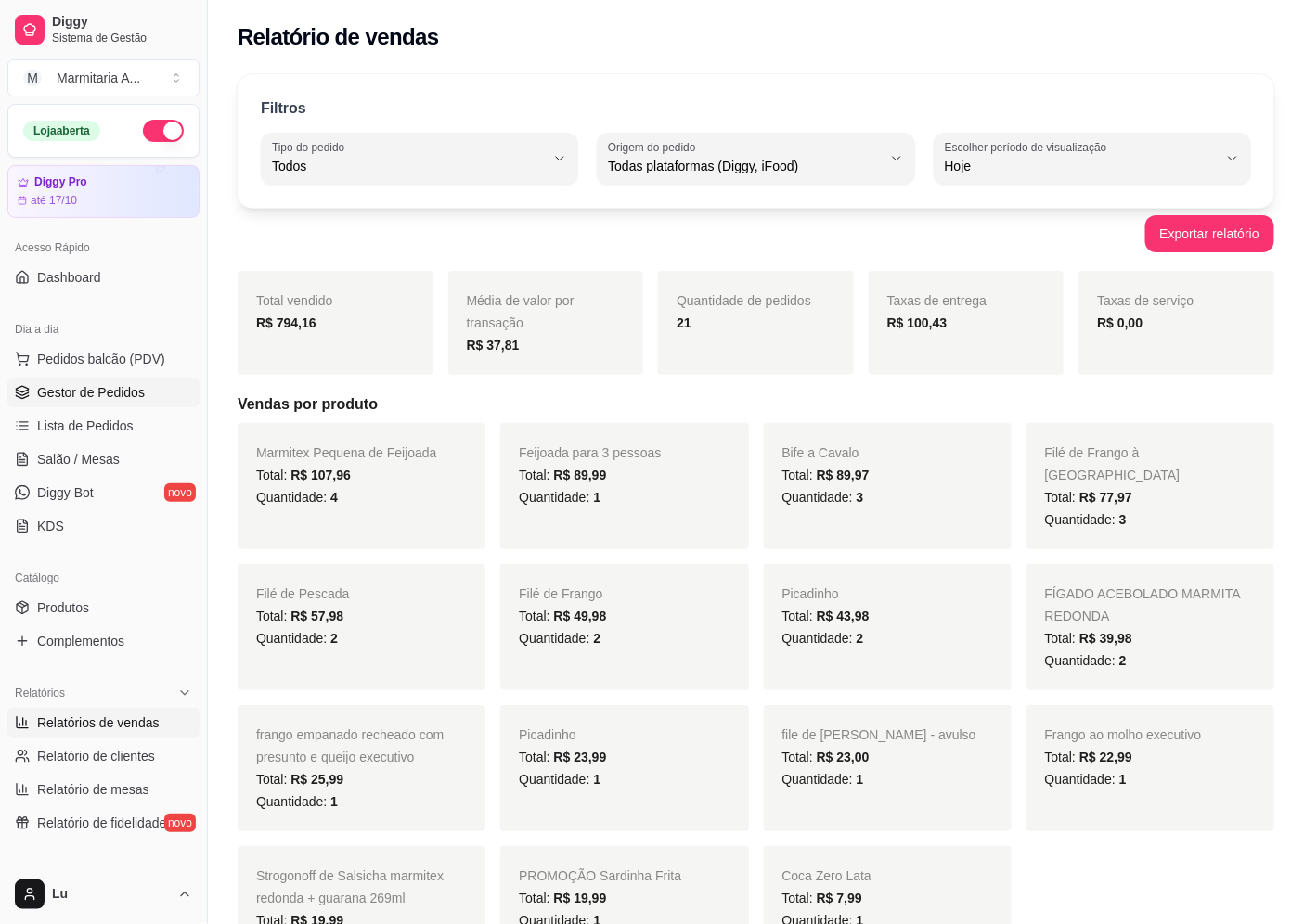
click at [103, 393] on span "Gestor de Pedidos" at bounding box center [90, 392] width 108 height 18
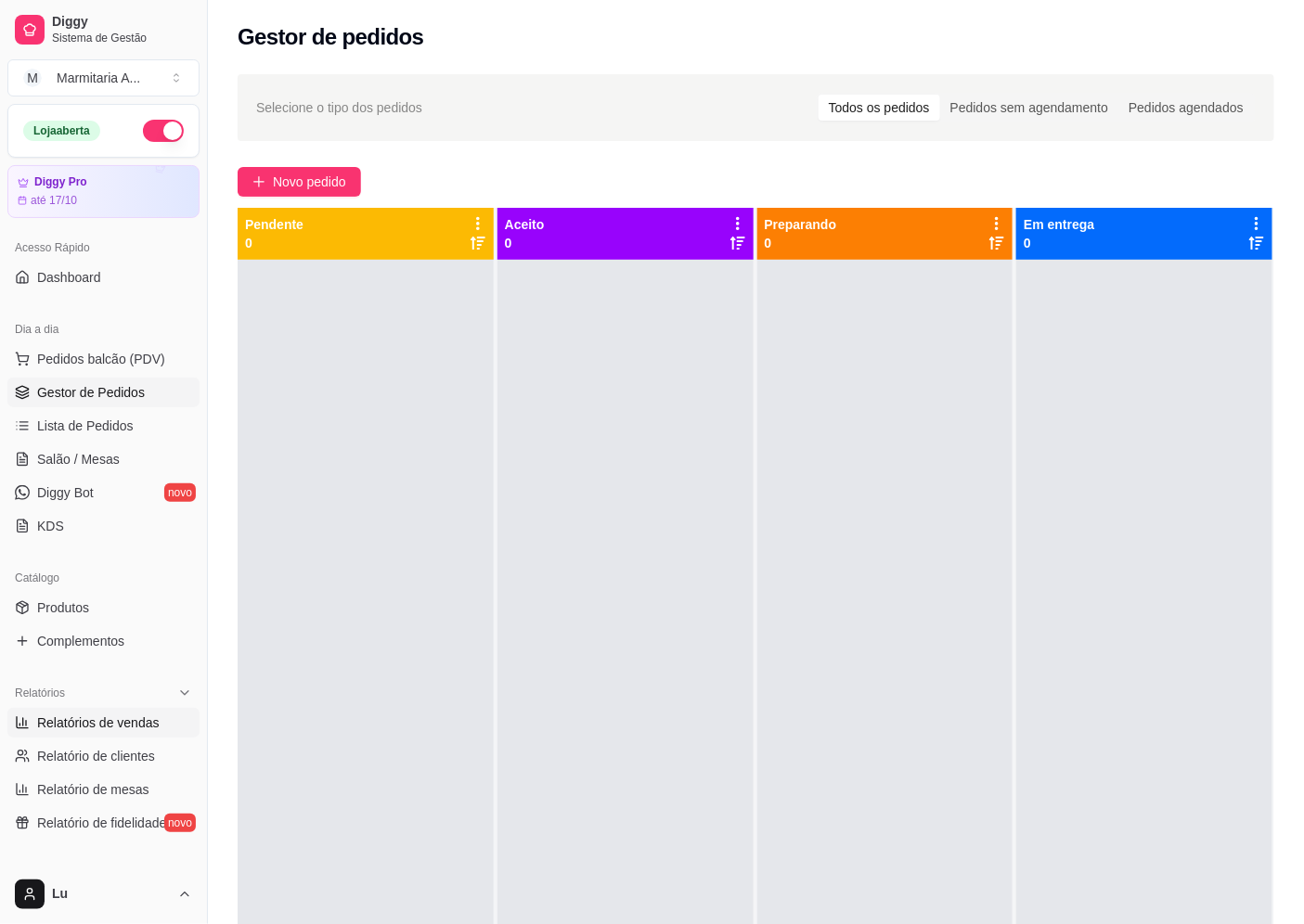
click at [87, 718] on span "Relatórios de vendas" at bounding box center [98, 722] width 122 height 18
select select "ALL"
select select "0"
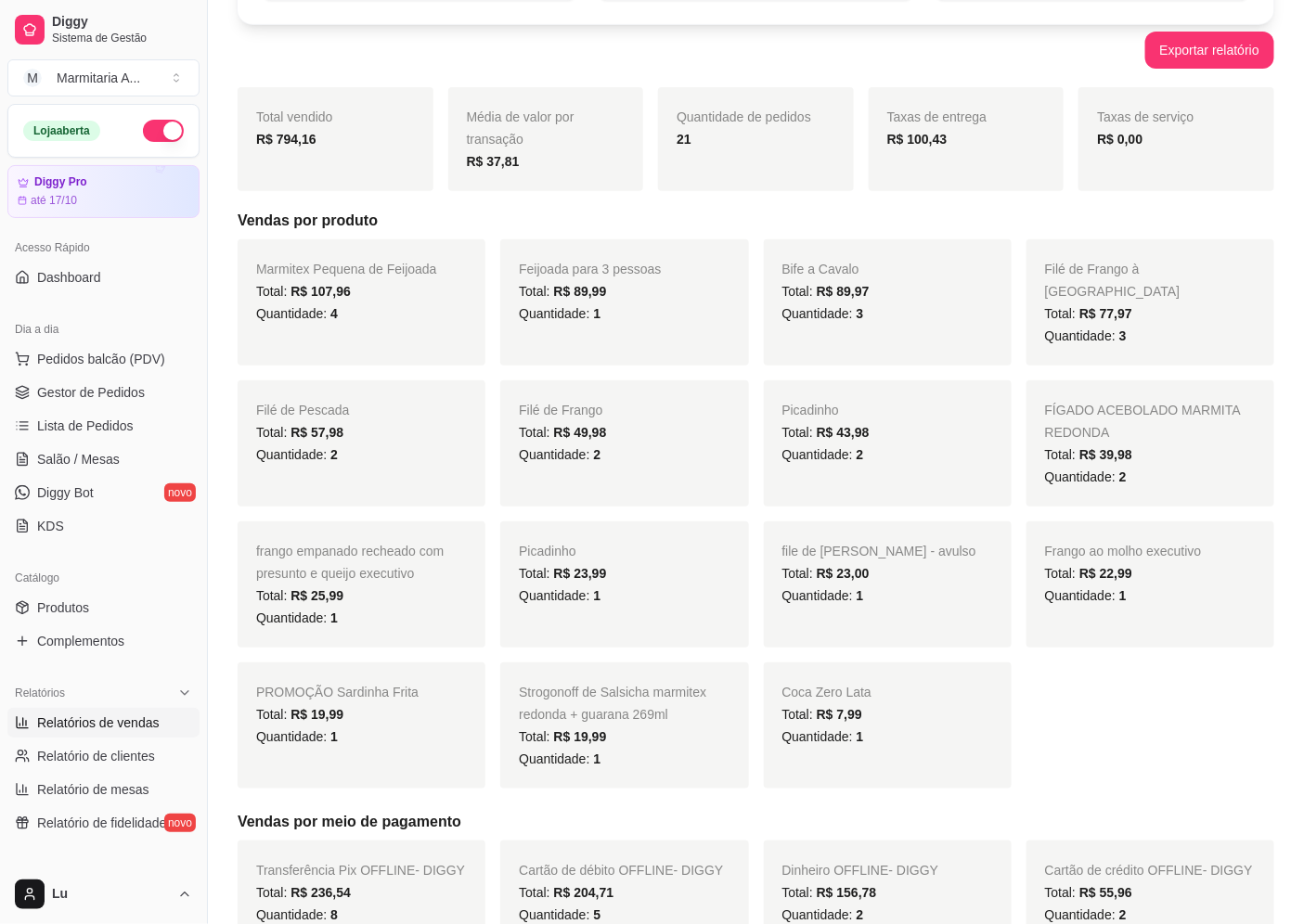
scroll to position [206, 0]
